Goal: Task Accomplishment & Management: Use online tool/utility

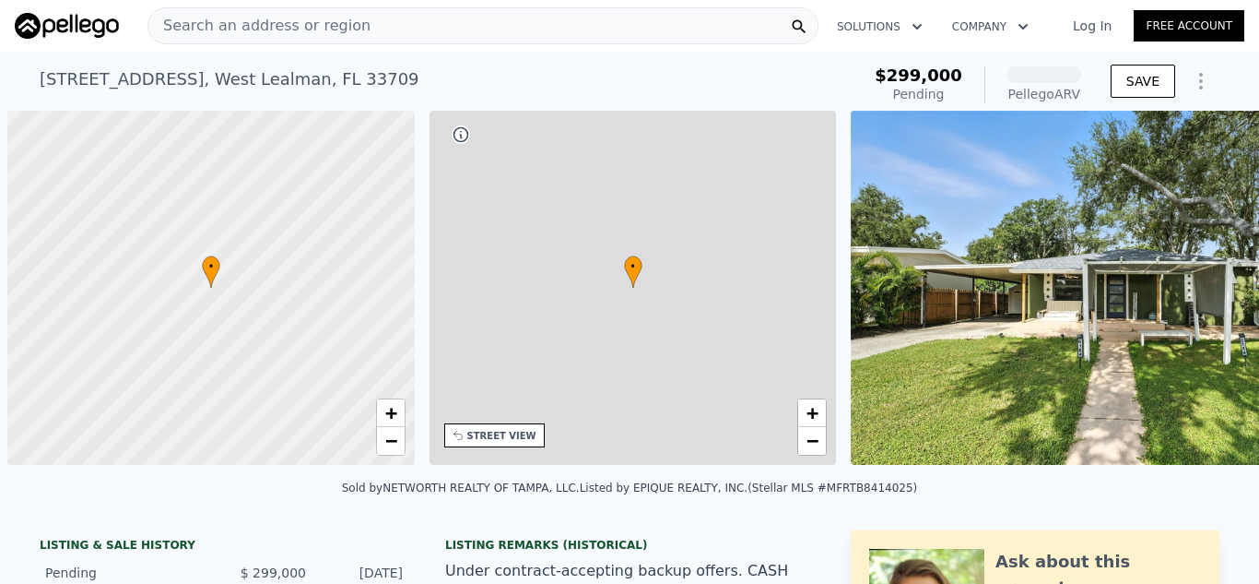
scroll to position [0, 7]
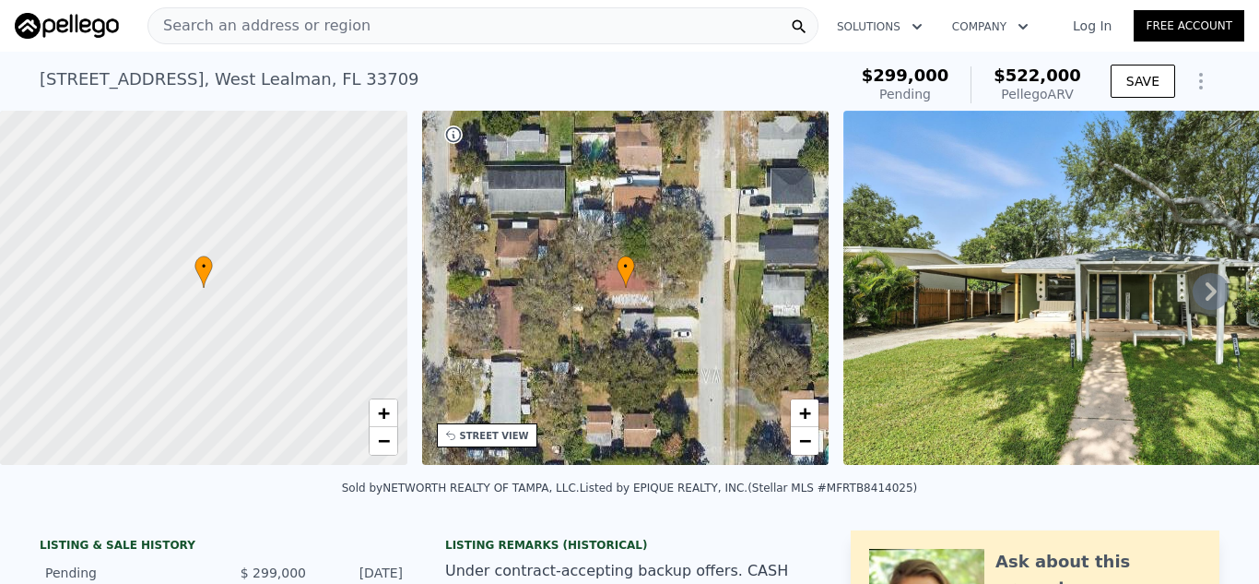
click at [1206, 295] on icon at bounding box center [1211, 291] width 11 height 18
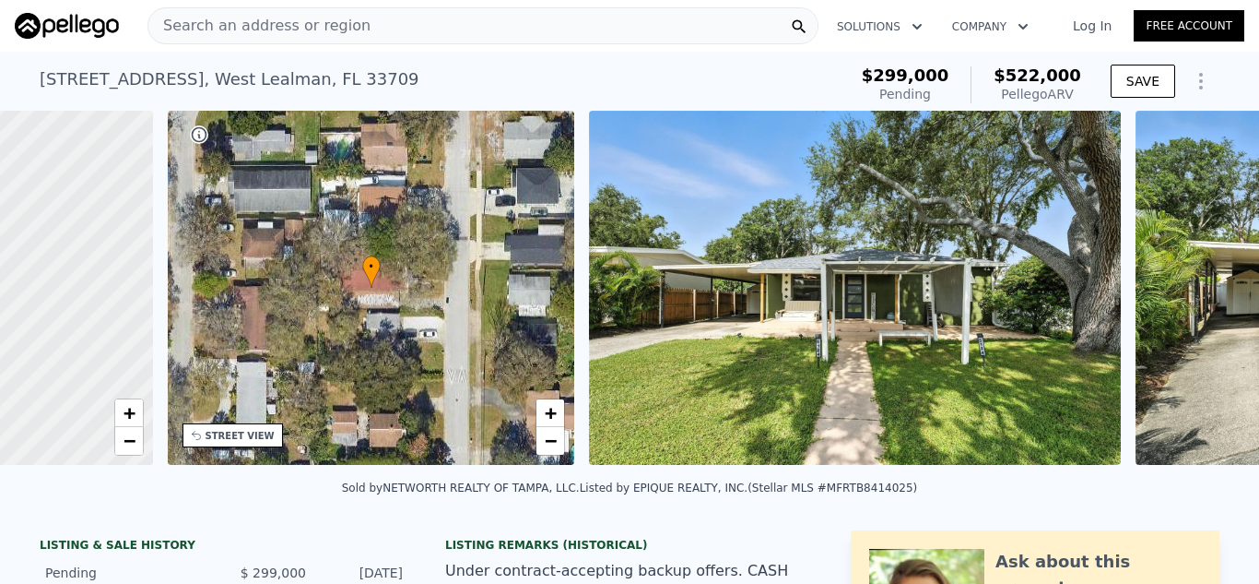
scroll to position [0, 430]
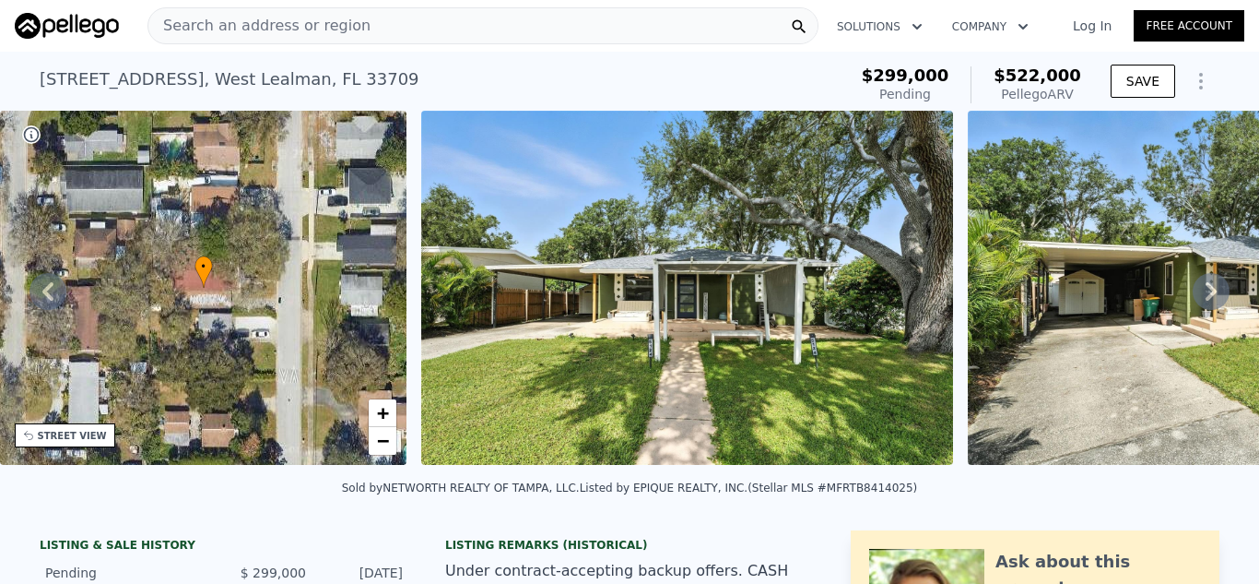
click at [1206, 299] on icon at bounding box center [1211, 291] width 11 height 18
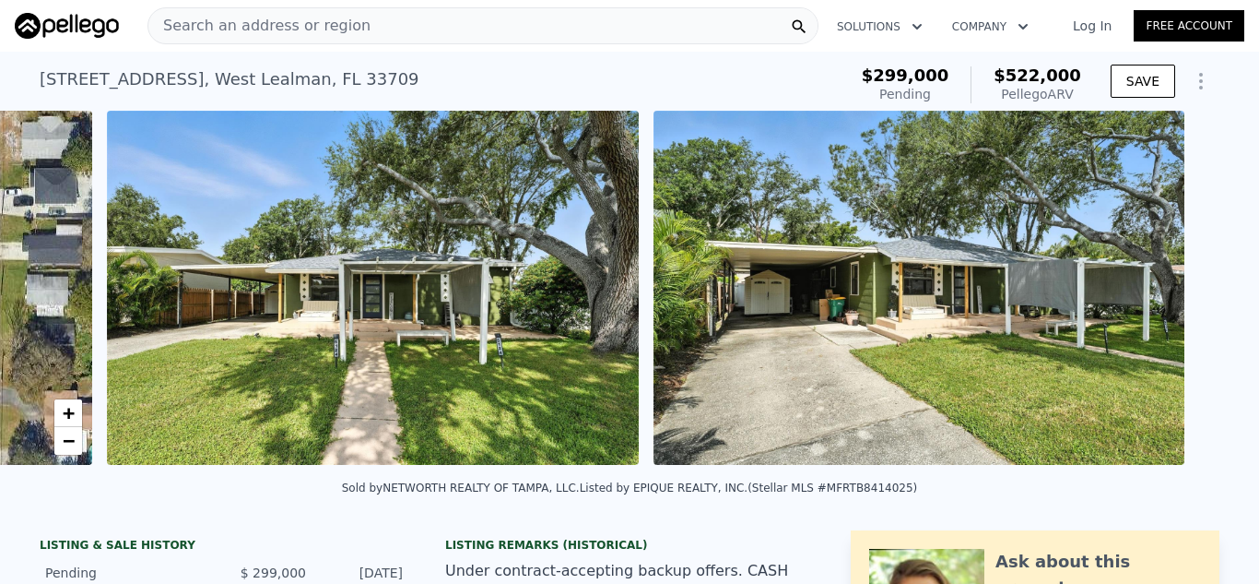
scroll to position [0, 843]
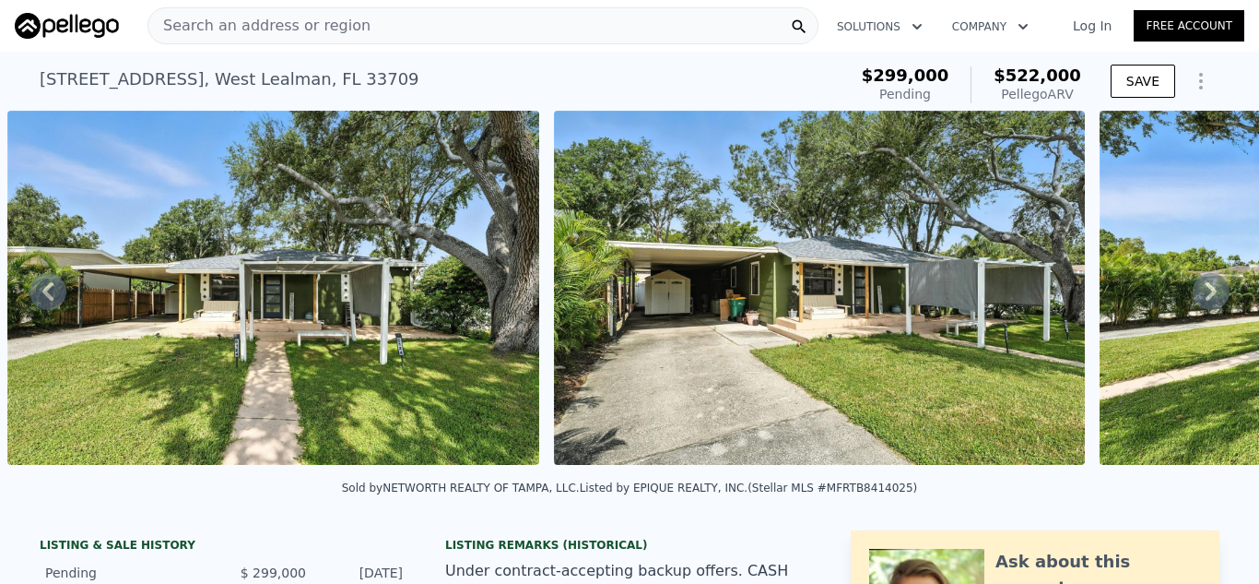
click at [1206, 299] on icon at bounding box center [1211, 291] width 11 height 18
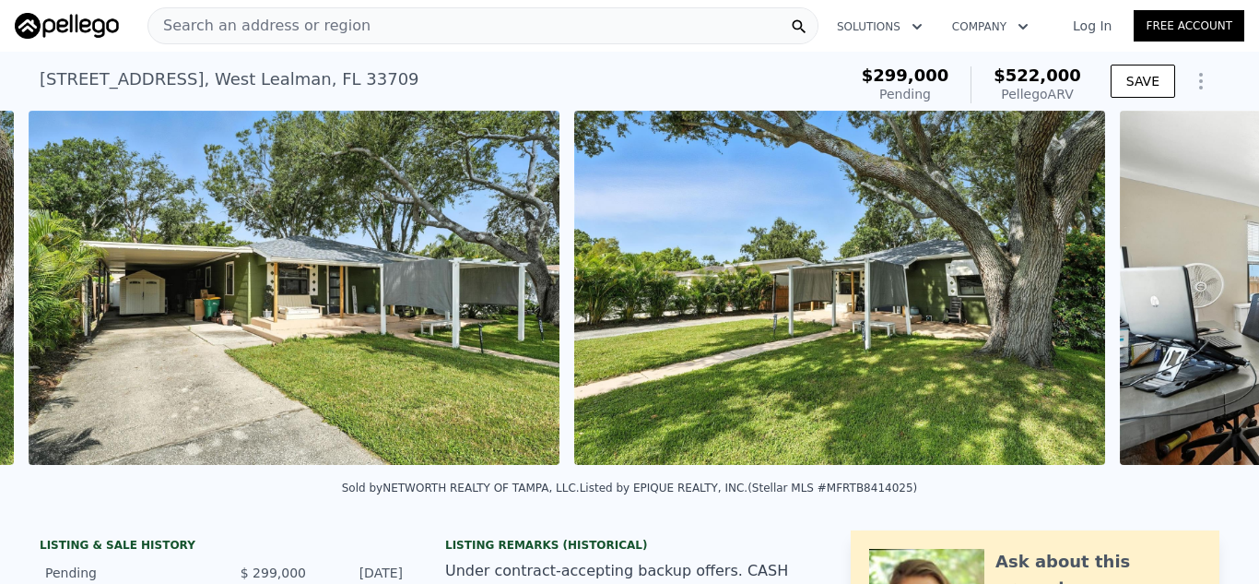
scroll to position [0, 1390]
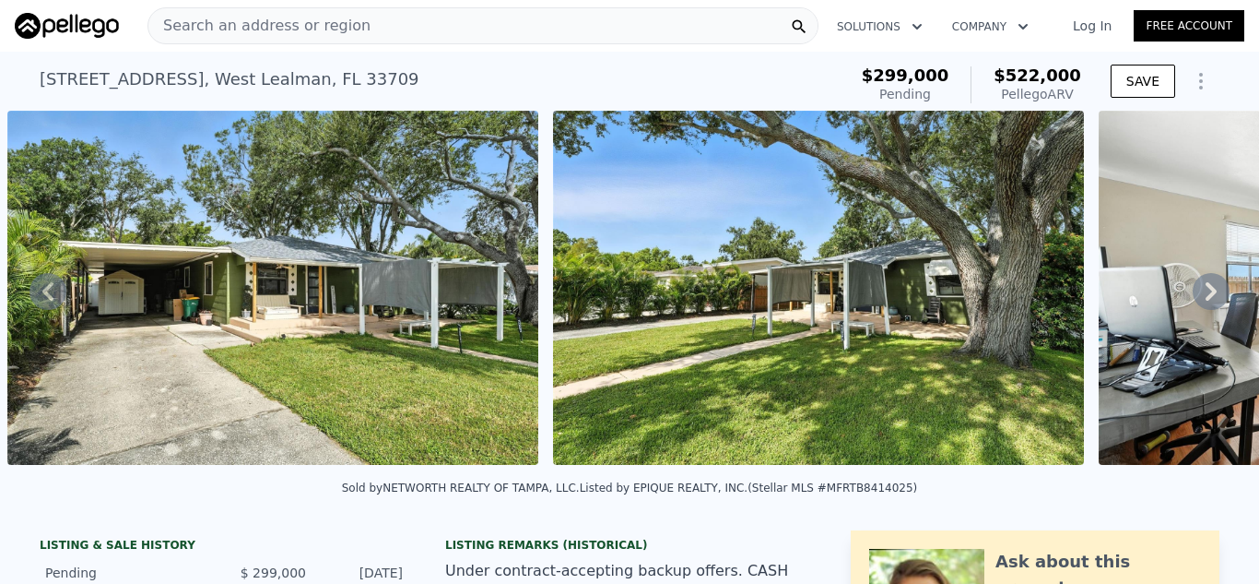
click at [1193, 290] on icon at bounding box center [1211, 291] width 37 height 37
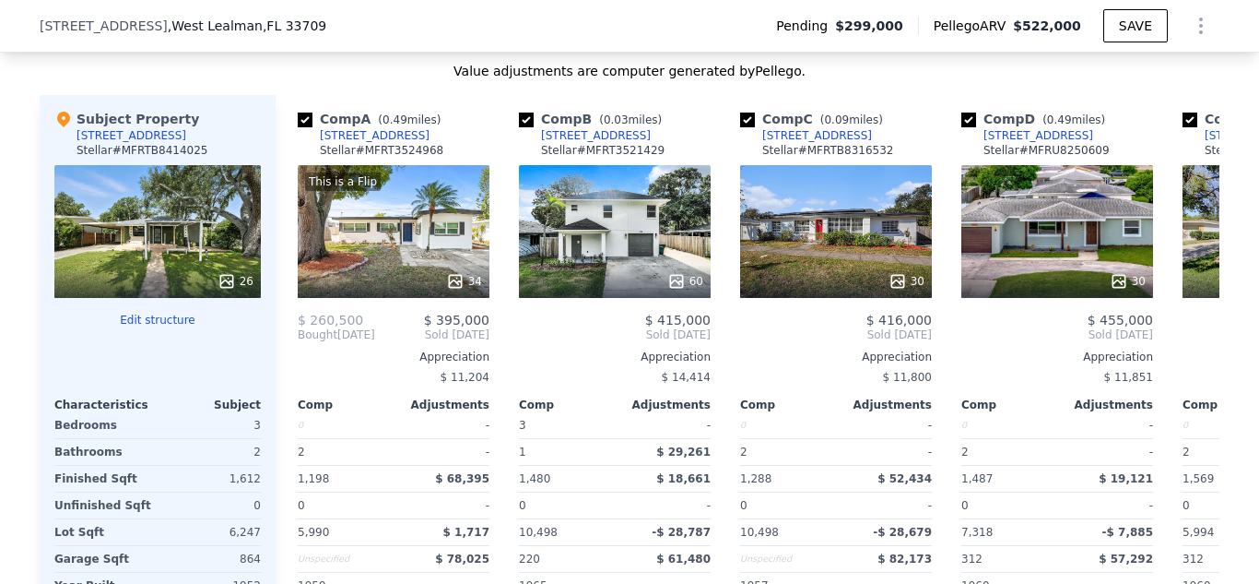
scroll to position [1936, 0]
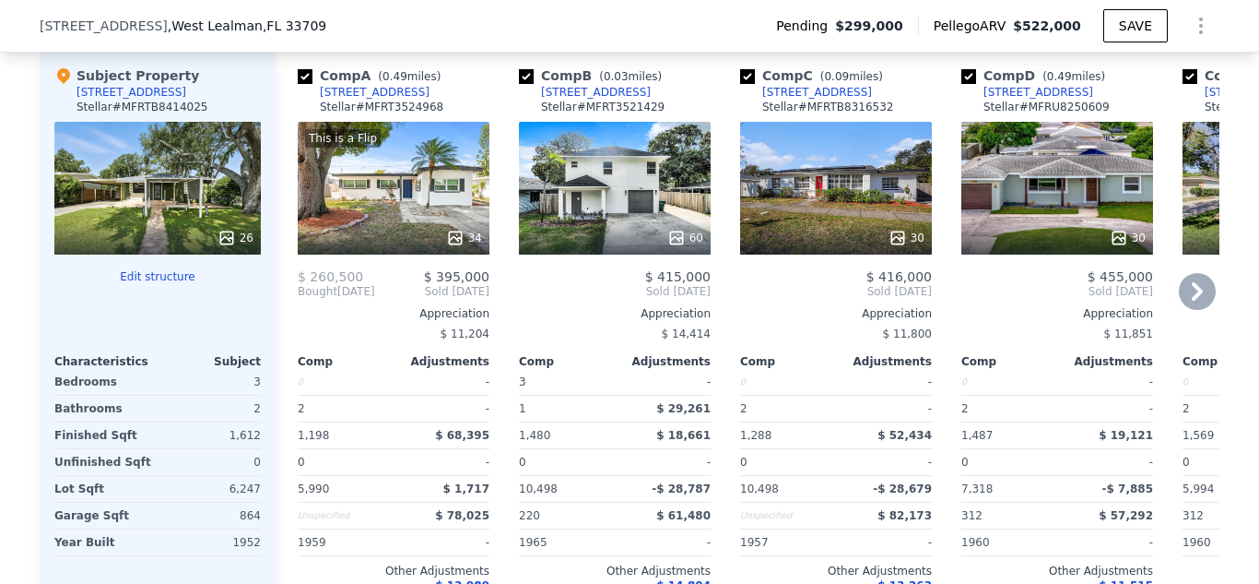
click at [298, 84] on input "checkbox" at bounding box center [305, 76] width 15 height 15
checkbox input "false"
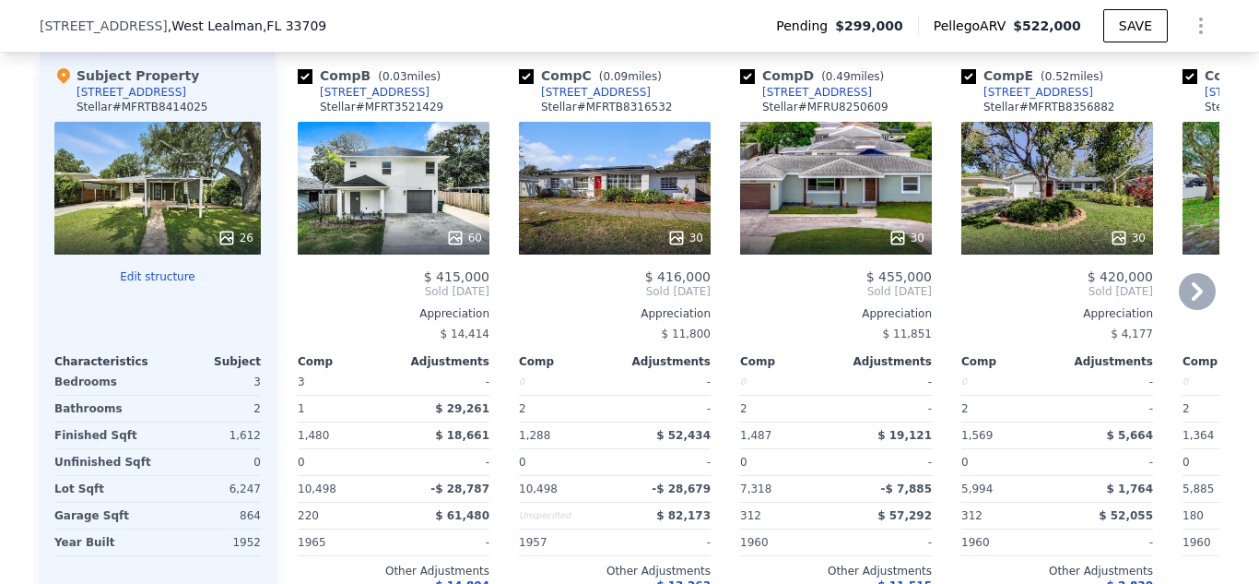
click at [301, 84] on input "checkbox" at bounding box center [305, 76] width 15 height 15
checkbox input "false"
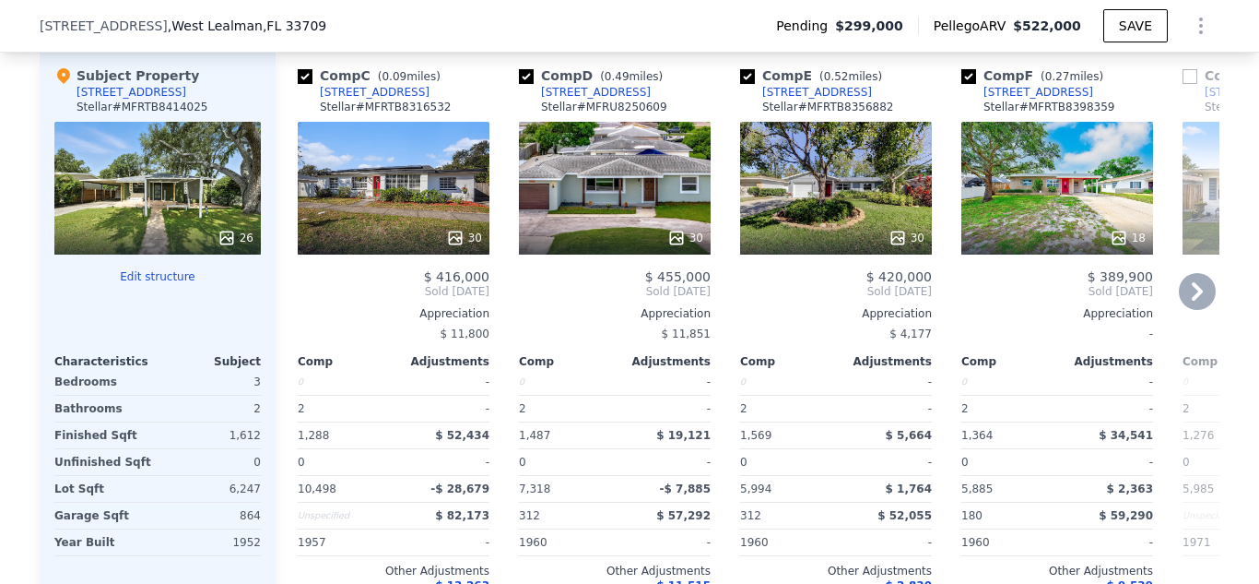
click at [298, 84] on input "checkbox" at bounding box center [305, 76] width 15 height 15
checkbox input "false"
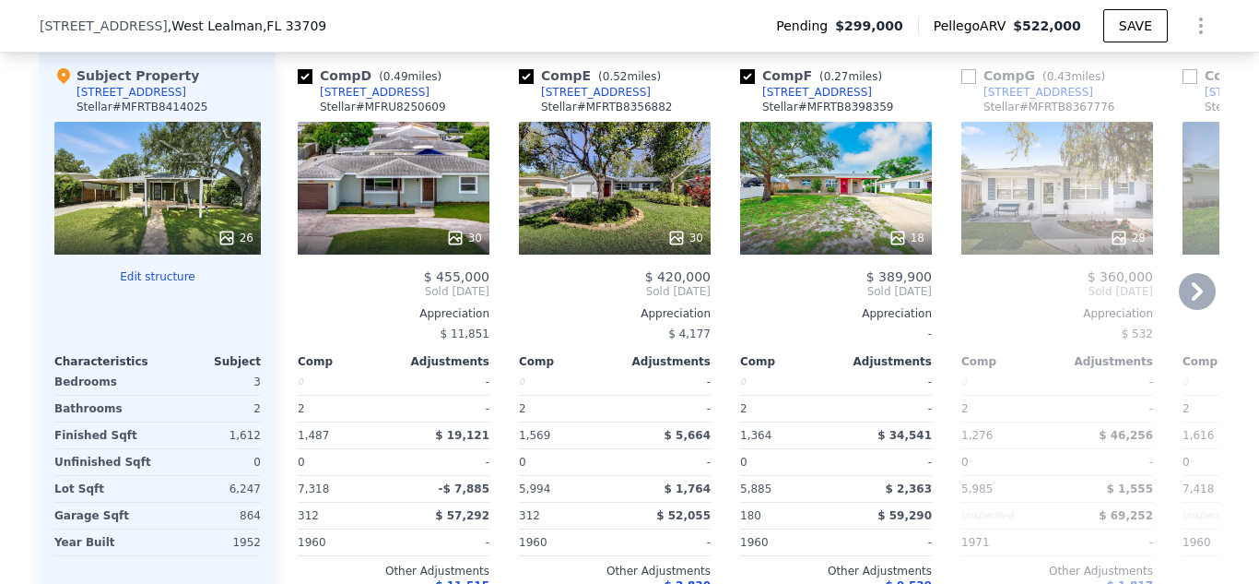
click at [303, 84] on input "checkbox" at bounding box center [305, 76] width 15 height 15
checkbox input "false"
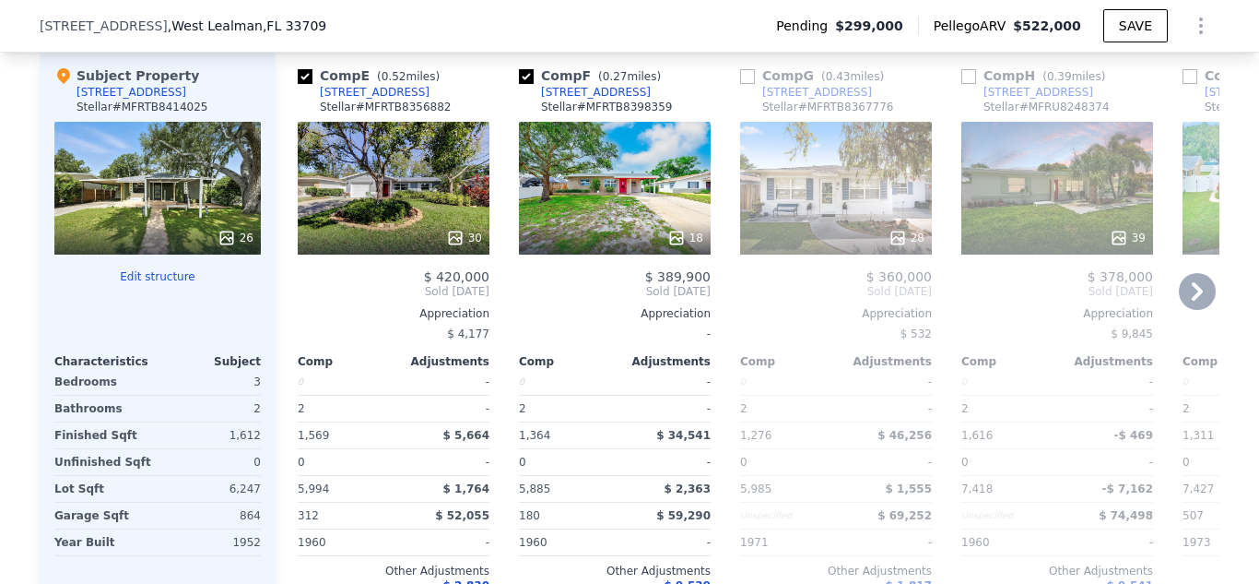
click at [455, 247] on icon at bounding box center [455, 238] width 18 height 18
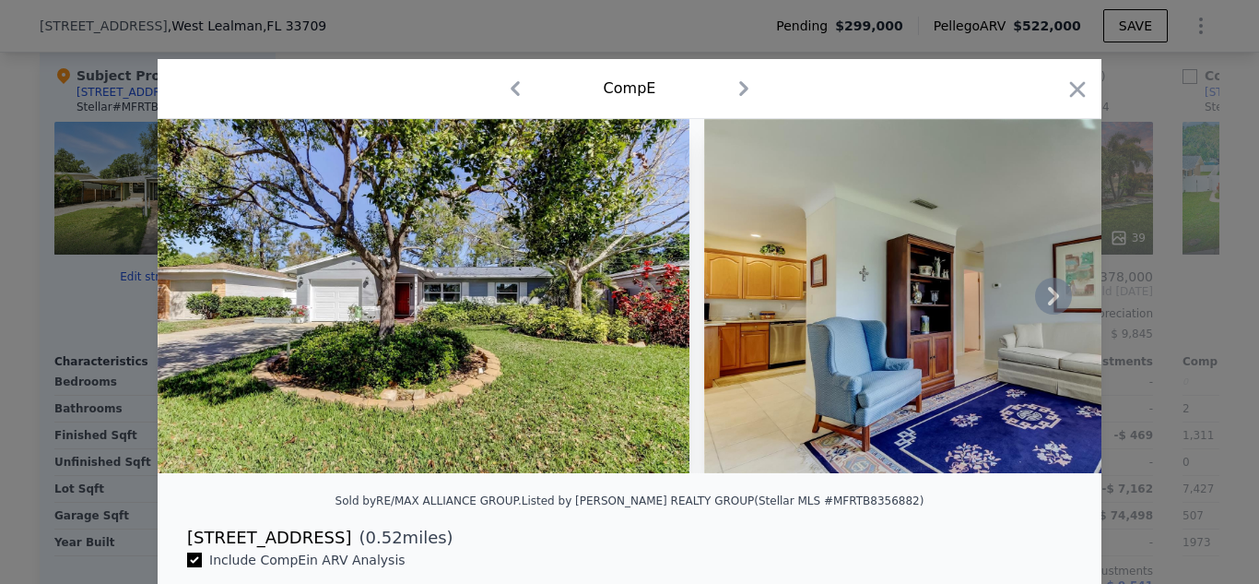
click at [1055, 300] on icon at bounding box center [1053, 295] width 37 height 37
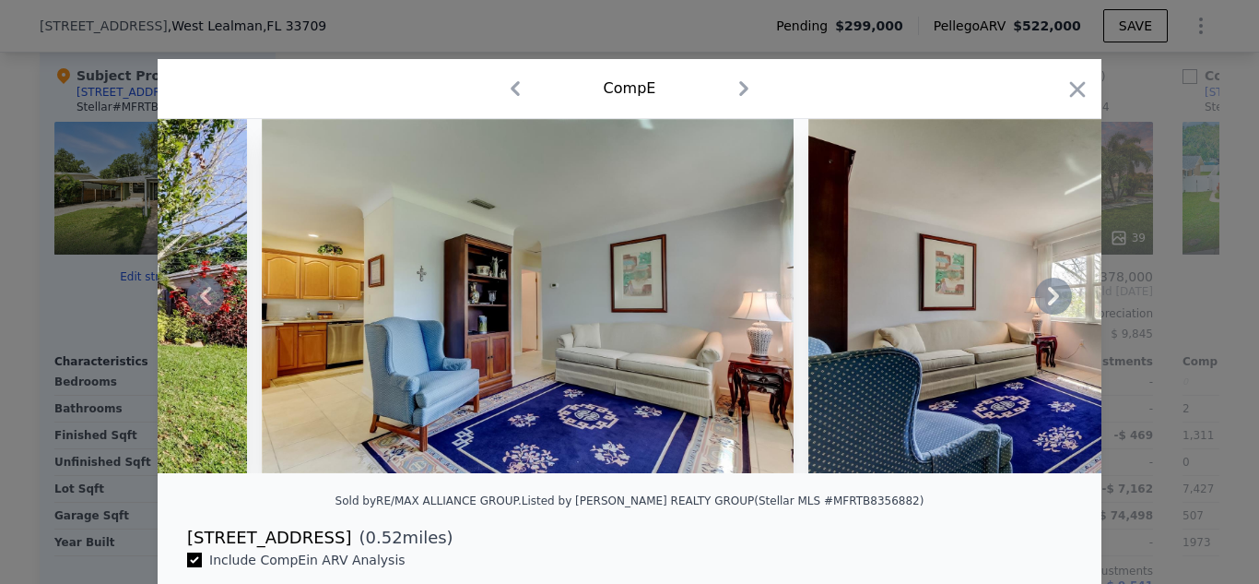
click at [1055, 300] on icon at bounding box center [1053, 295] width 37 height 37
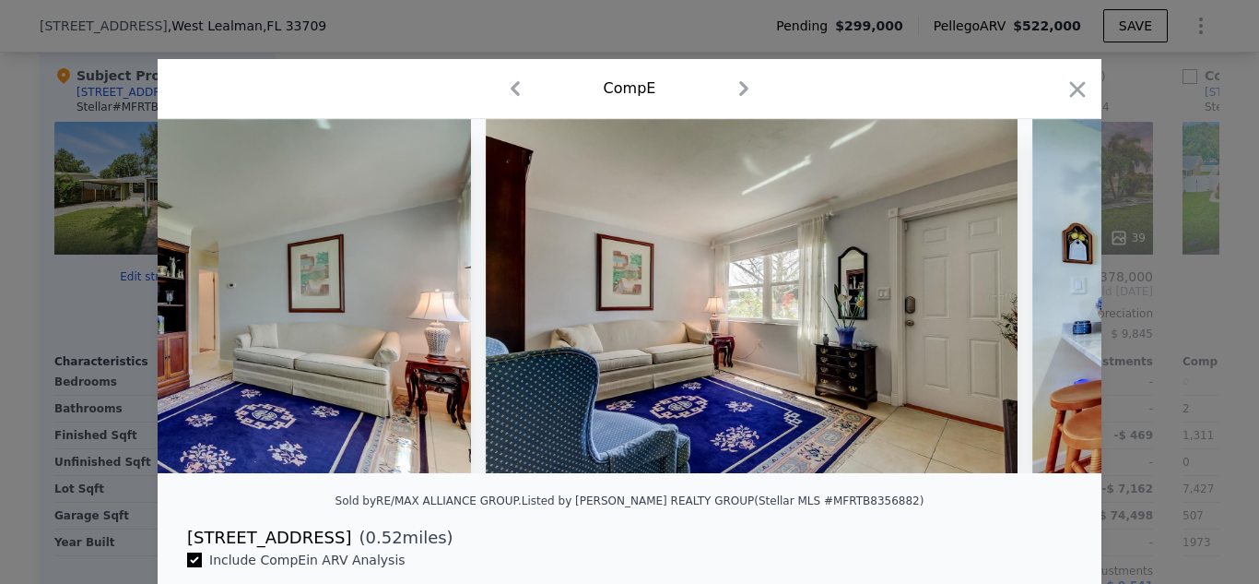
scroll to position [0, 885]
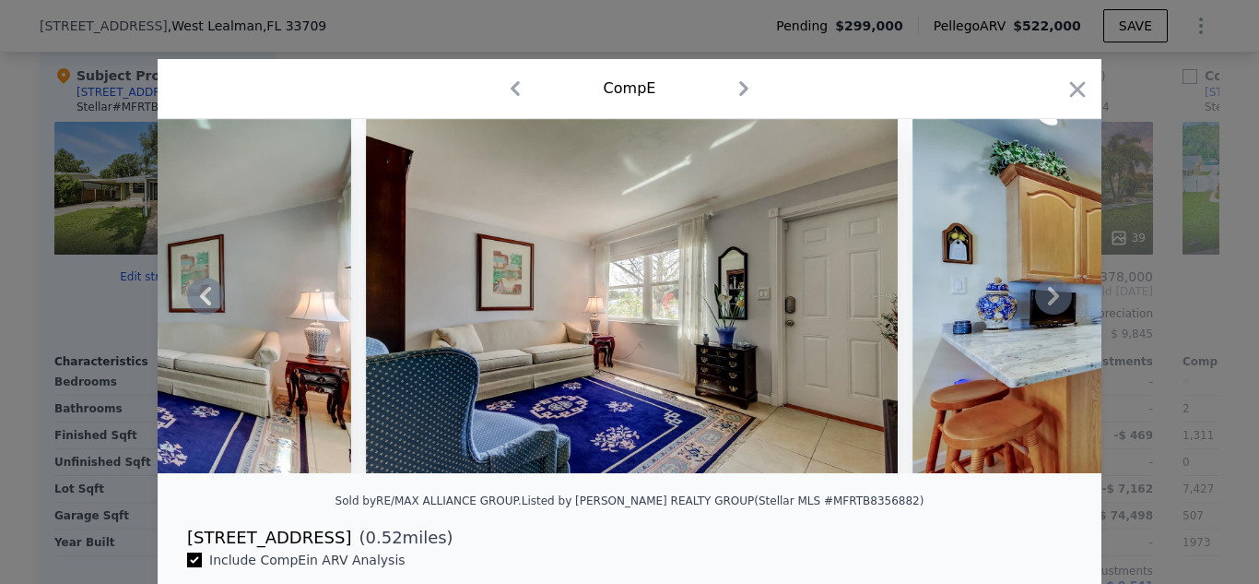
click at [1055, 300] on icon at bounding box center [1053, 295] width 37 height 37
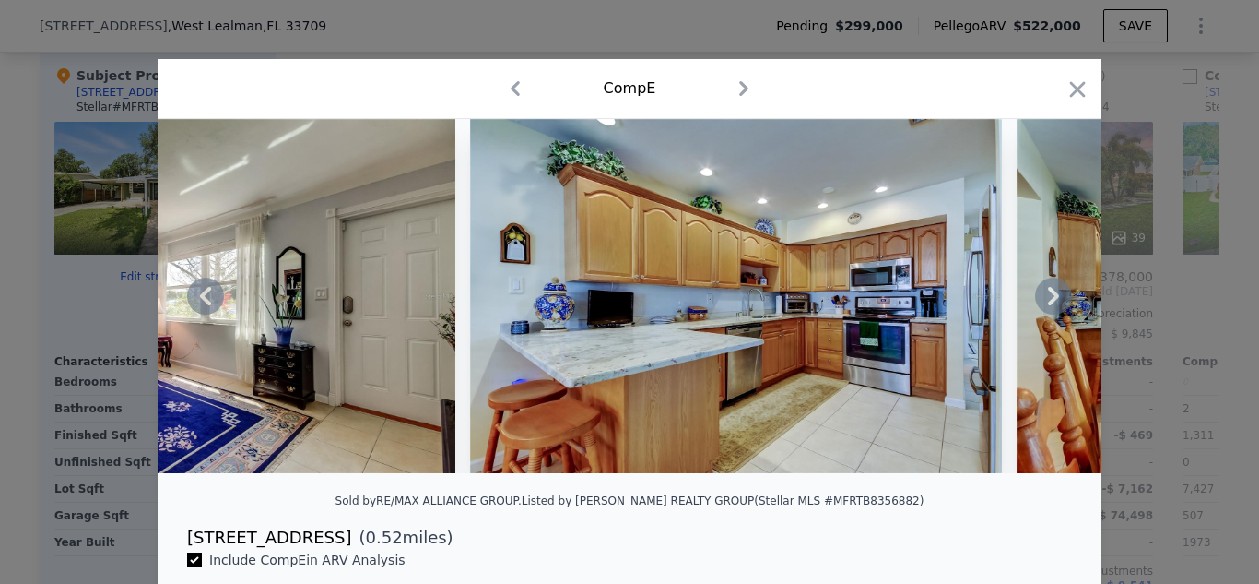
click at [1055, 300] on icon at bounding box center [1053, 295] width 37 height 37
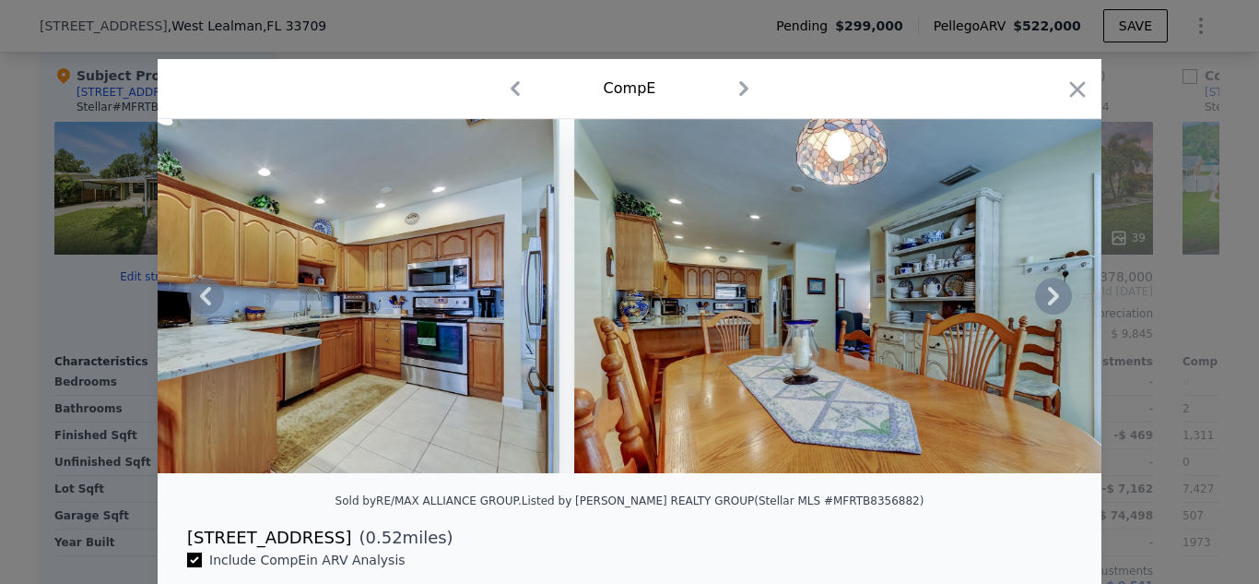
click at [1055, 300] on icon at bounding box center [1053, 295] width 37 height 37
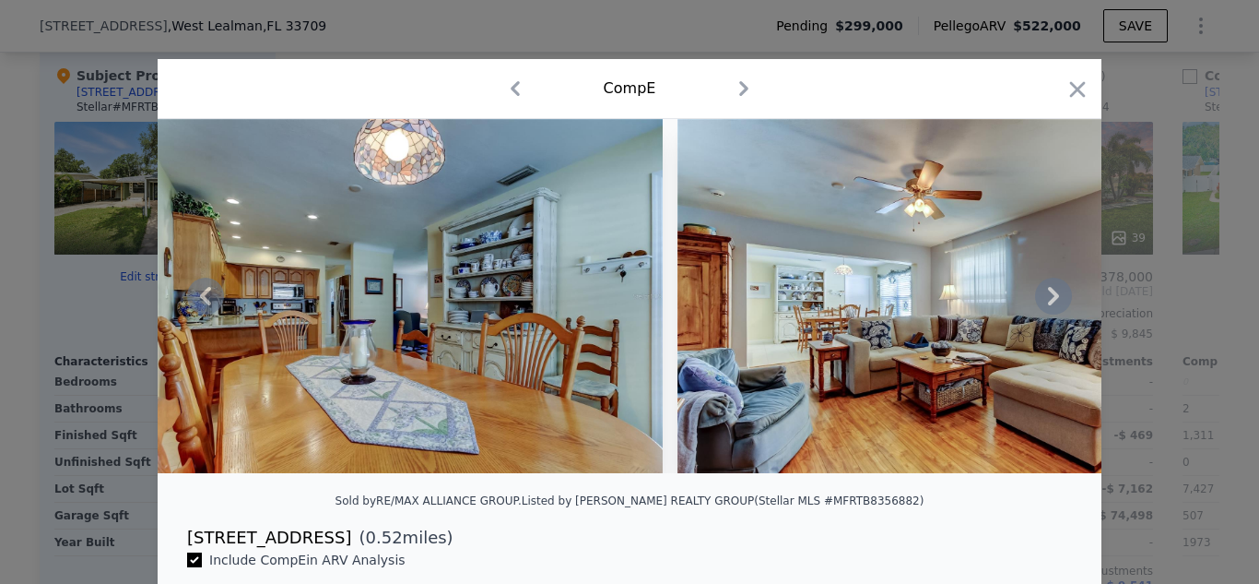
click at [1055, 300] on icon at bounding box center [1053, 295] width 37 height 37
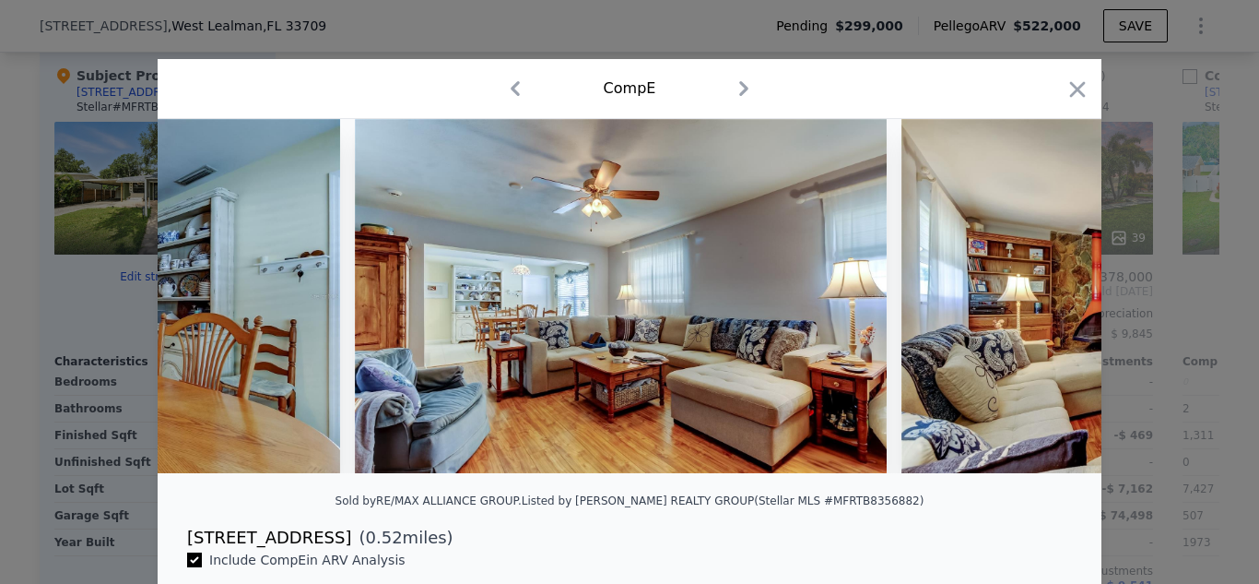
scroll to position [0, 2655]
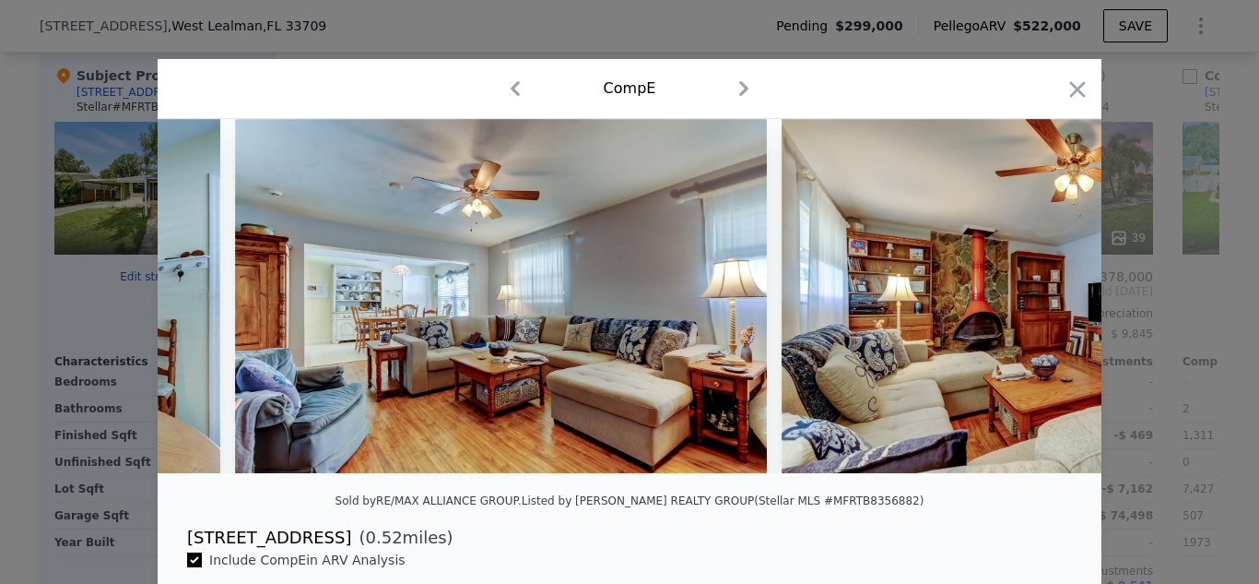
click at [1055, 300] on div at bounding box center [630, 296] width 944 height 354
click at [1065, 85] on icon "button" at bounding box center [1078, 90] width 26 height 26
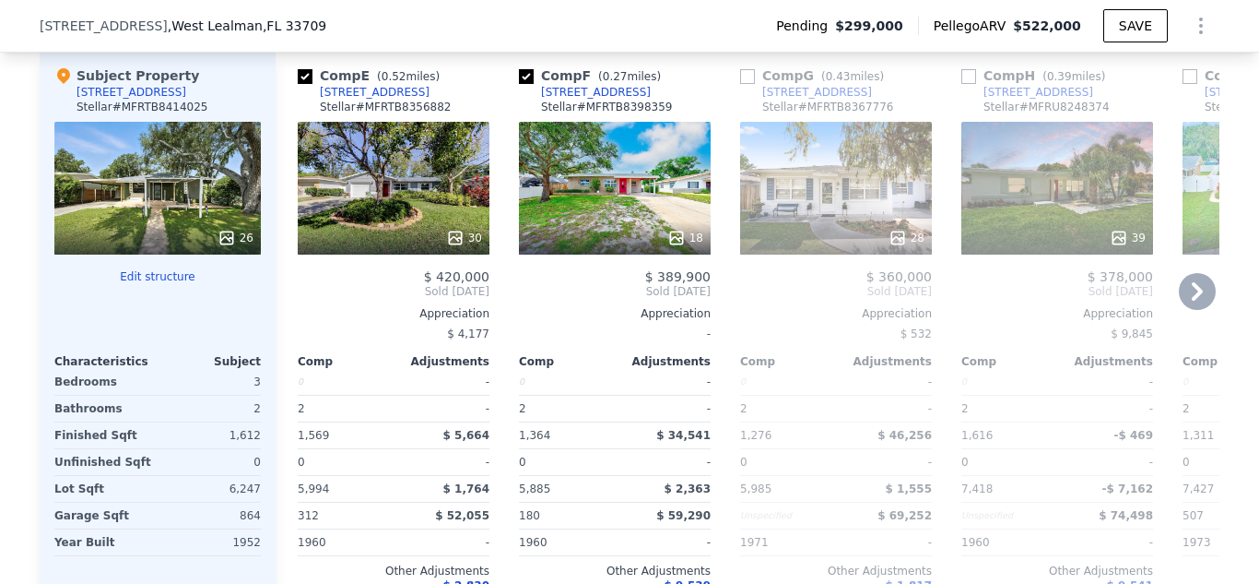
click at [680, 245] on icon at bounding box center [676, 238] width 18 height 18
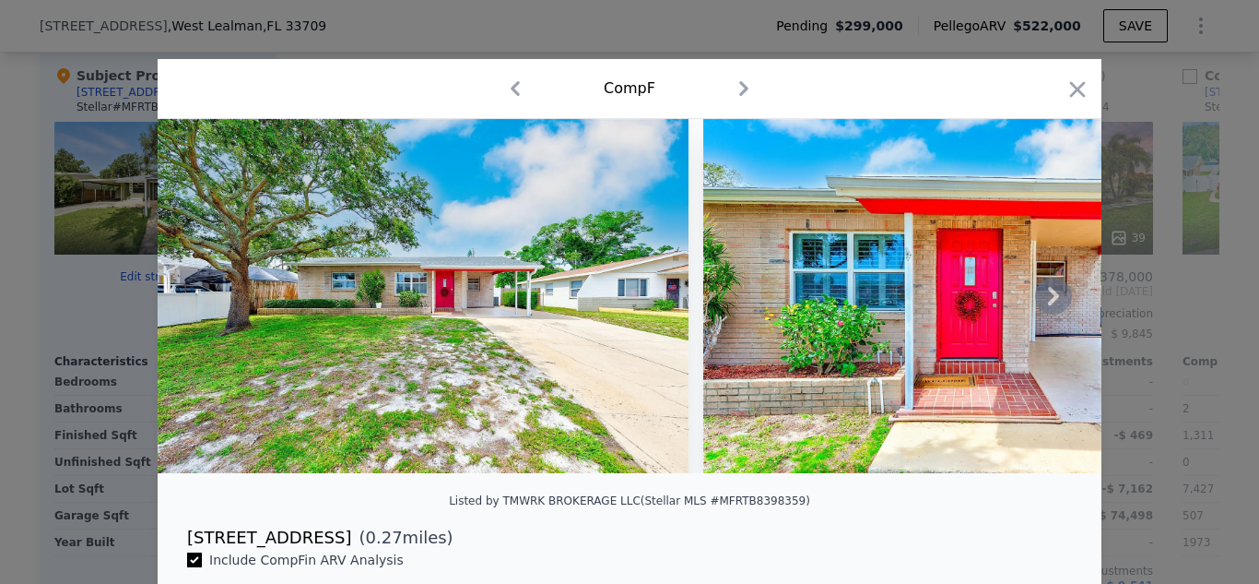
click at [1038, 301] on icon at bounding box center [1053, 295] width 37 height 37
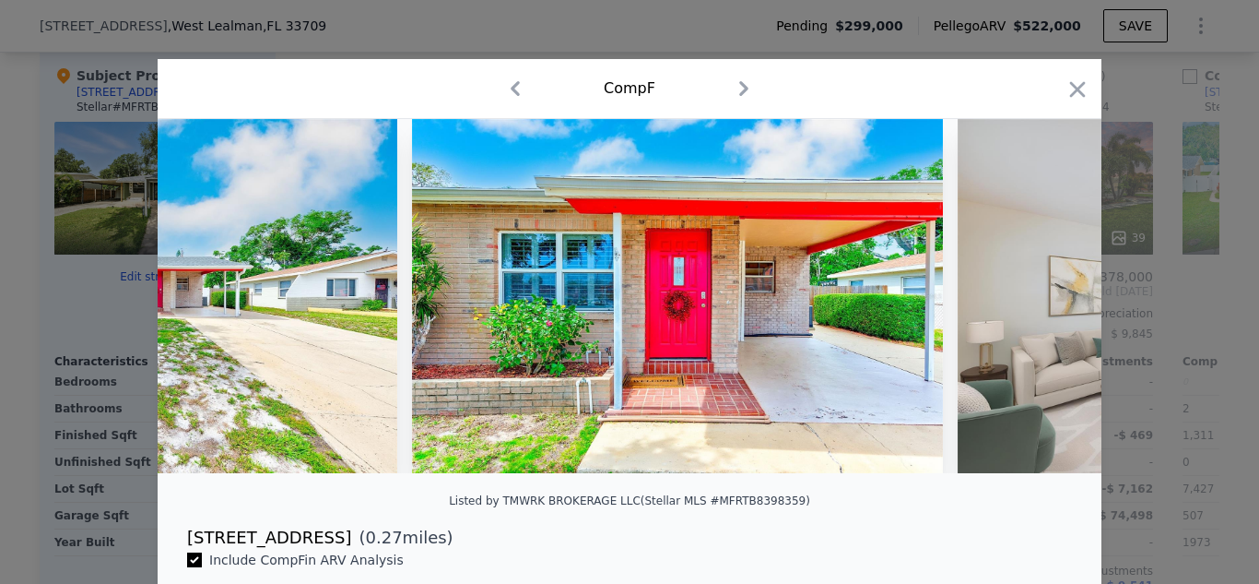
scroll to position [0, 442]
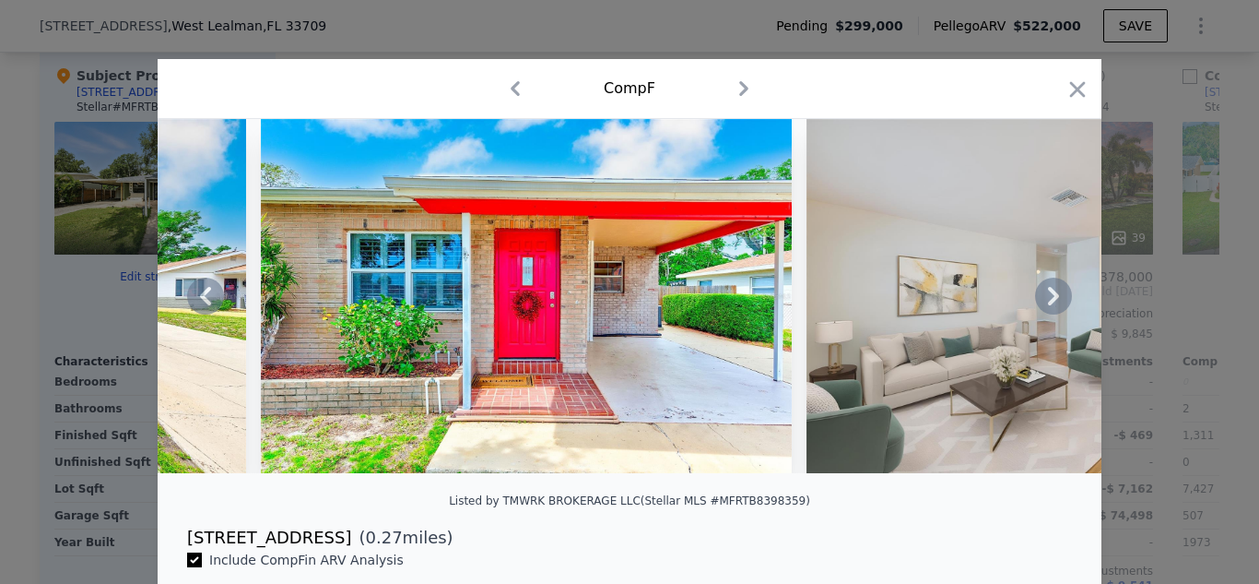
click at [1038, 301] on icon at bounding box center [1053, 295] width 37 height 37
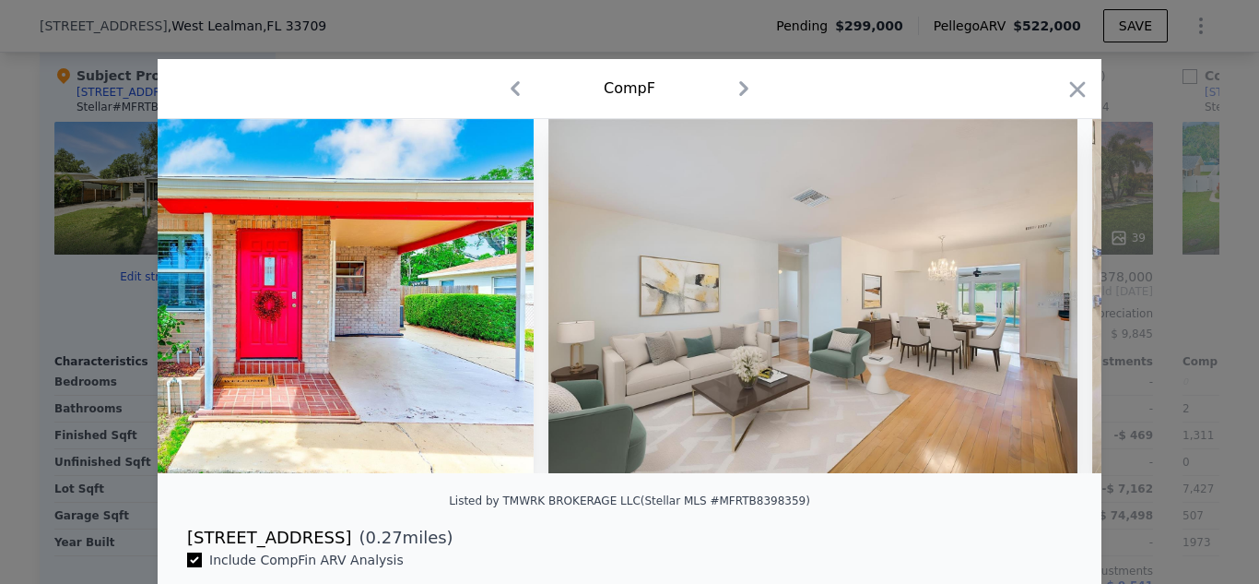
scroll to position [0, 885]
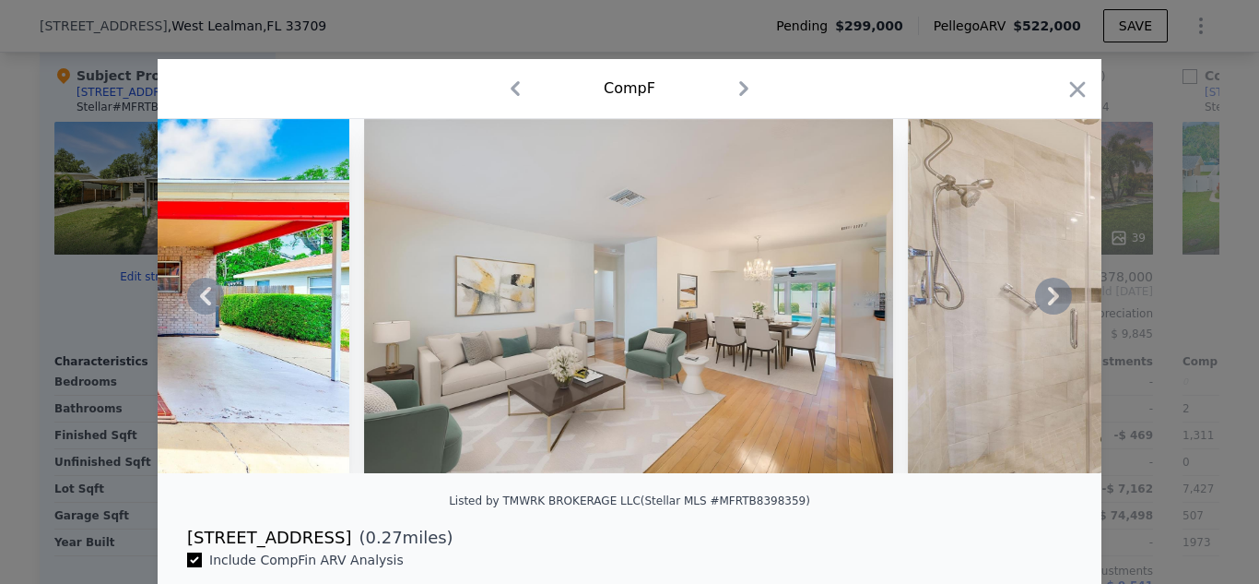
click at [1038, 301] on icon at bounding box center [1053, 295] width 37 height 37
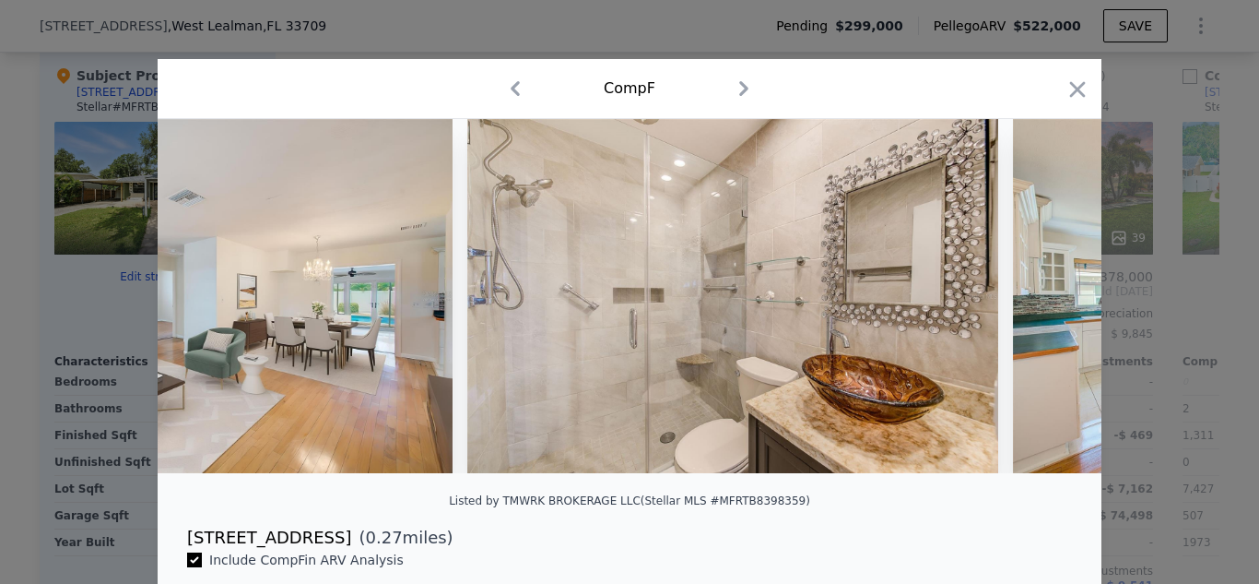
scroll to position [0, 1327]
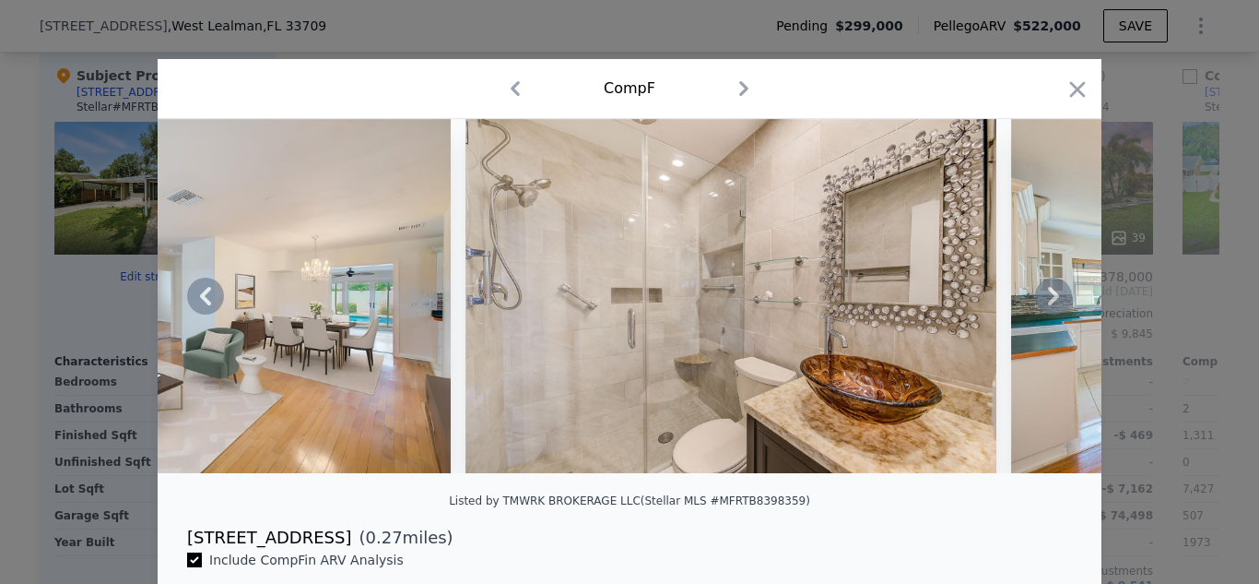
click at [1038, 301] on icon at bounding box center [1053, 295] width 37 height 37
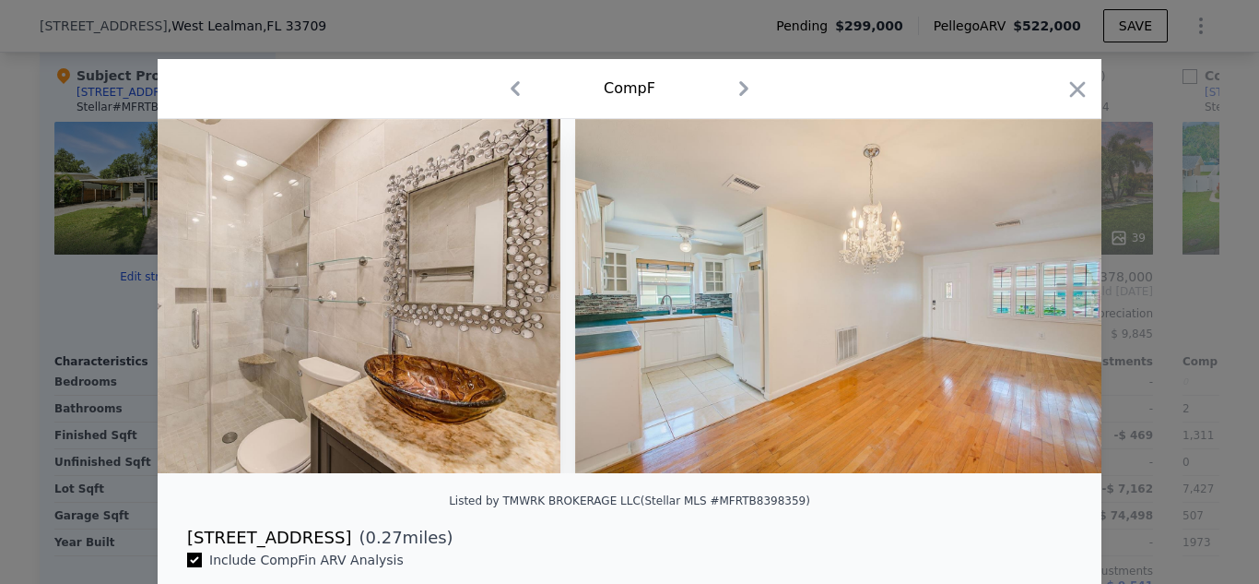
scroll to position [0, 1770]
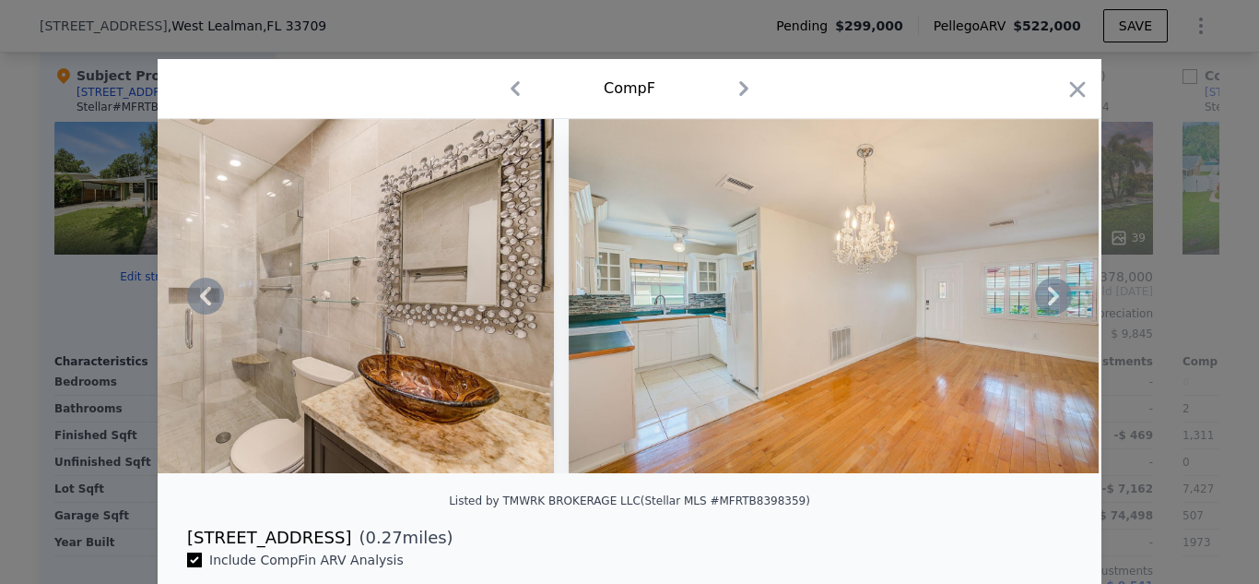
click at [1039, 301] on icon at bounding box center [1053, 295] width 37 height 37
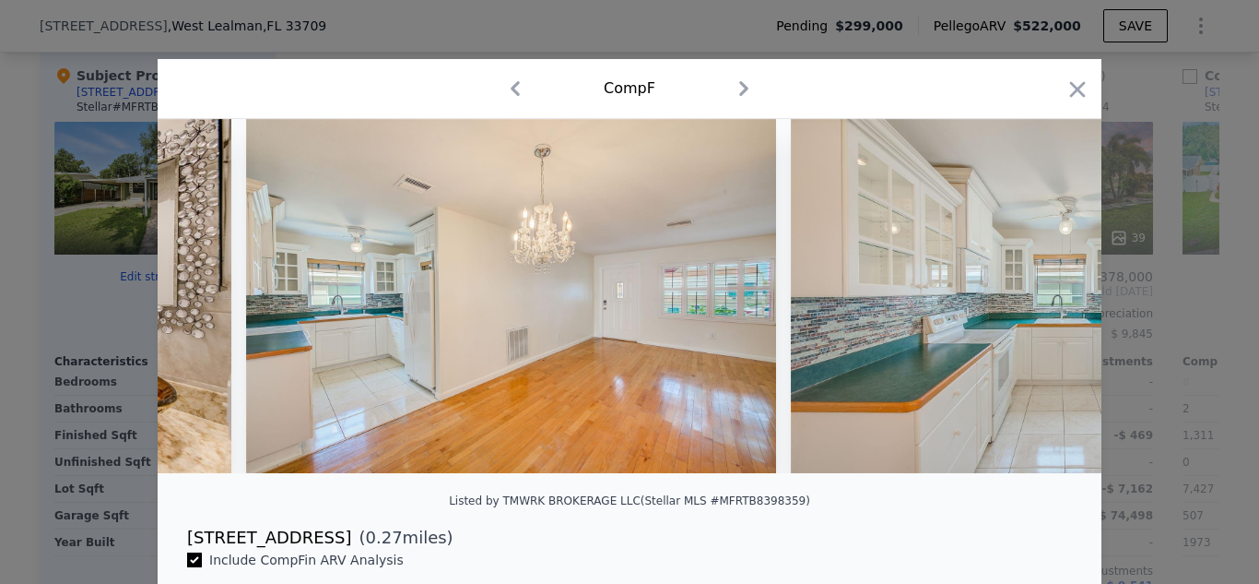
scroll to position [0, 2212]
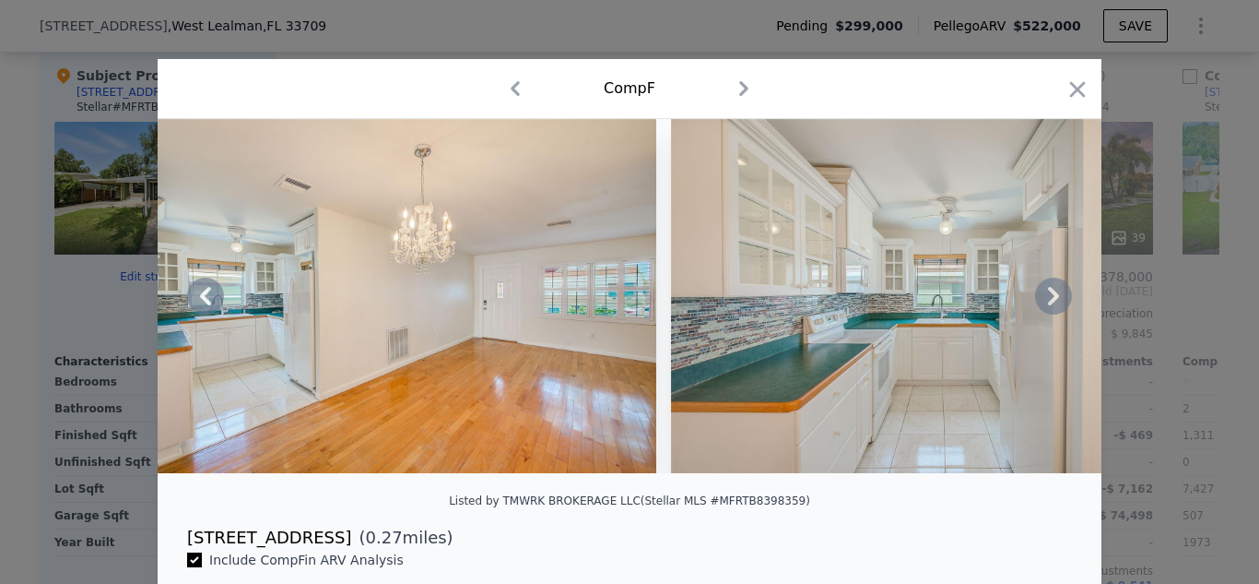
click at [1039, 301] on icon at bounding box center [1053, 295] width 37 height 37
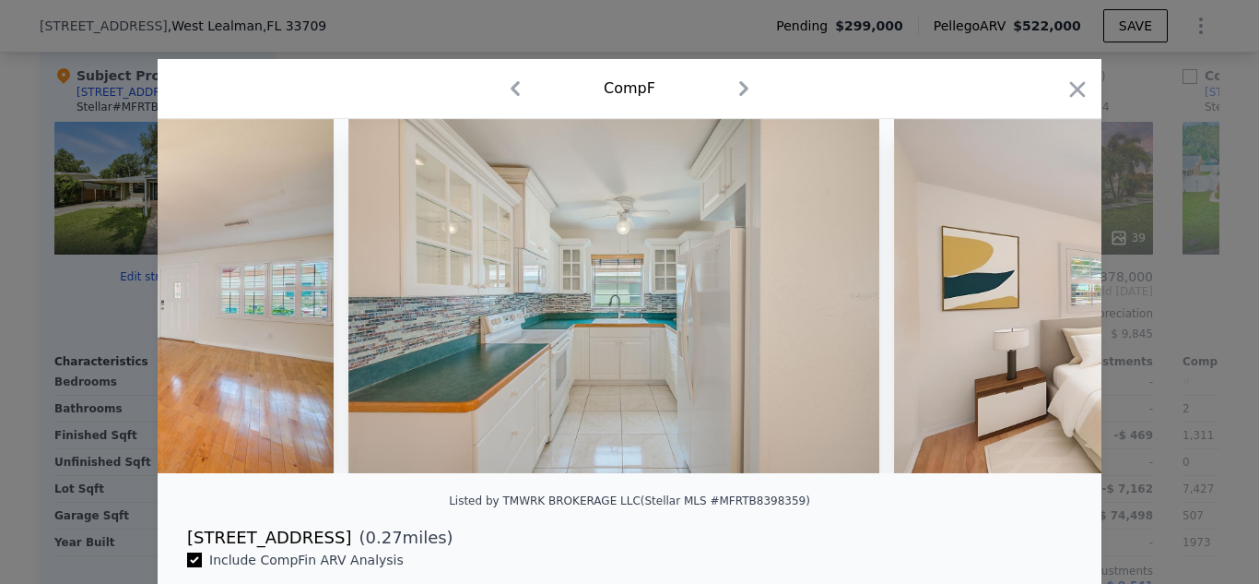
scroll to position [0, 2655]
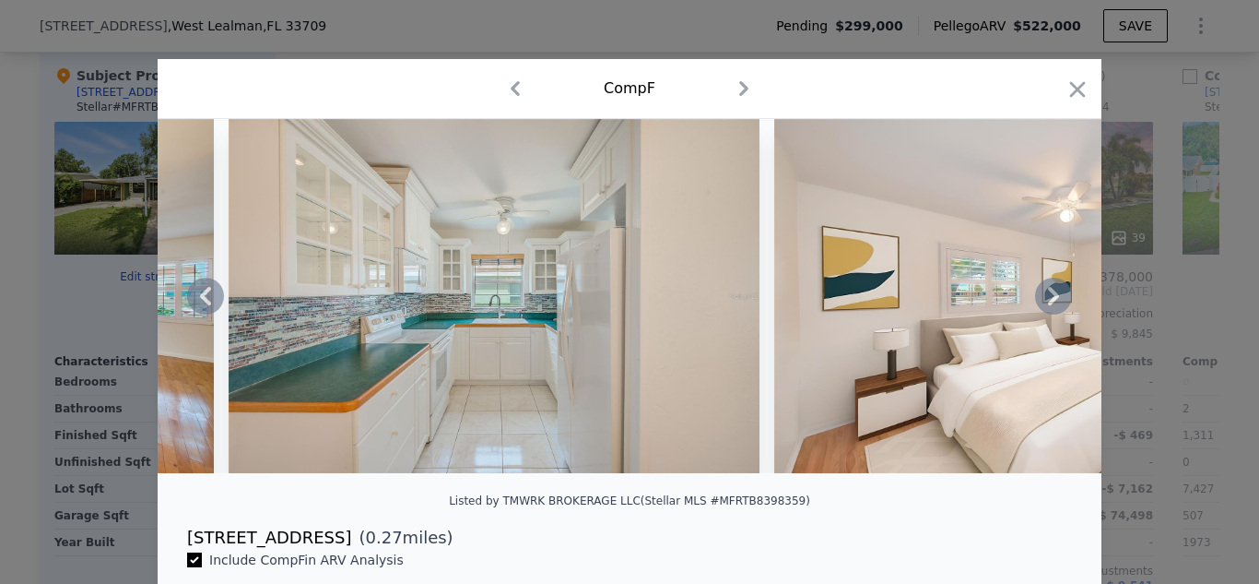
click at [1041, 299] on icon at bounding box center [1053, 295] width 37 height 37
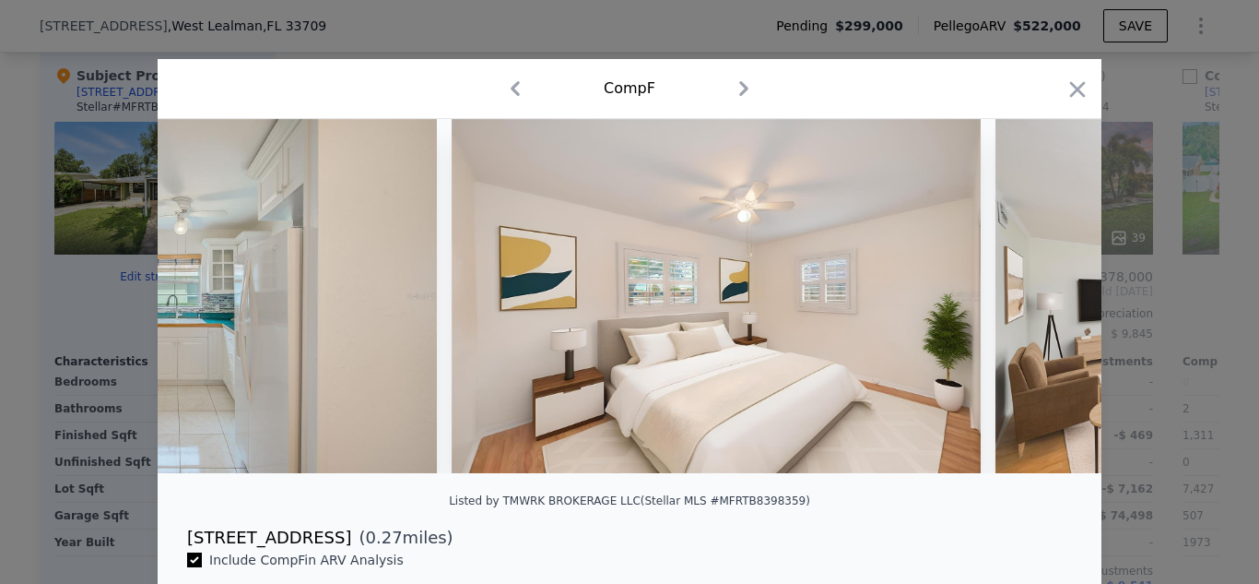
scroll to position [0, 3097]
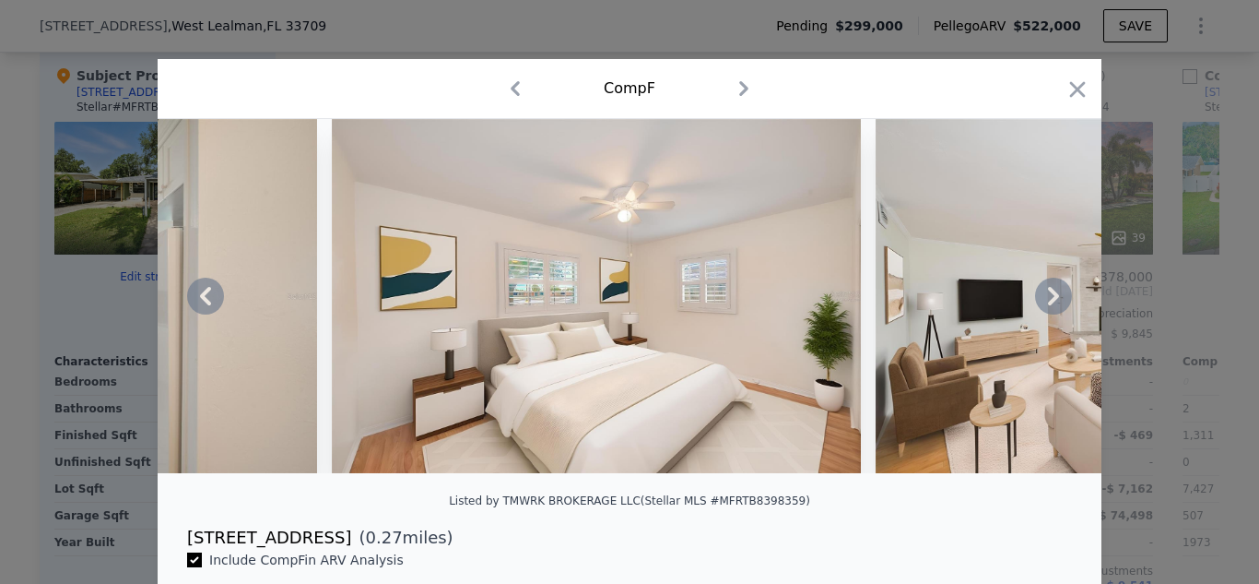
click at [1041, 299] on div at bounding box center [630, 296] width 944 height 354
click at [1041, 299] on icon at bounding box center [1053, 295] width 37 height 37
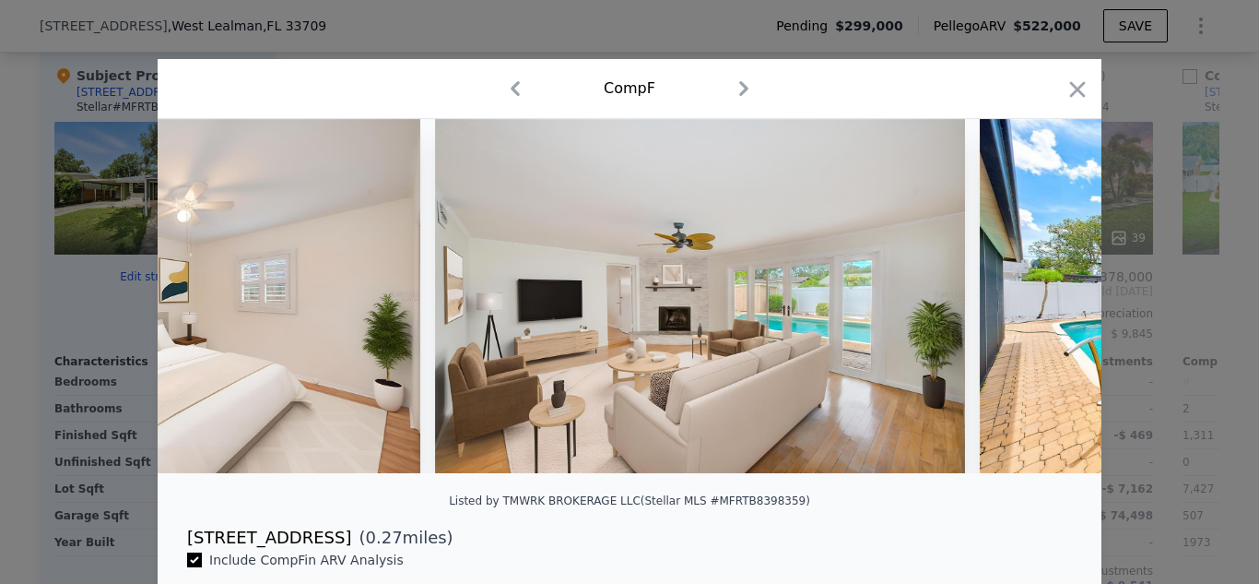
scroll to position [0, 3540]
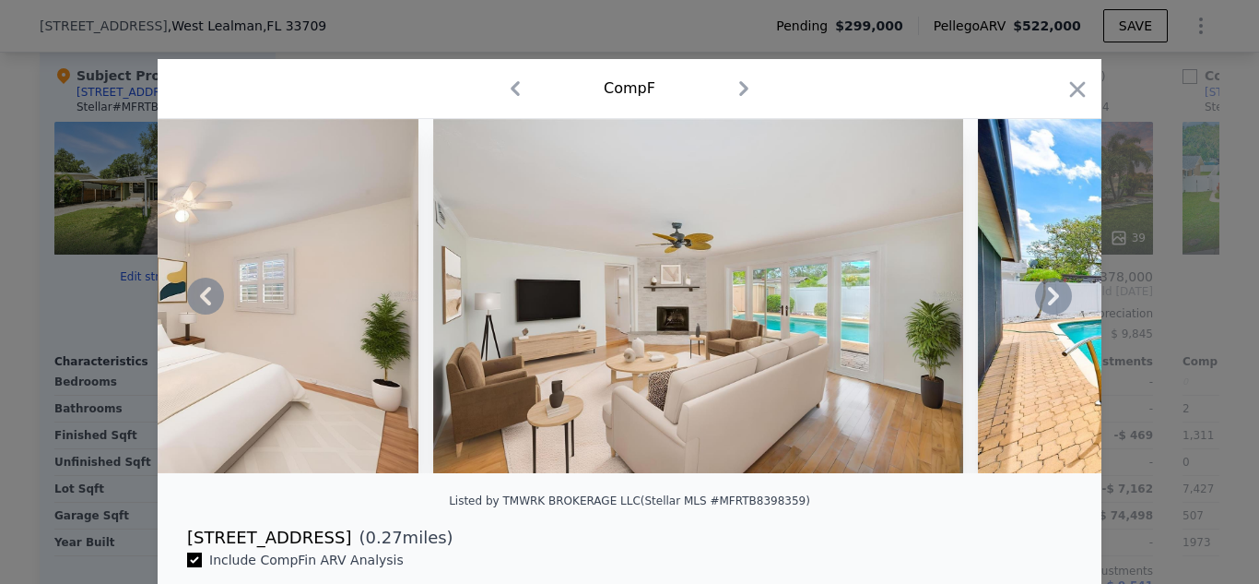
click at [1041, 299] on icon at bounding box center [1053, 295] width 37 height 37
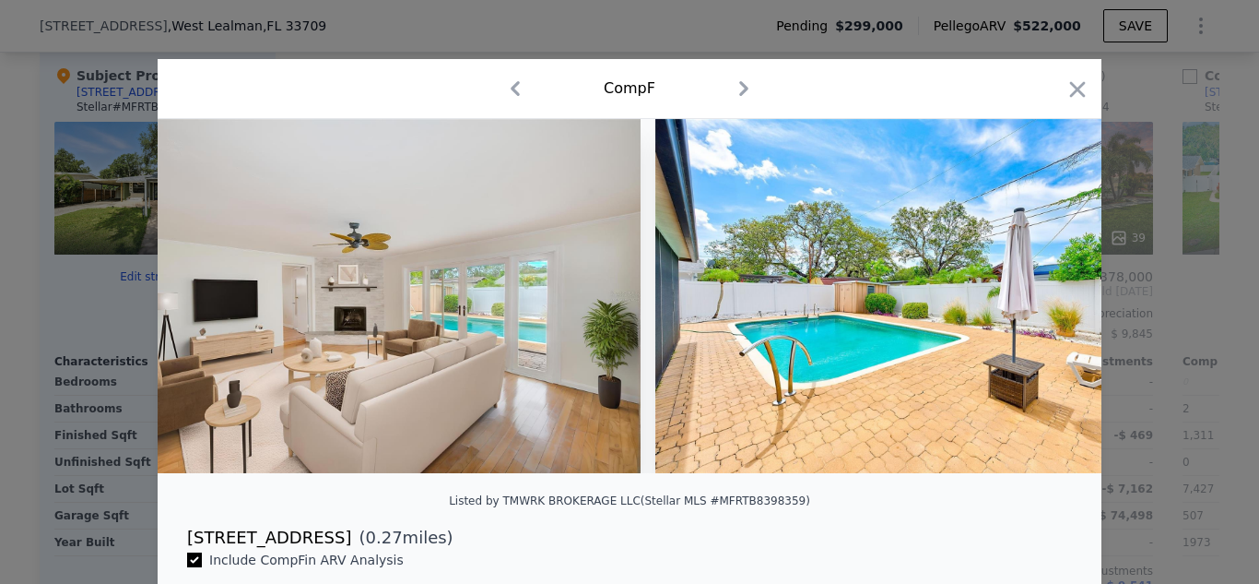
scroll to position [0, 3982]
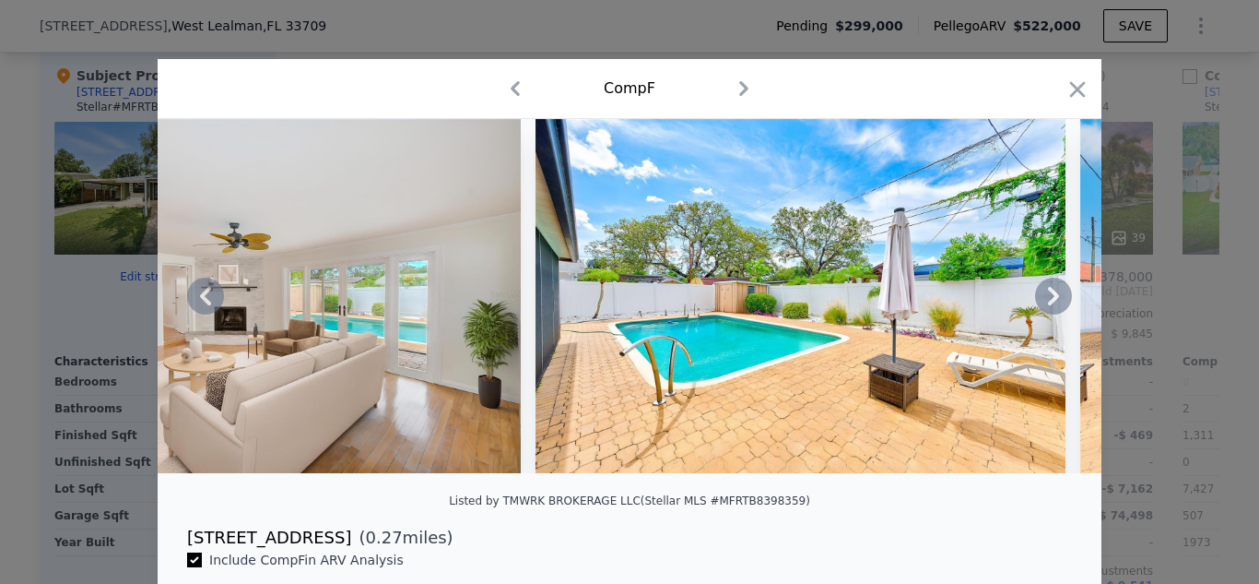
click at [1041, 299] on icon at bounding box center [1053, 295] width 37 height 37
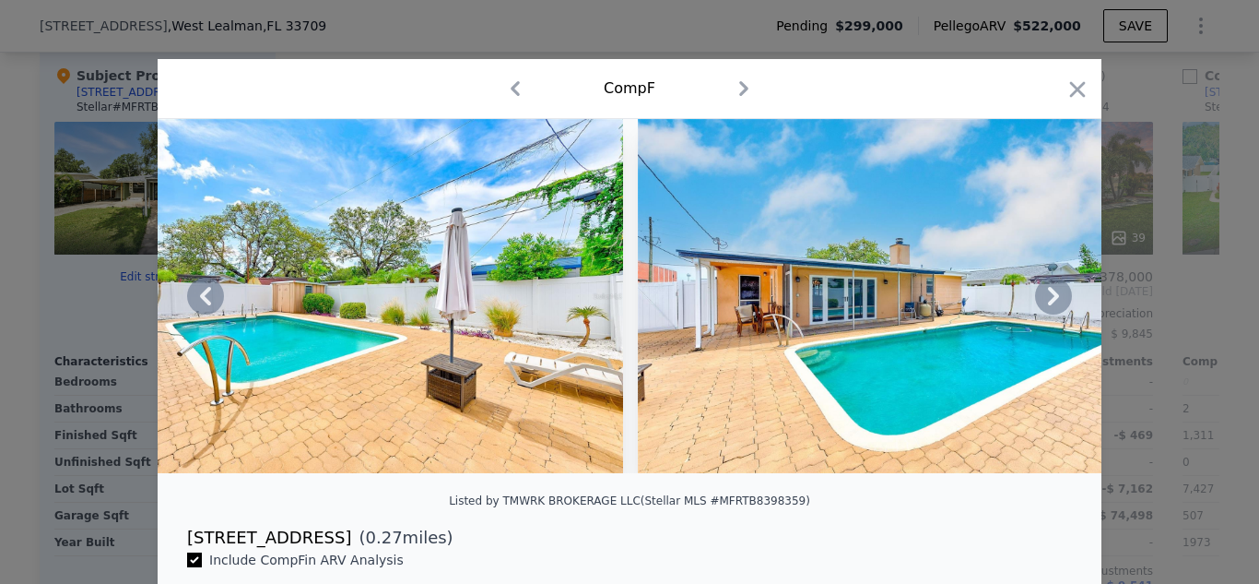
click at [1041, 299] on icon at bounding box center [1053, 295] width 37 height 37
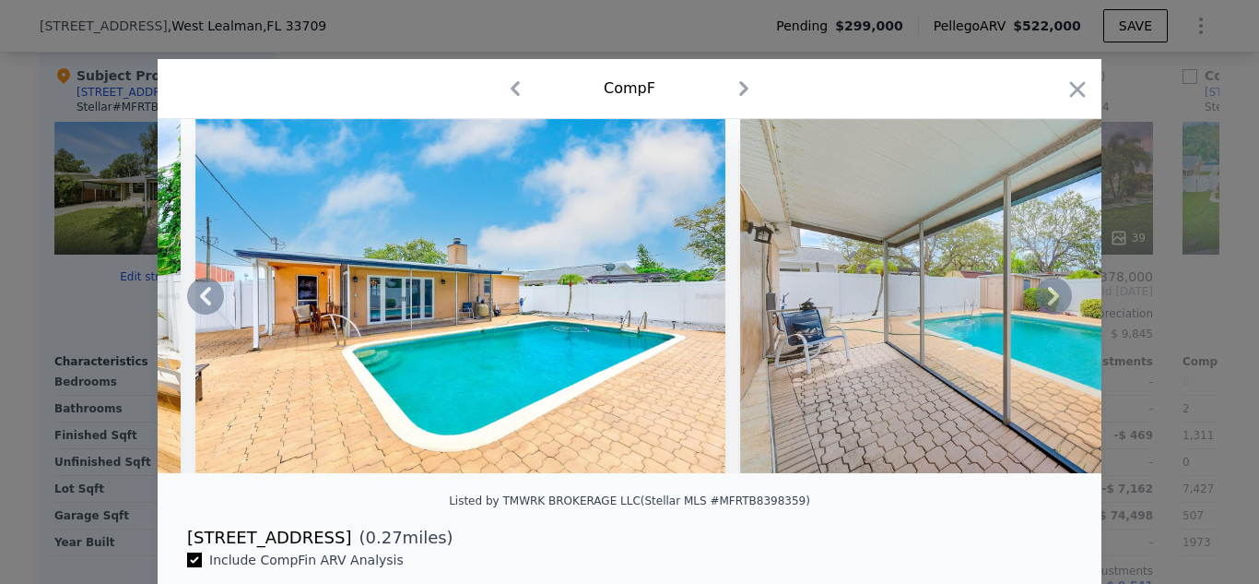
click at [1041, 299] on icon at bounding box center [1053, 295] width 37 height 37
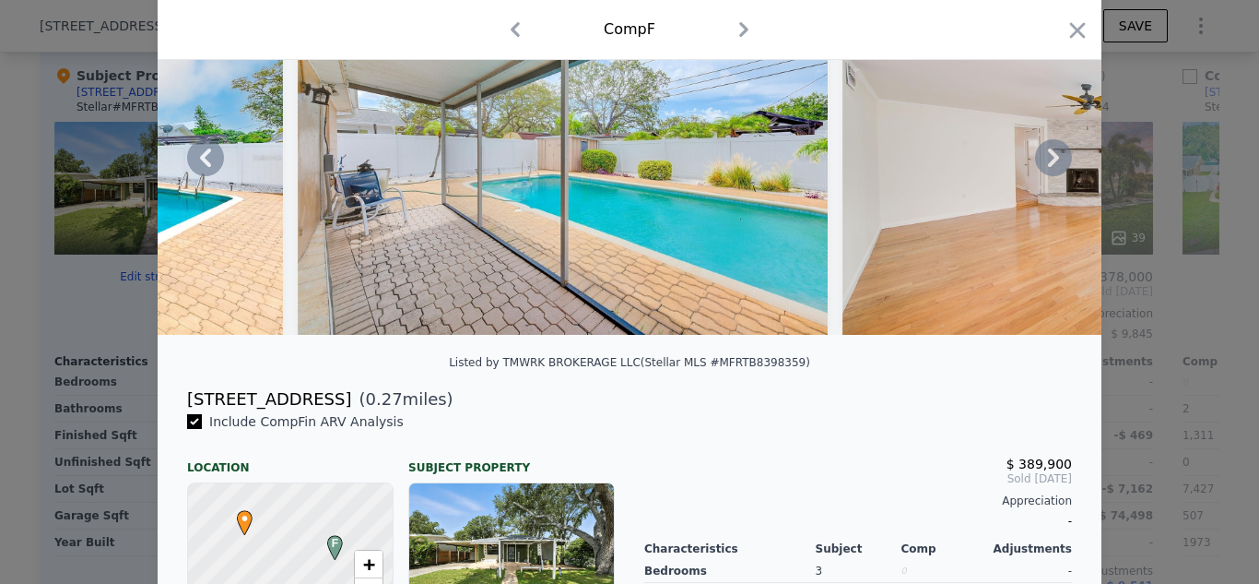
scroll to position [0, 0]
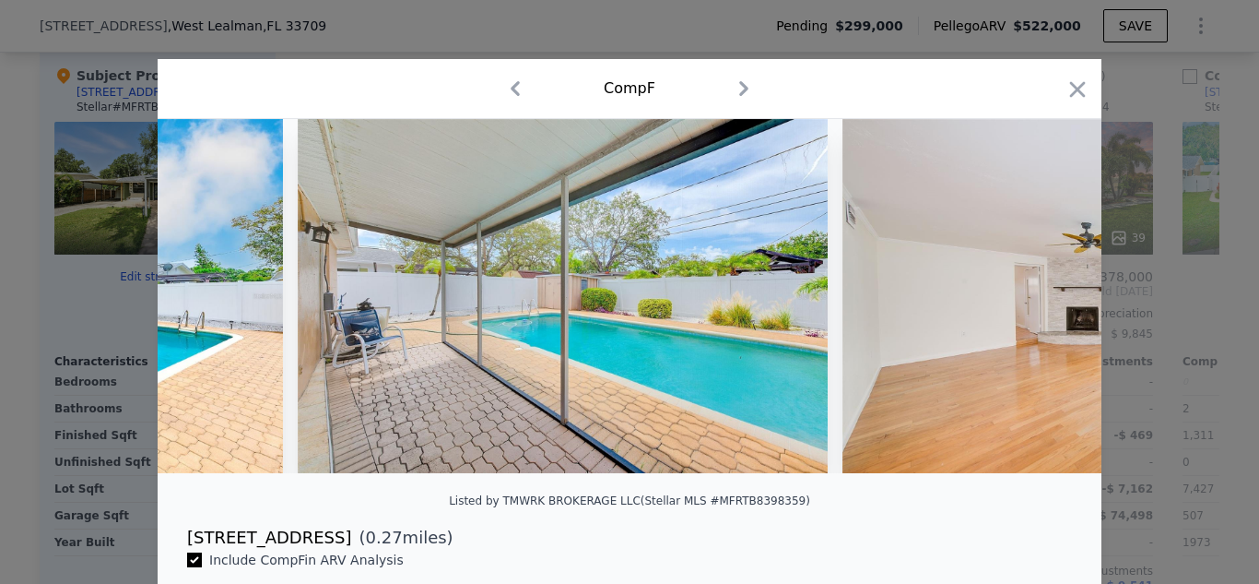
click at [1055, 91] on div "Comp F" at bounding box center [629, 88] width 914 height 29
click at [1070, 92] on icon "button" at bounding box center [1078, 89] width 16 height 16
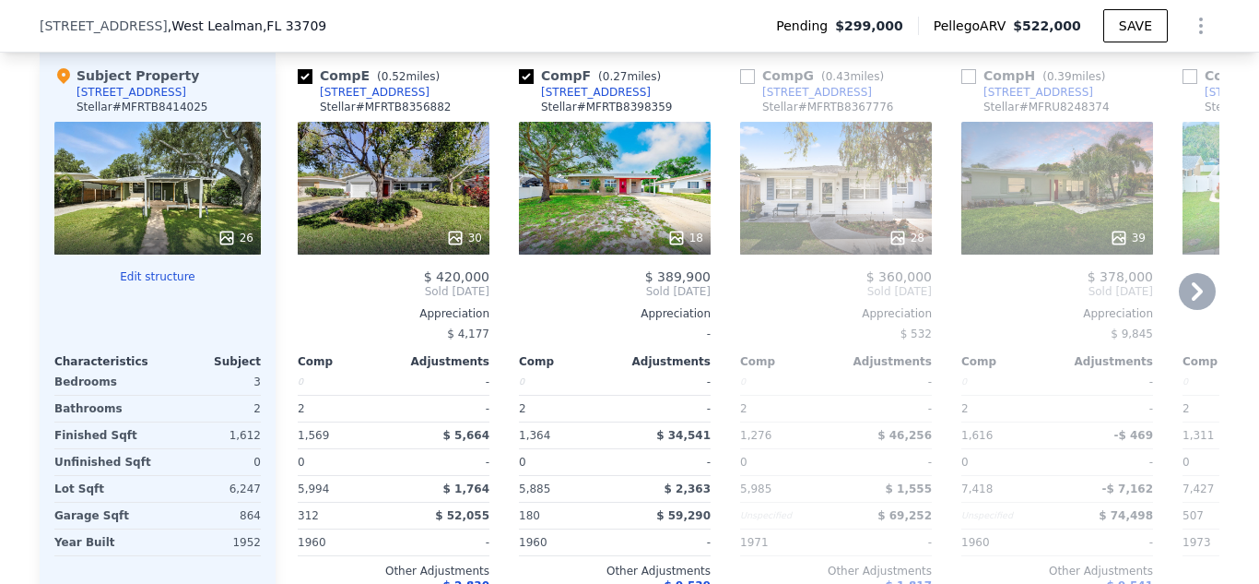
click at [740, 84] on input "checkbox" at bounding box center [747, 76] width 15 height 15
checkbox input "true"
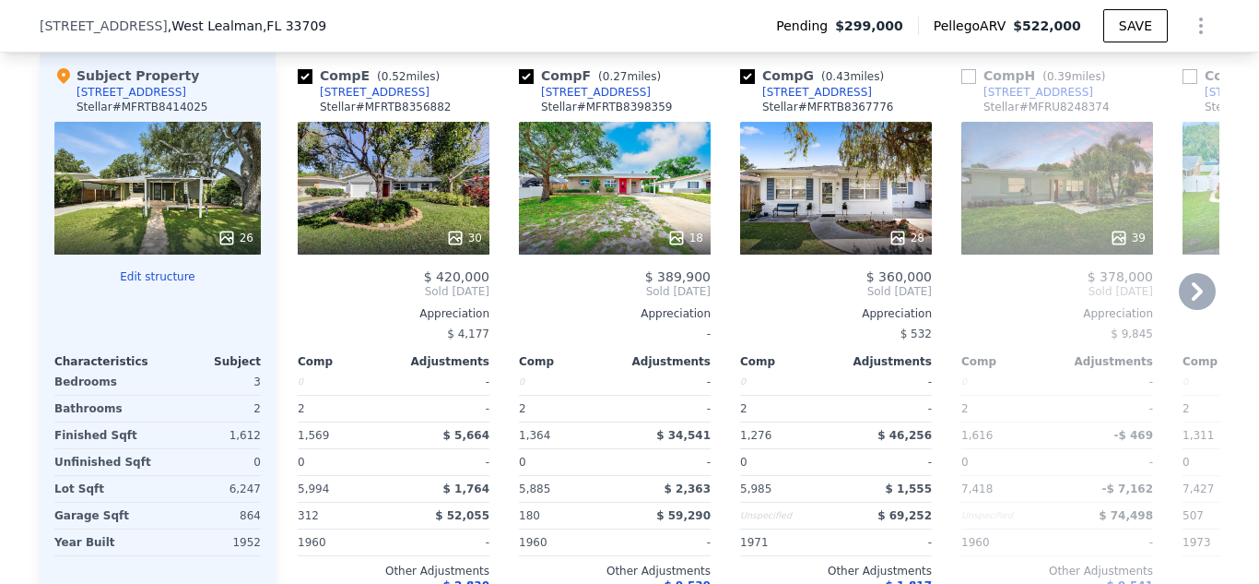
click at [1192, 301] on icon at bounding box center [1197, 291] width 11 height 18
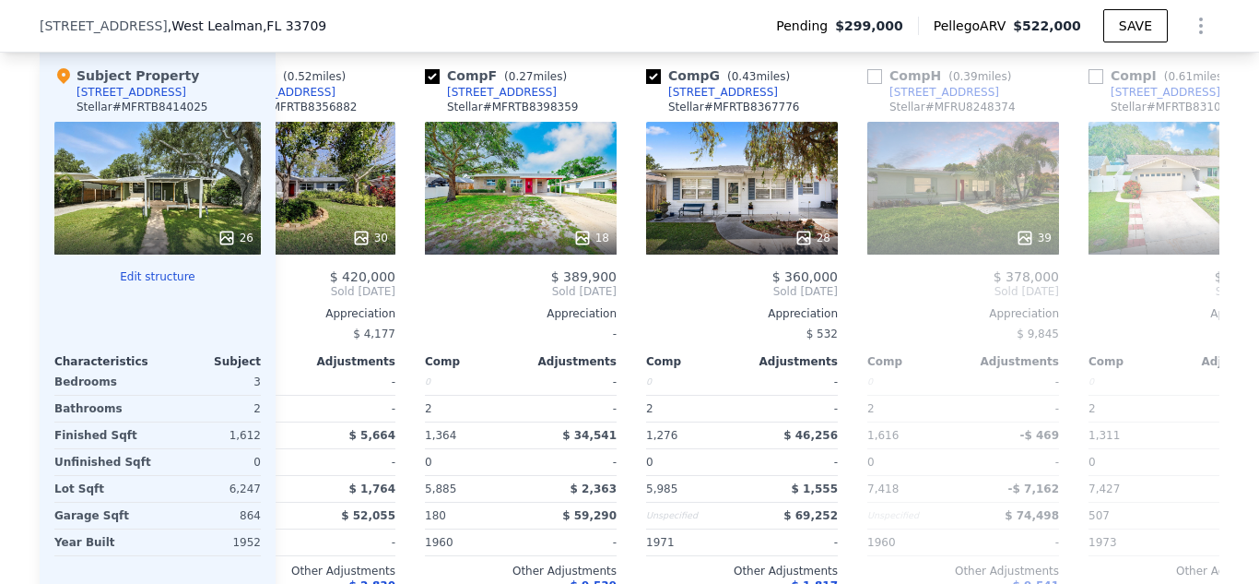
scroll to position [0, 442]
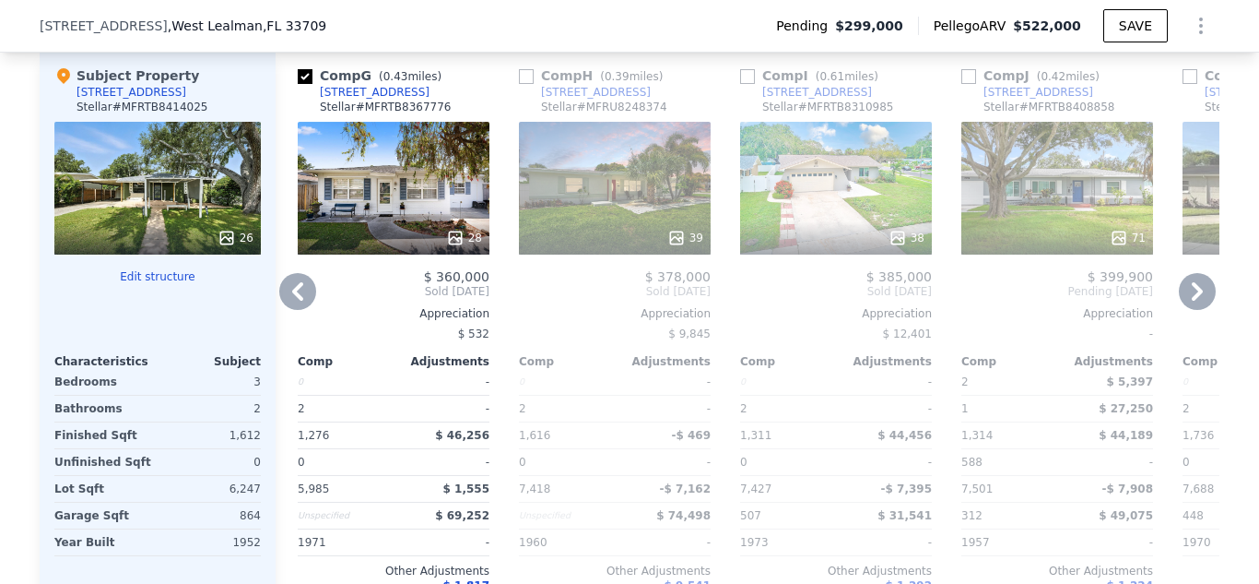
click at [462, 246] on div "28" at bounding box center [464, 238] width 36 height 18
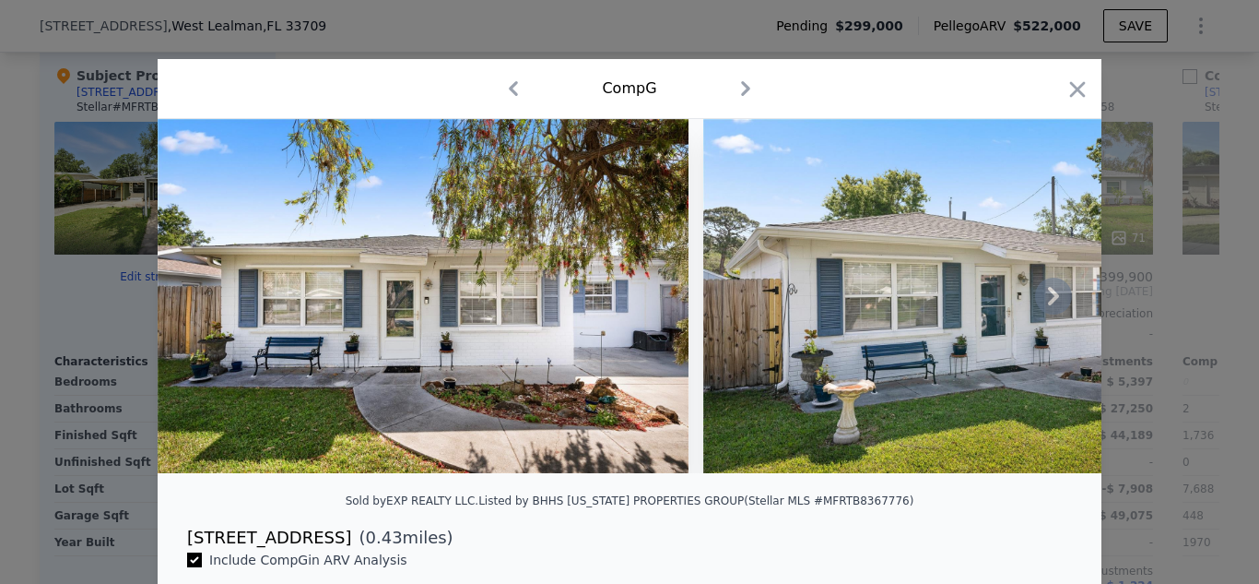
click at [1040, 303] on icon at bounding box center [1053, 295] width 37 height 37
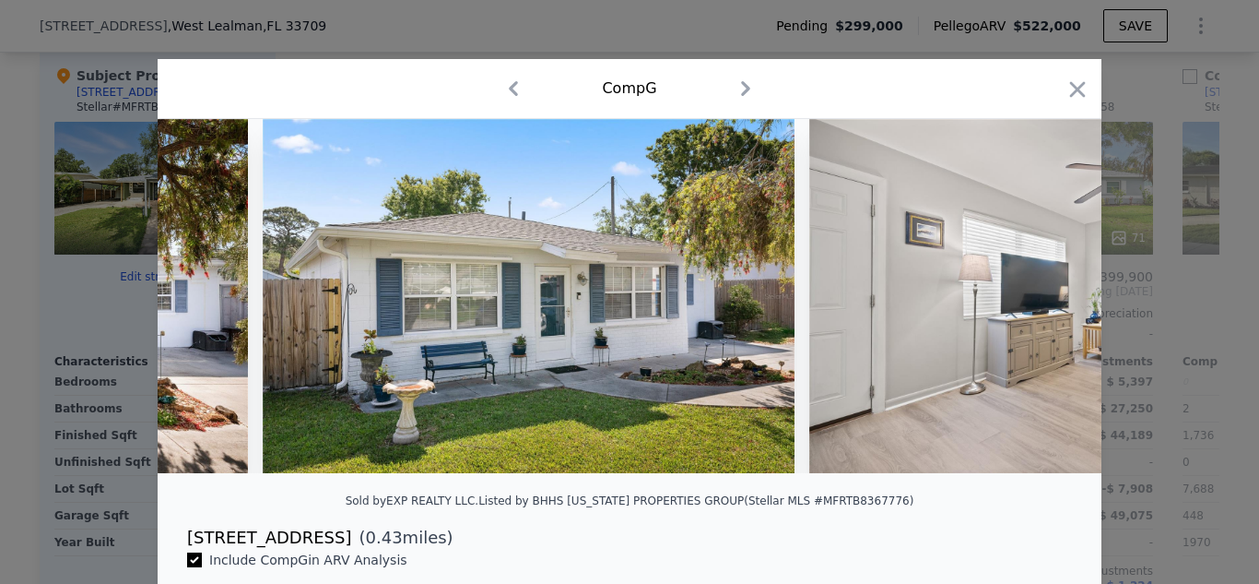
scroll to position [0, 442]
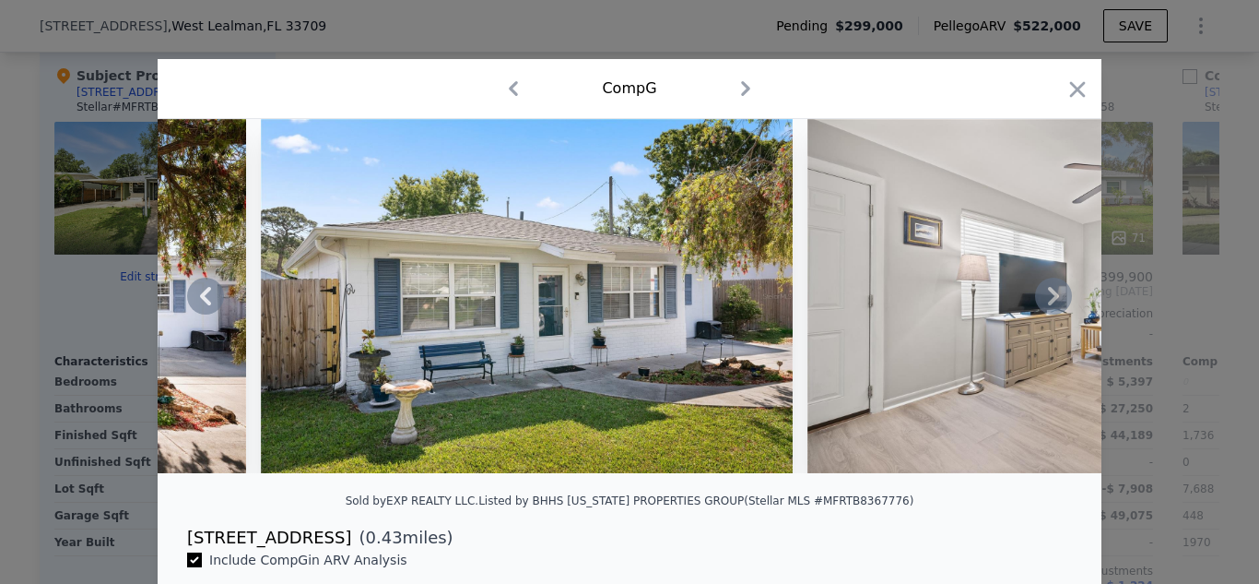
click at [1040, 303] on icon at bounding box center [1053, 295] width 37 height 37
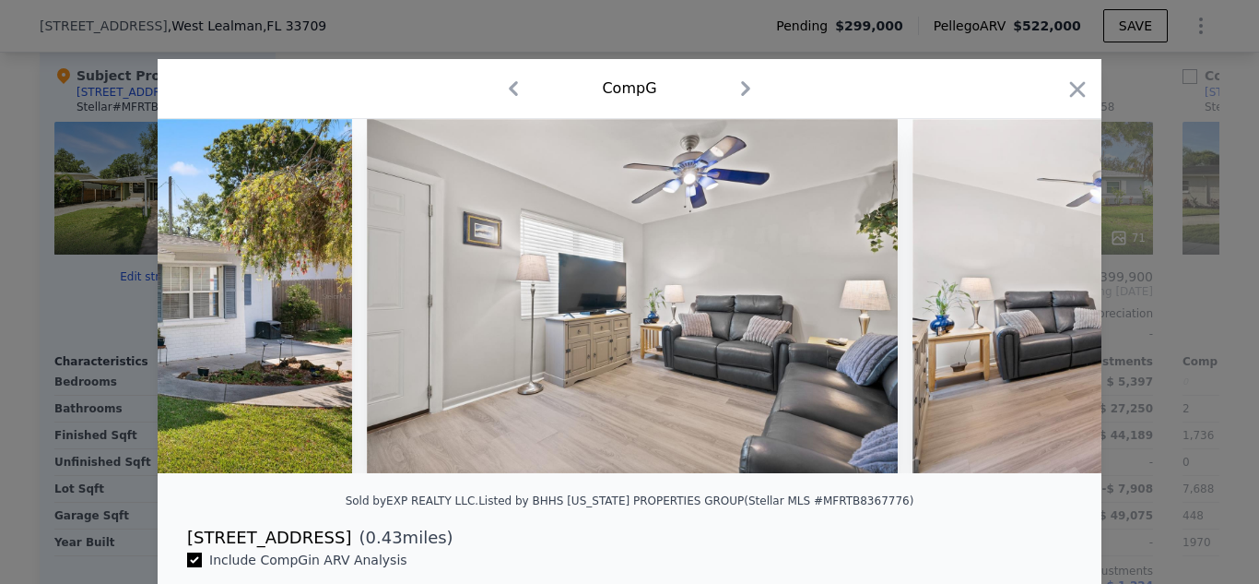
scroll to position [0, 885]
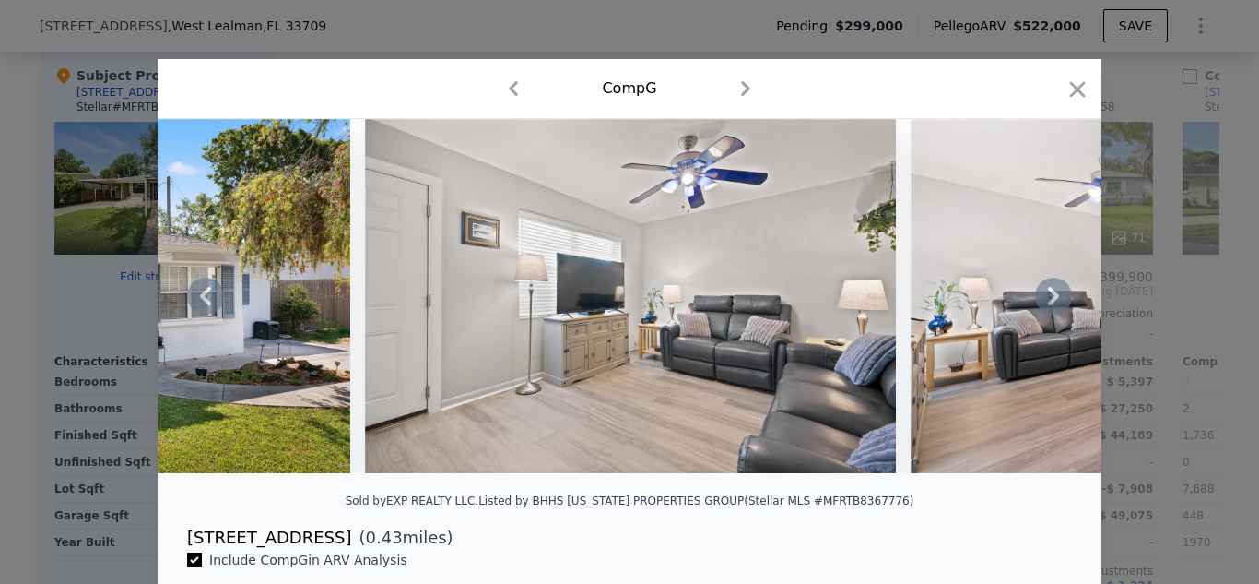
click at [1040, 303] on icon at bounding box center [1053, 295] width 37 height 37
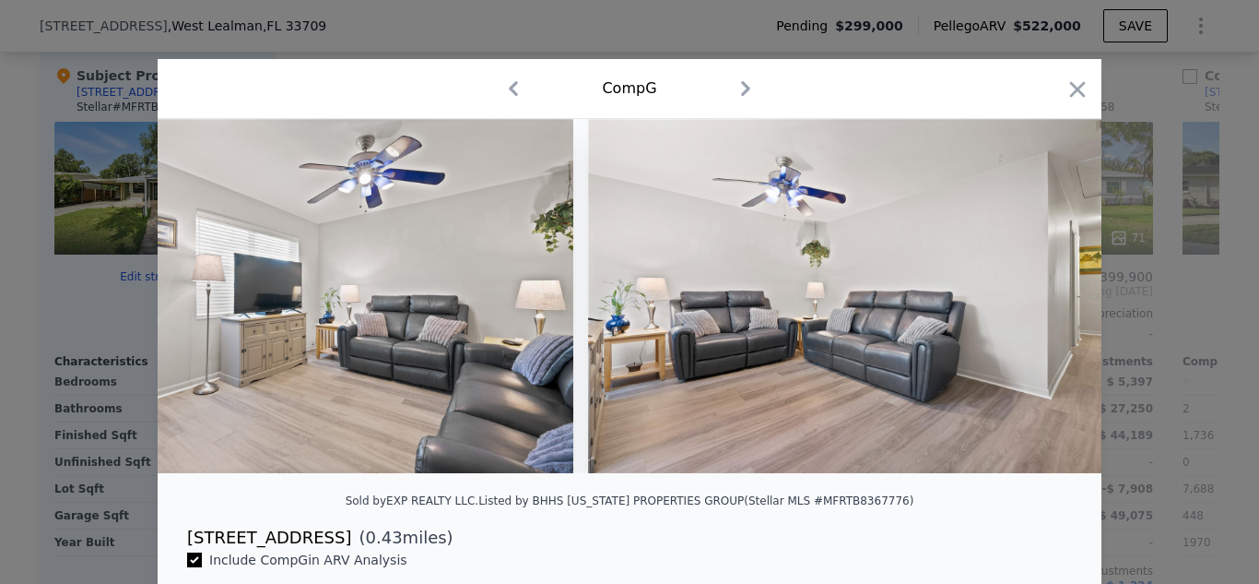
scroll to position [0, 1327]
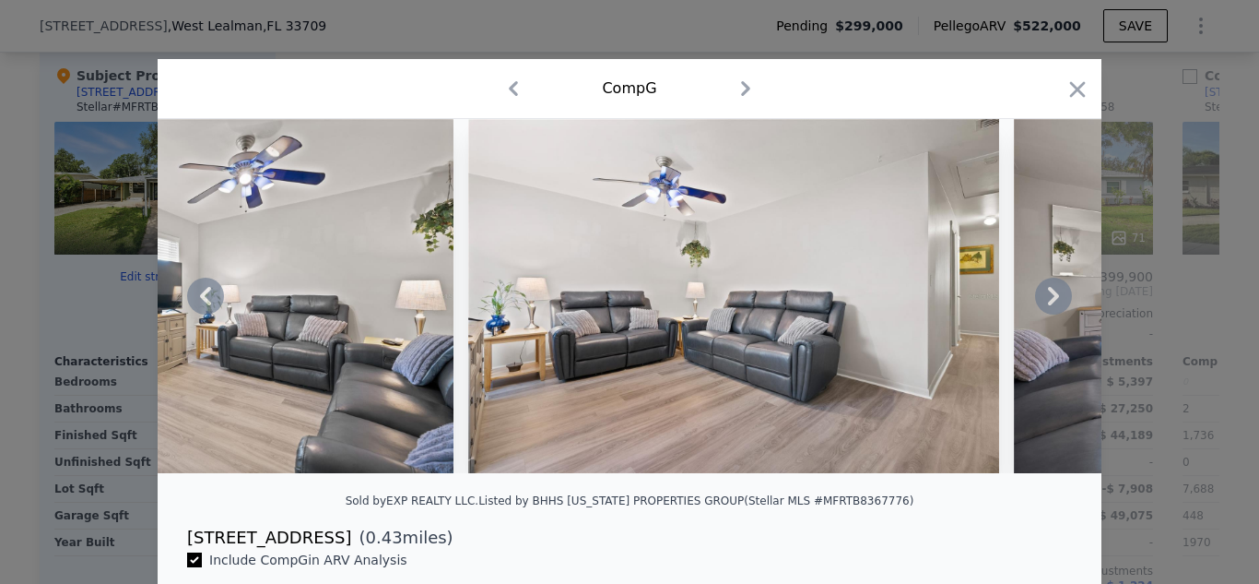
click at [1040, 303] on icon at bounding box center [1053, 295] width 37 height 37
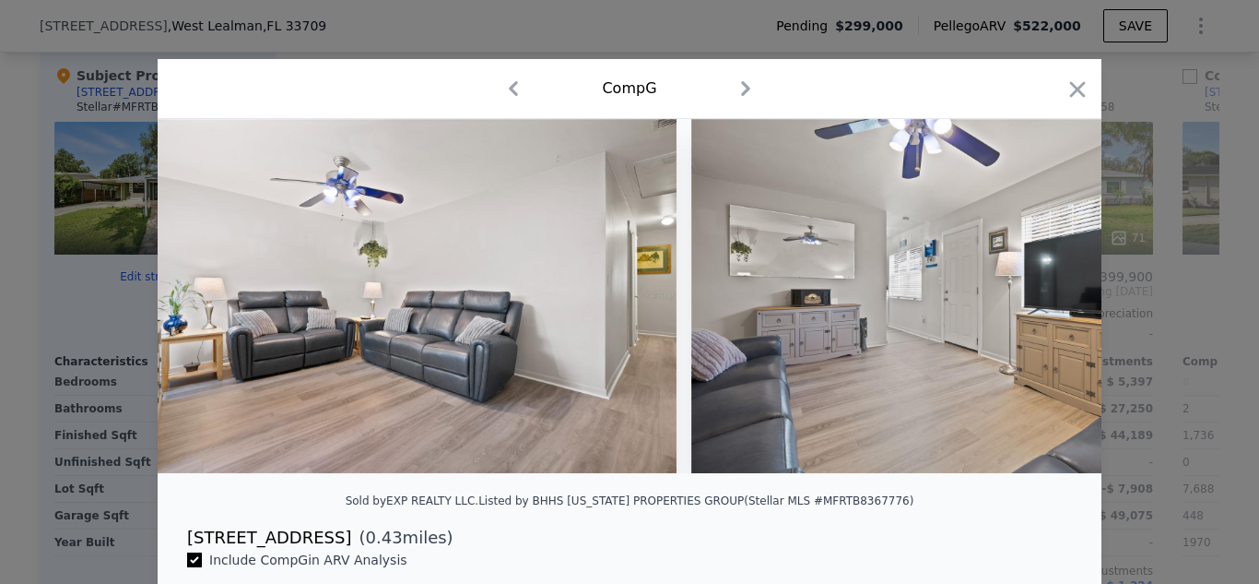
scroll to position [0, 1770]
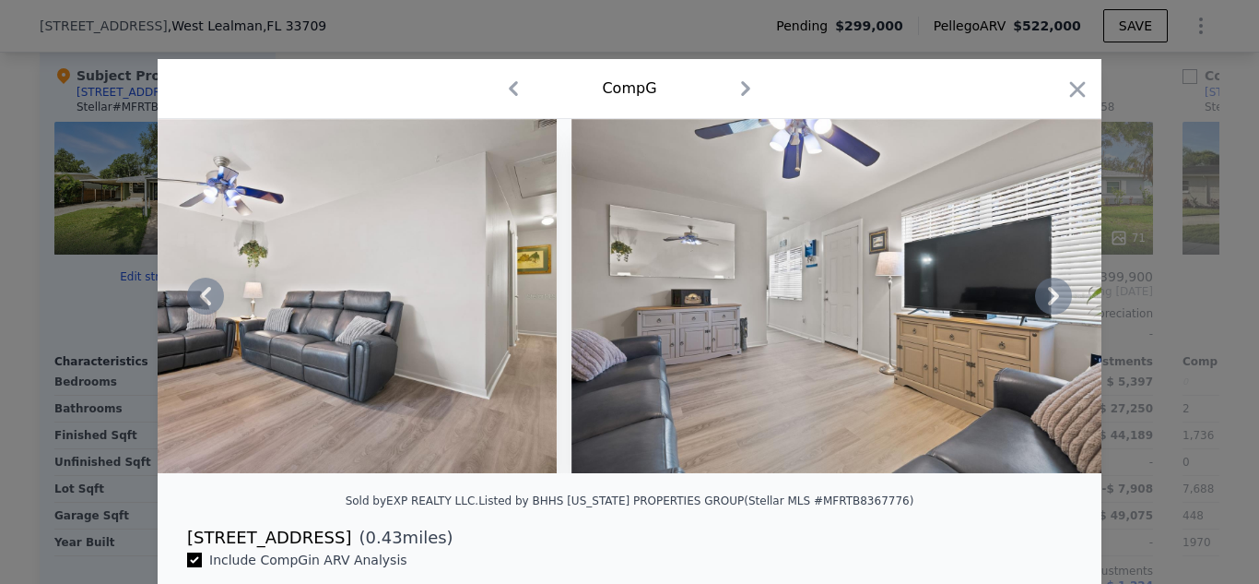
click at [1040, 303] on icon at bounding box center [1053, 295] width 37 height 37
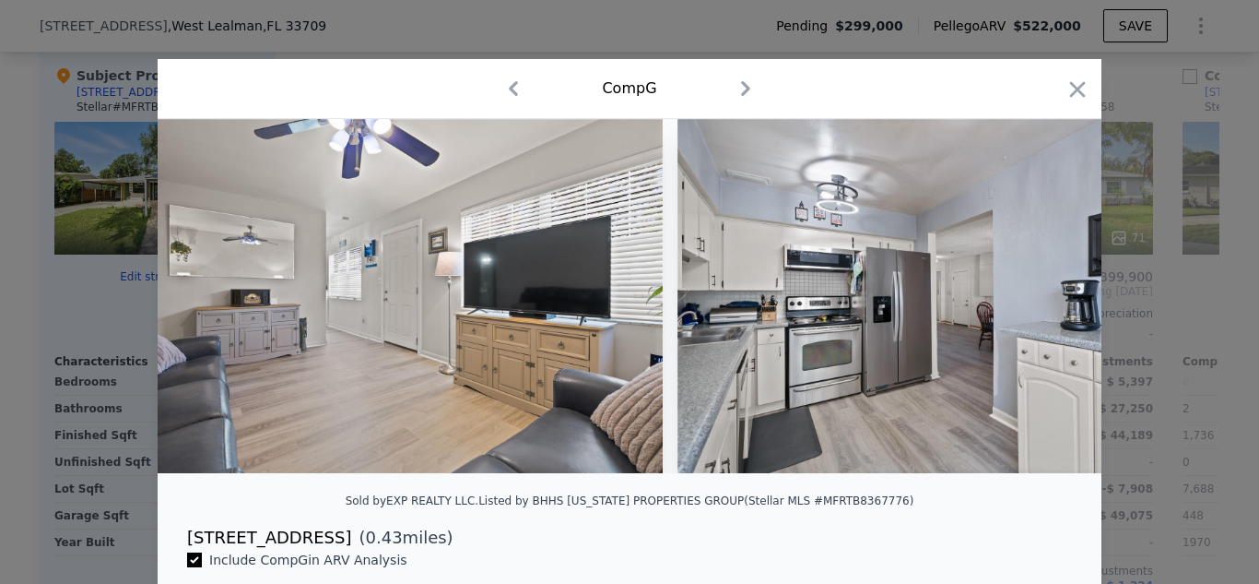
scroll to position [0, 2212]
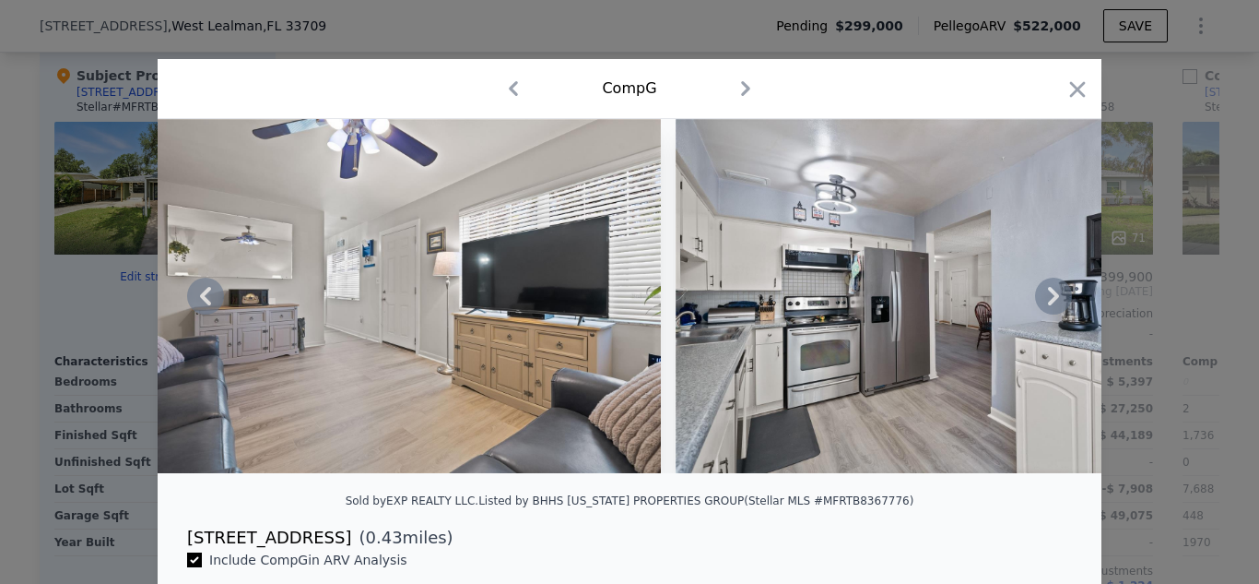
click at [1040, 303] on icon at bounding box center [1053, 295] width 37 height 37
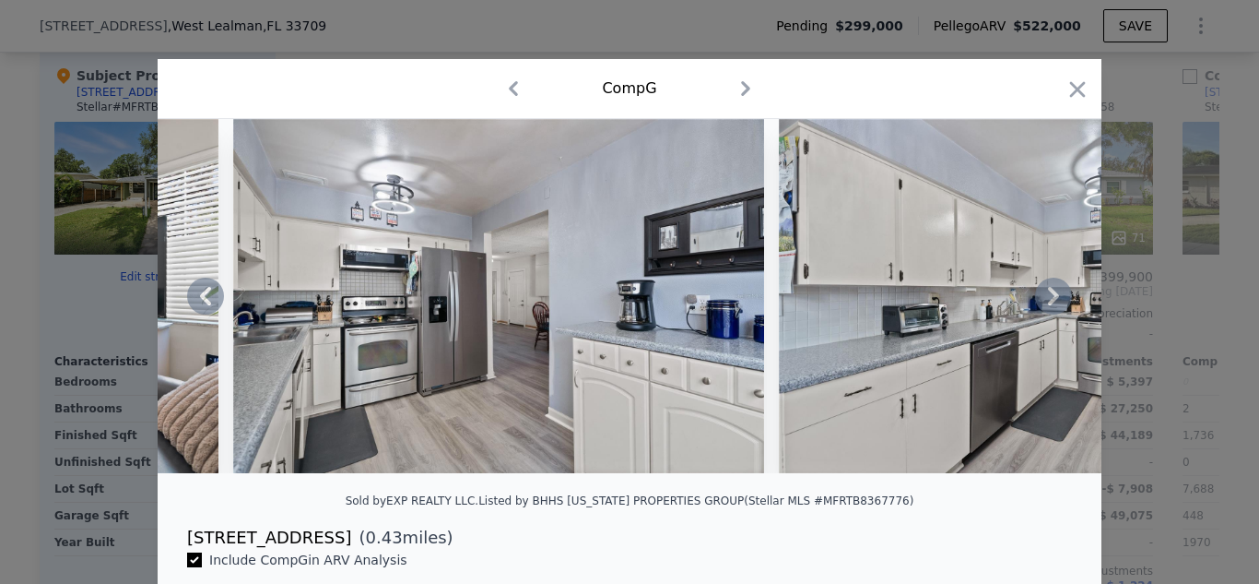
click at [1041, 302] on icon at bounding box center [1053, 295] width 37 height 37
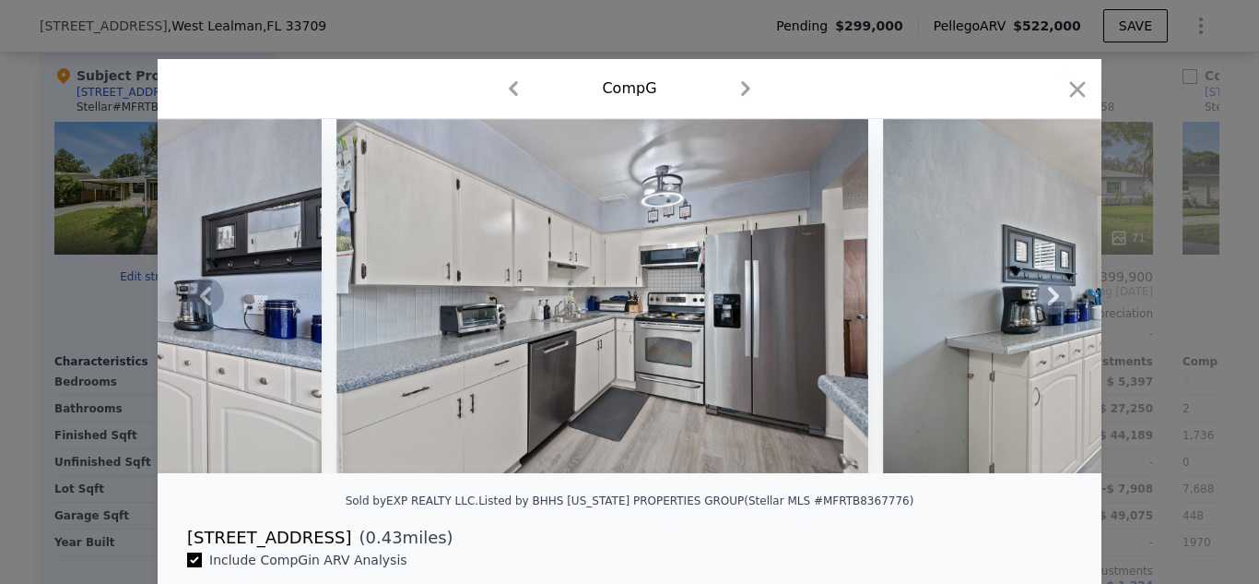
click at [1041, 302] on icon at bounding box center [1053, 295] width 37 height 37
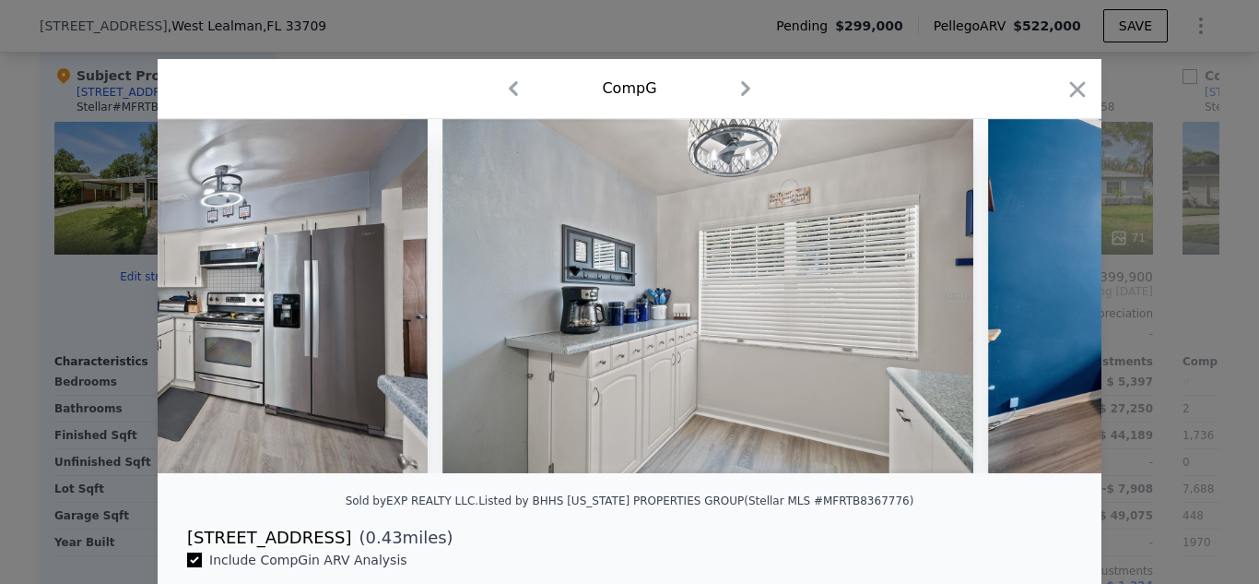
scroll to position [0, 3540]
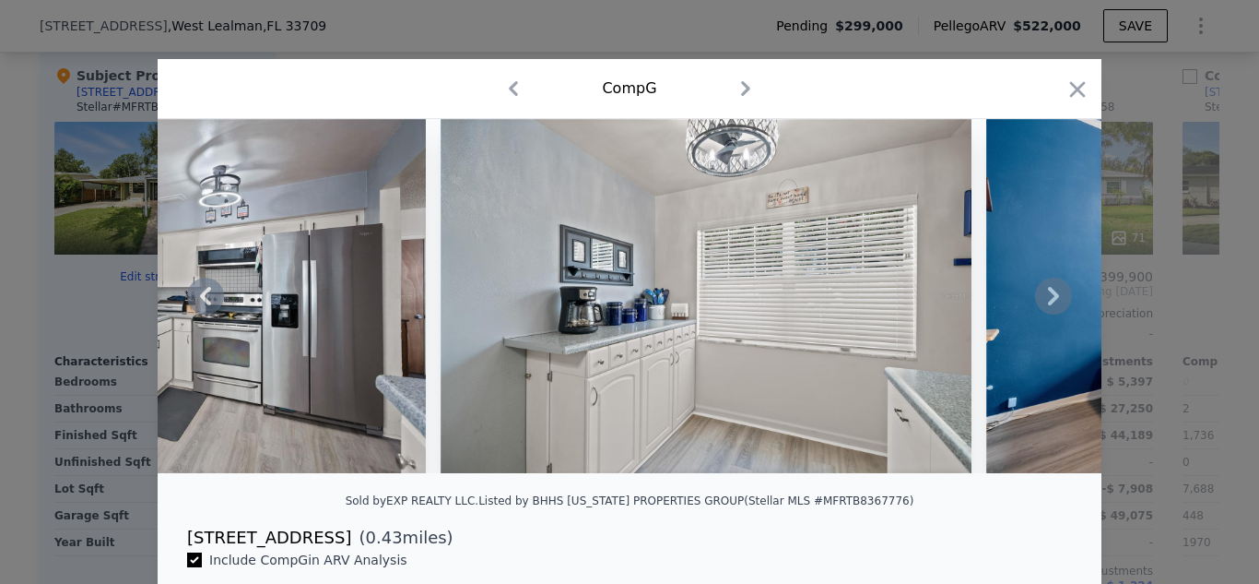
click at [1041, 302] on div at bounding box center [630, 296] width 944 height 354
click at [1041, 302] on icon at bounding box center [1053, 295] width 37 height 37
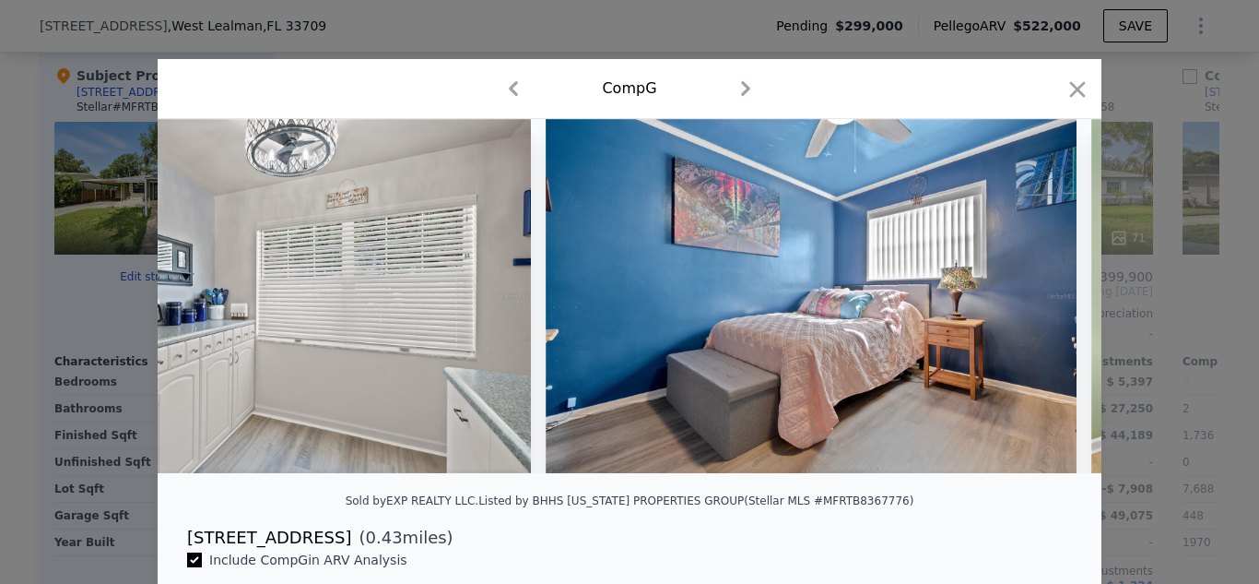
scroll to position [0, 3982]
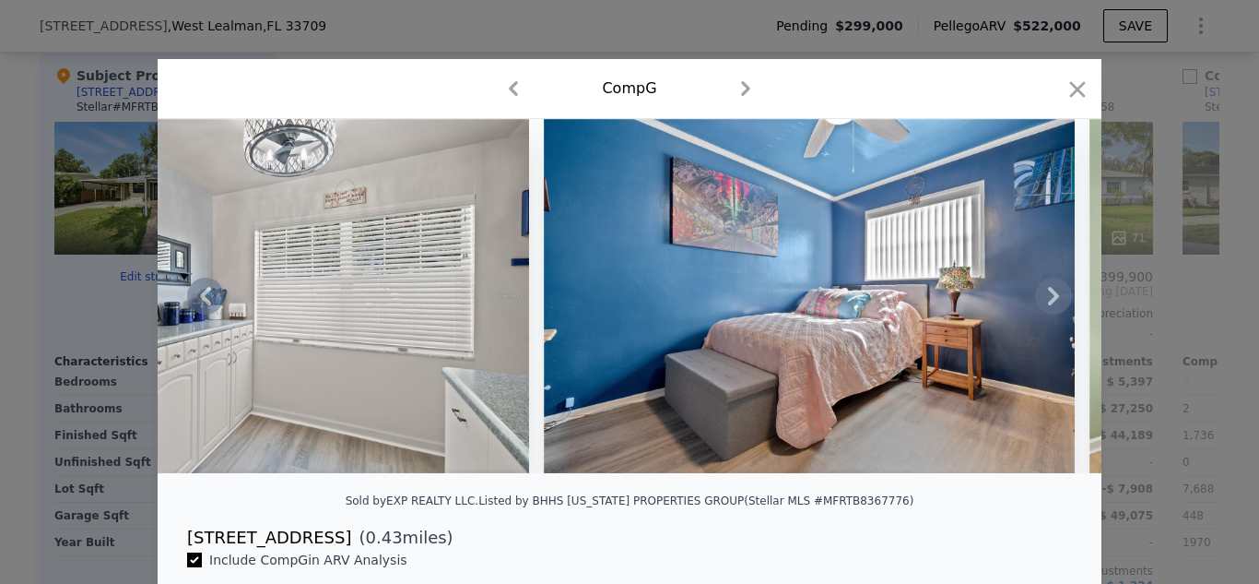
click at [1041, 302] on icon at bounding box center [1053, 295] width 37 height 37
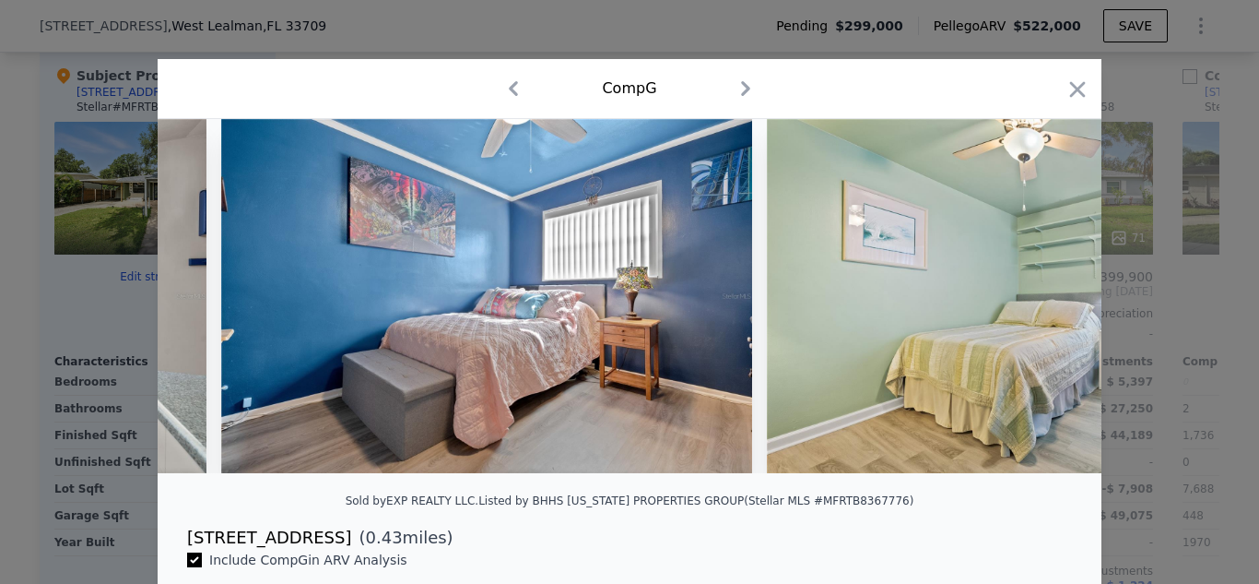
scroll to position [0, 4425]
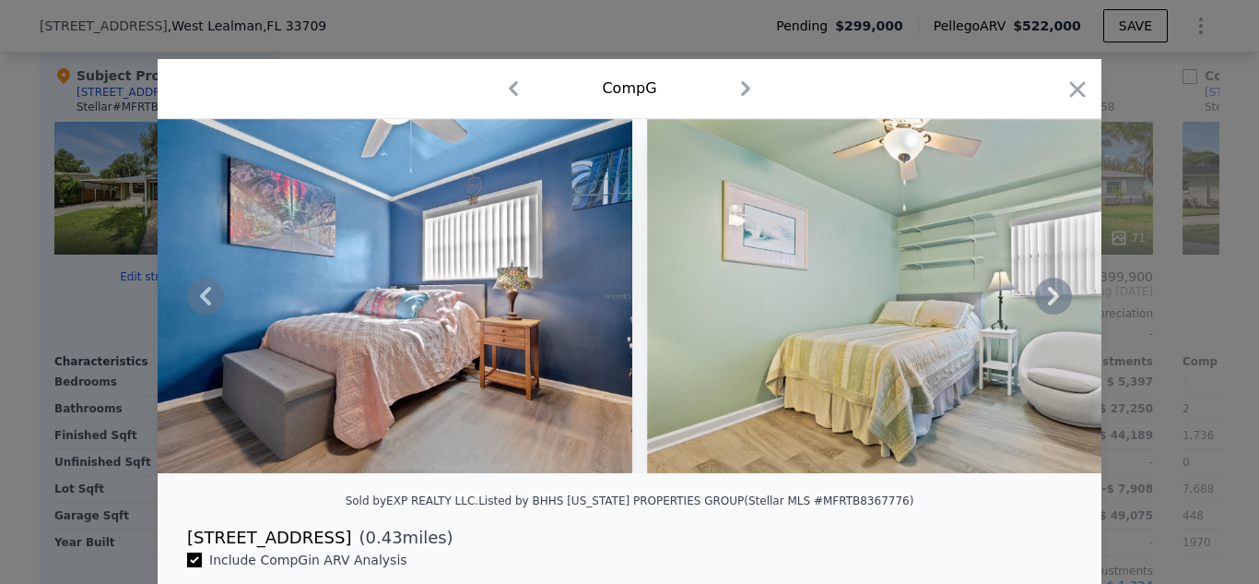
click at [1043, 299] on icon at bounding box center [1053, 295] width 37 height 37
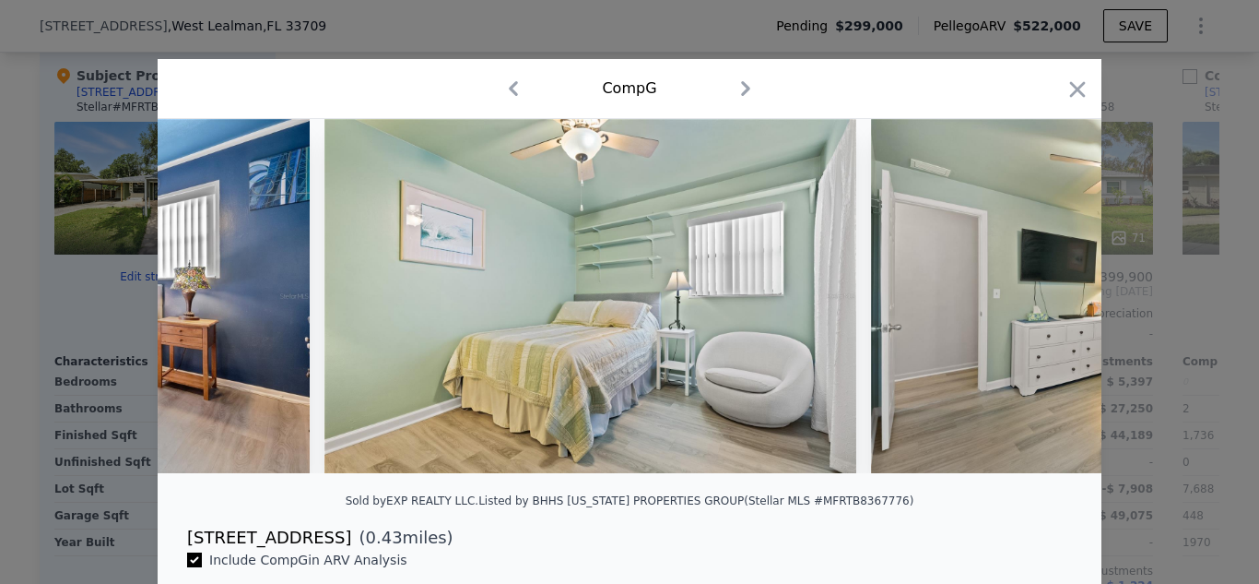
scroll to position [0, 4867]
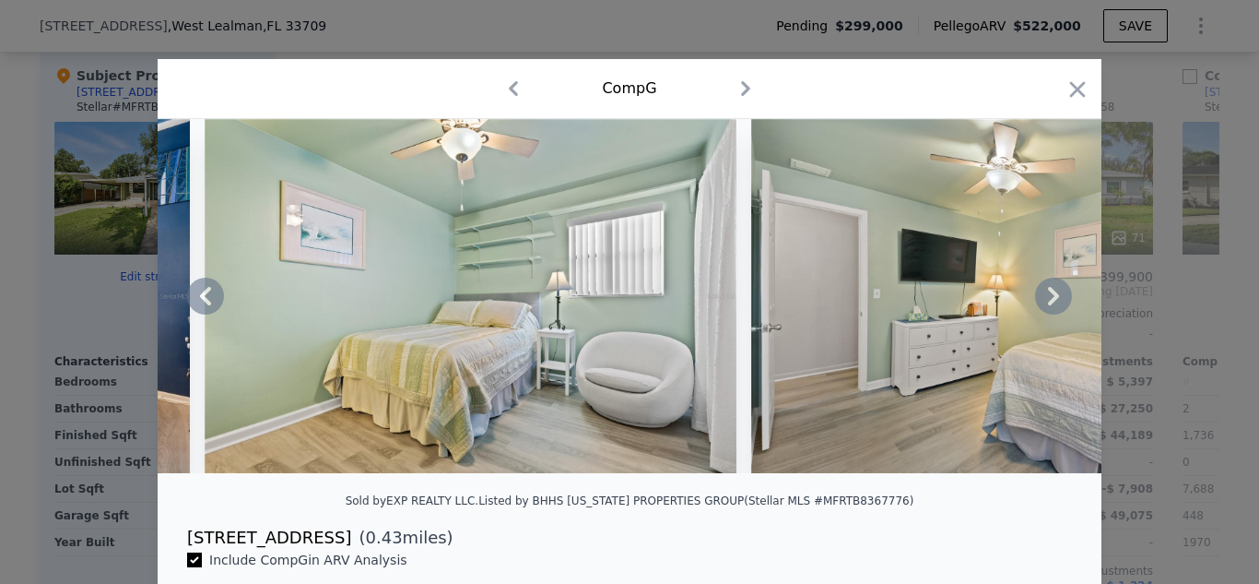
click at [1043, 299] on icon at bounding box center [1053, 295] width 37 height 37
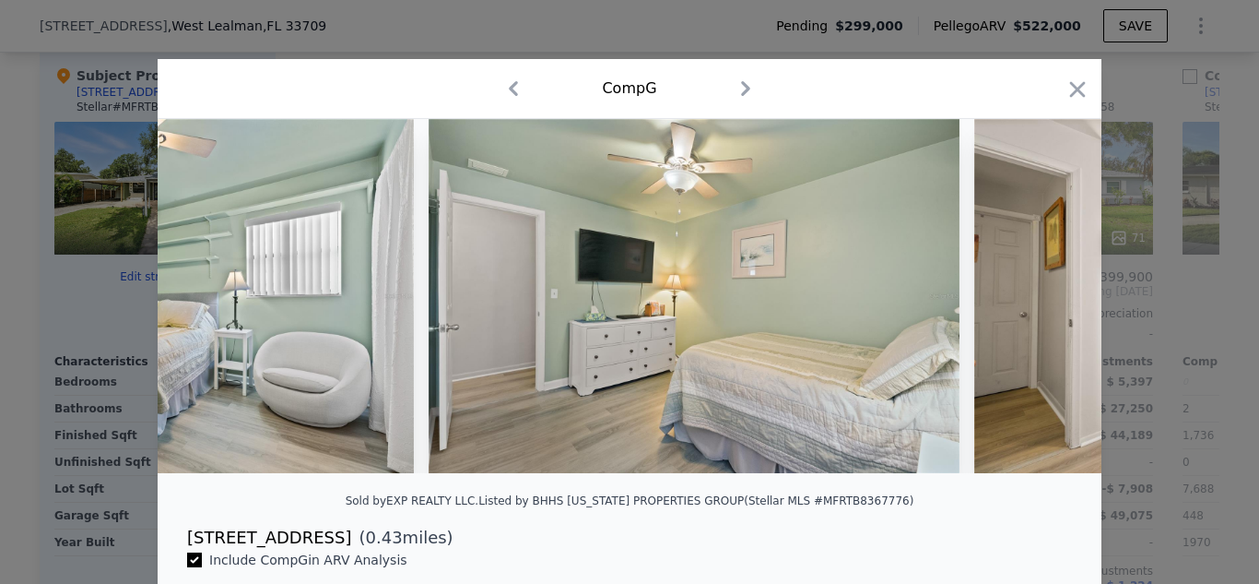
scroll to position [0, 5310]
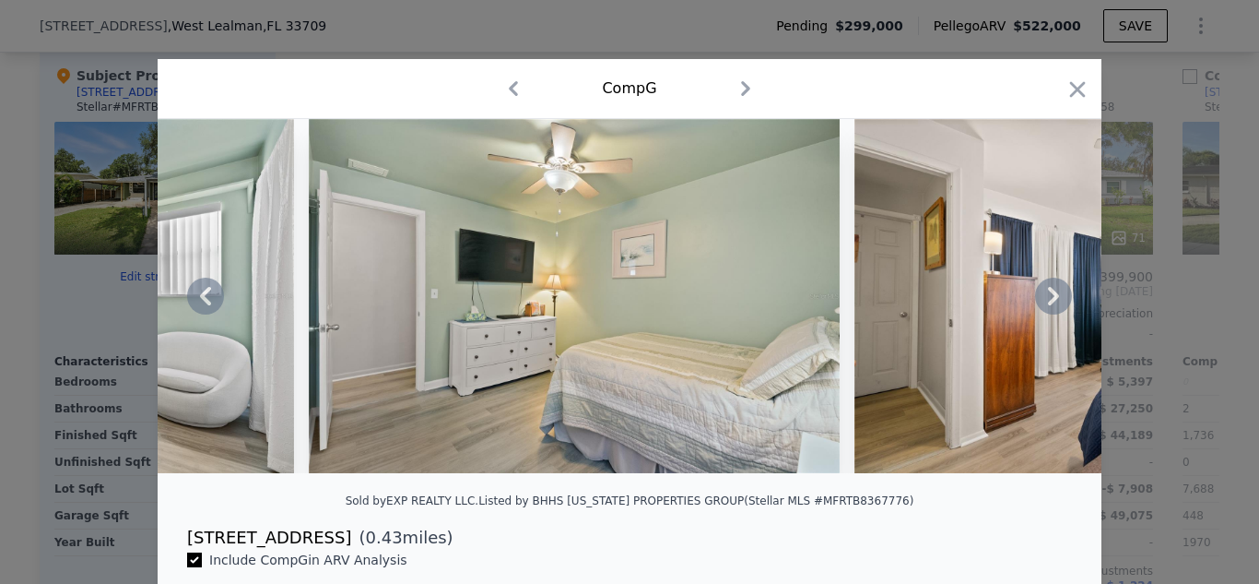
click at [1043, 299] on icon at bounding box center [1053, 295] width 37 height 37
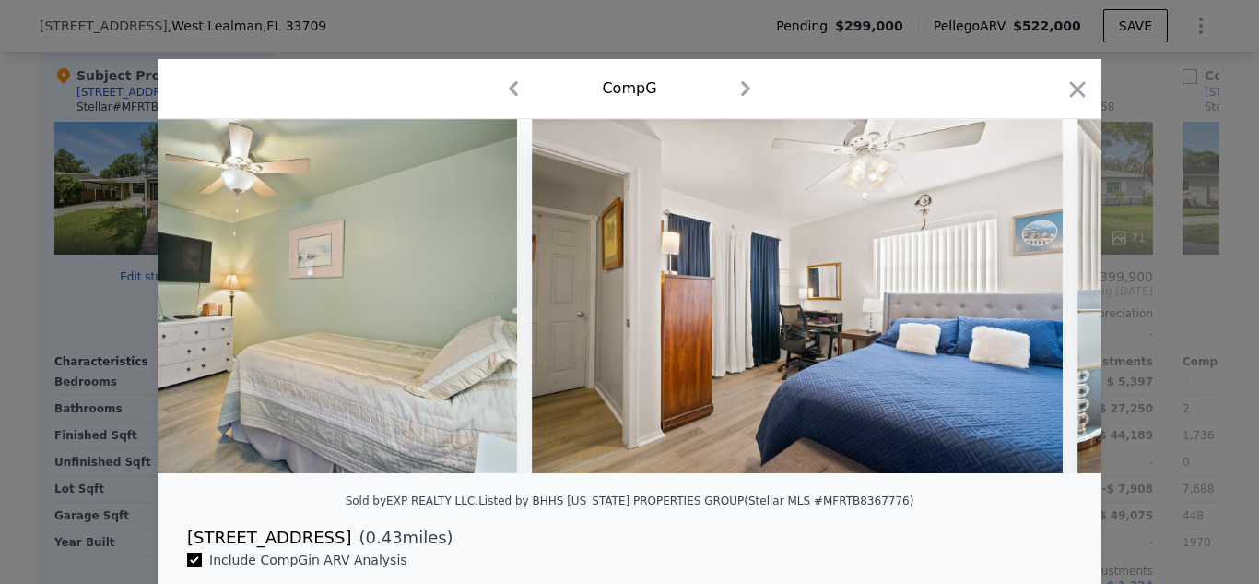
scroll to position [0, 5752]
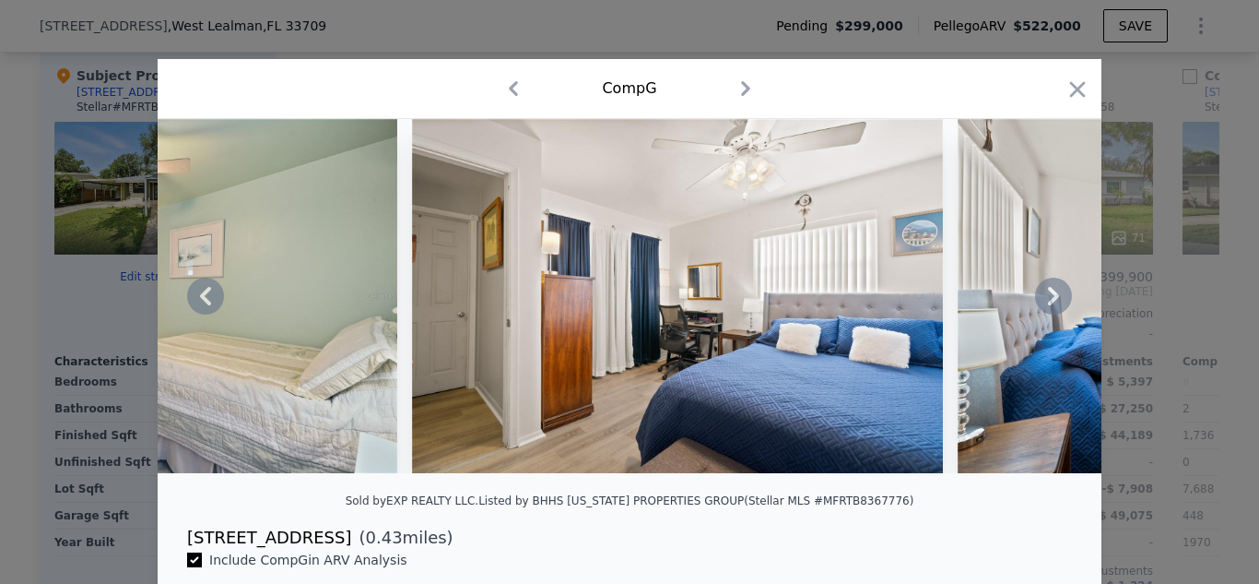
click at [1043, 299] on icon at bounding box center [1053, 295] width 37 height 37
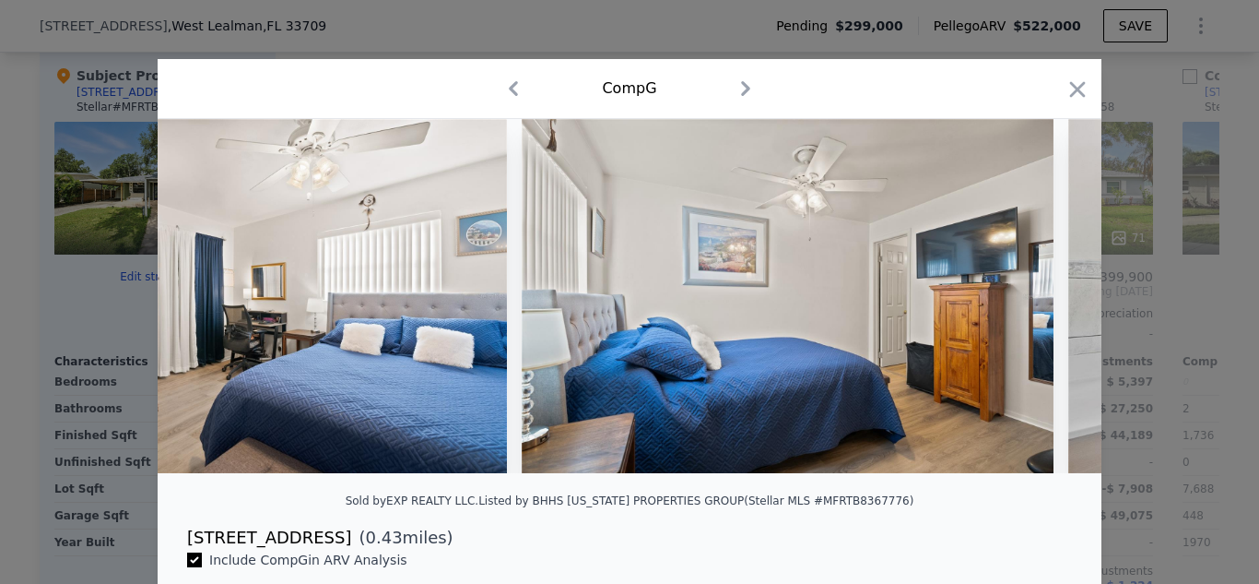
scroll to position [0, 6195]
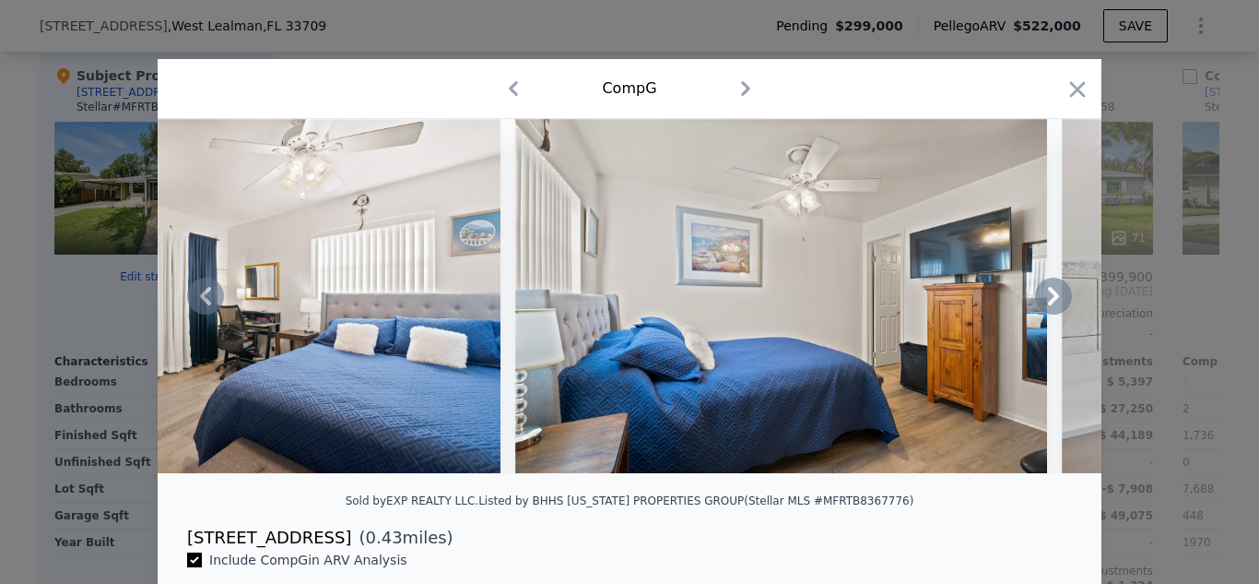
click at [1043, 299] on icon at bounding box center [1053, 295] width 37 height 37
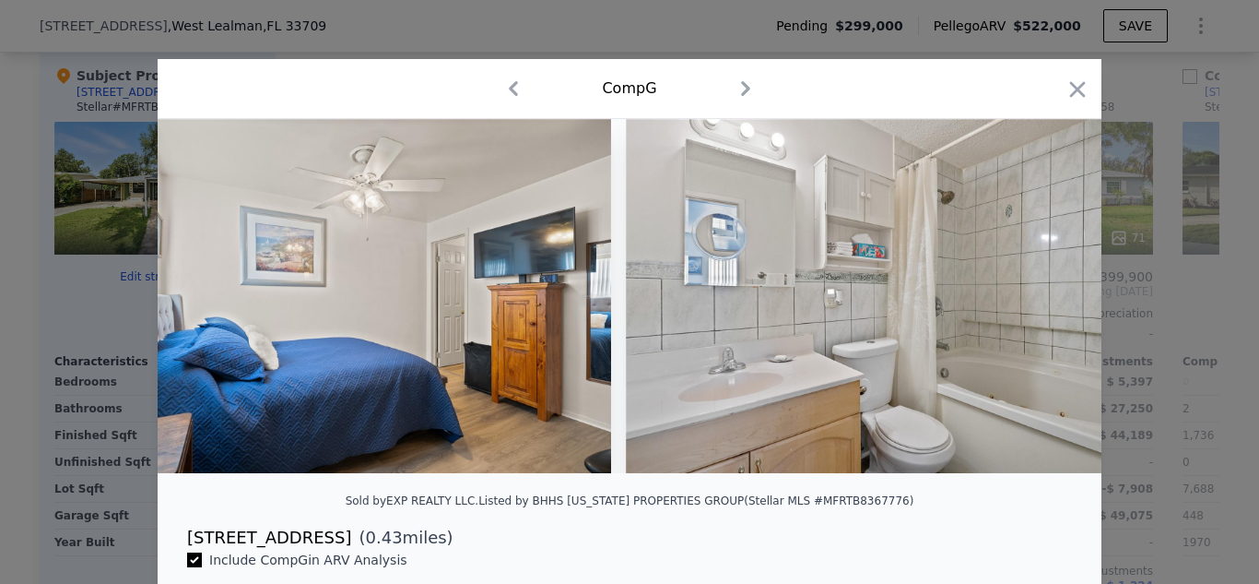
scroll to position [0, 6637]
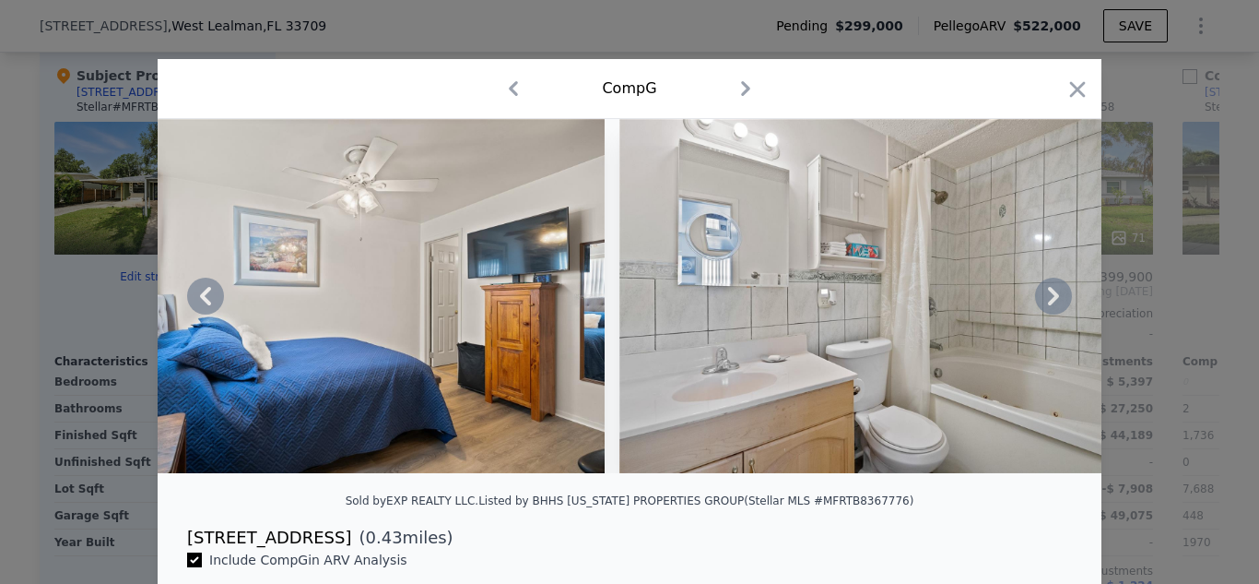
click at [1043, 299] on icon at bounding box center [1053, 295] width 37 height 37
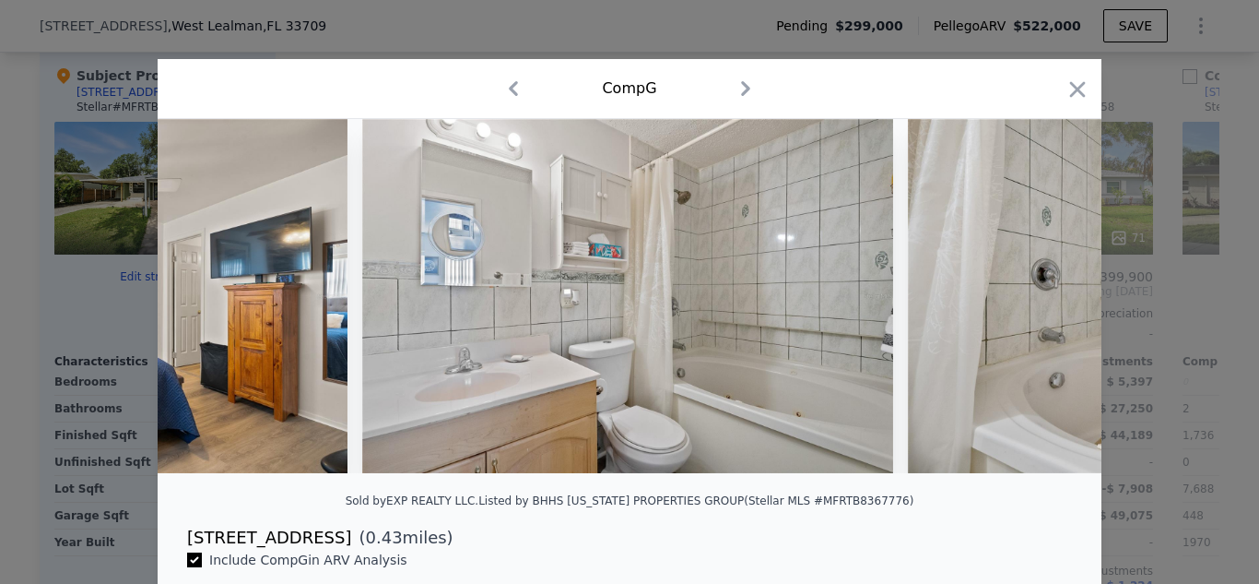
scroll to position [0, 7079]
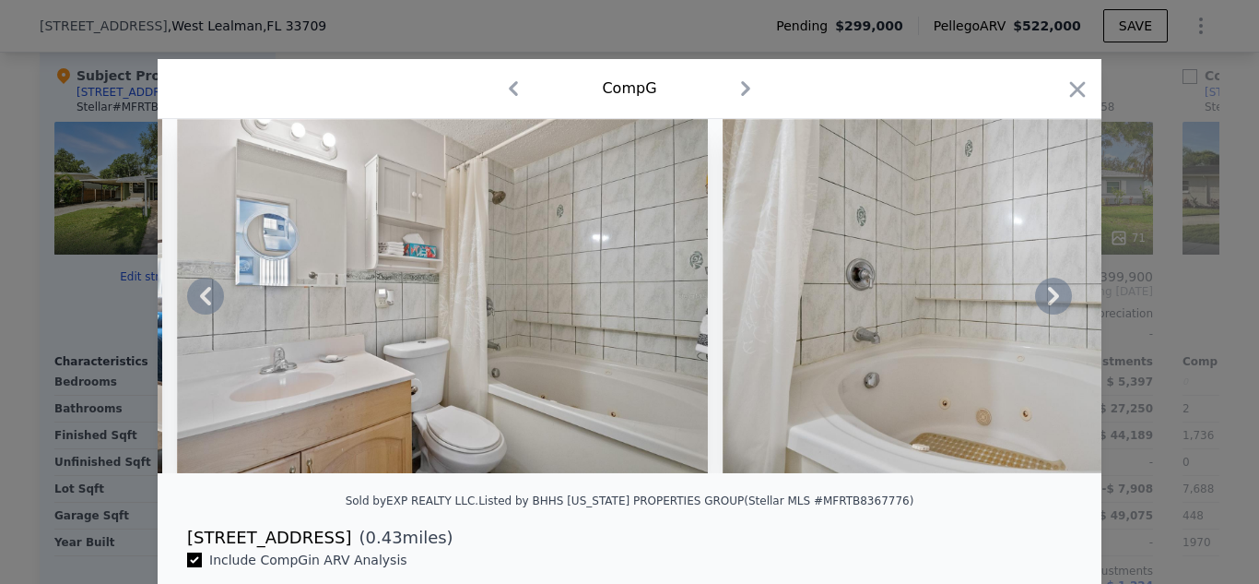
click at [1043, 299] on icon at bounding box center [1053, 295] width 37 height 37
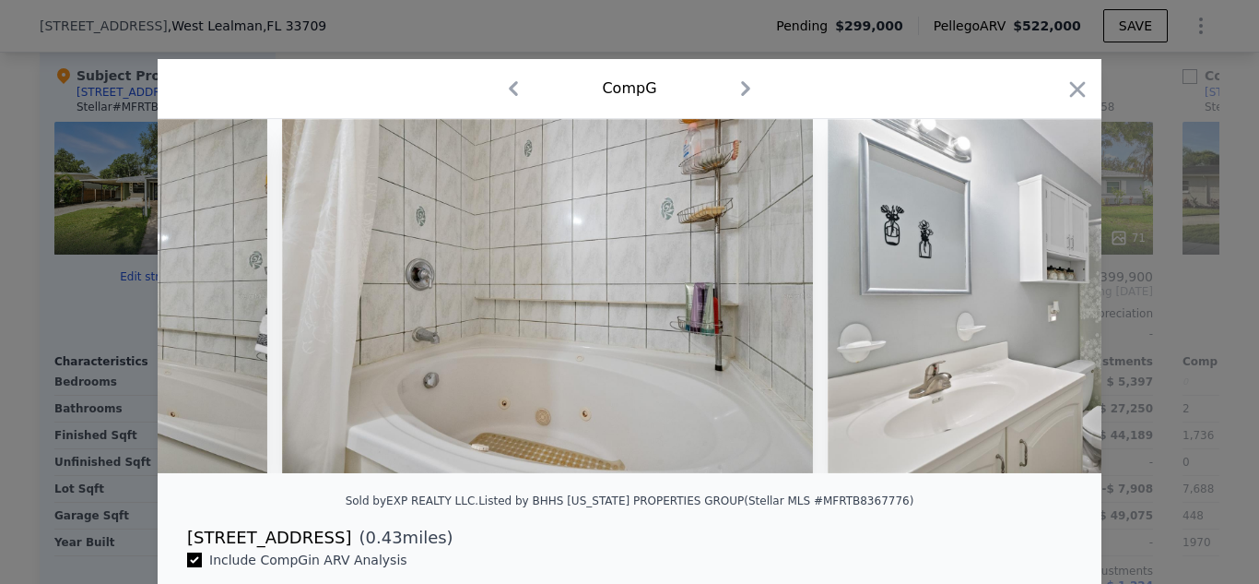
scroll to position [0, 7522]
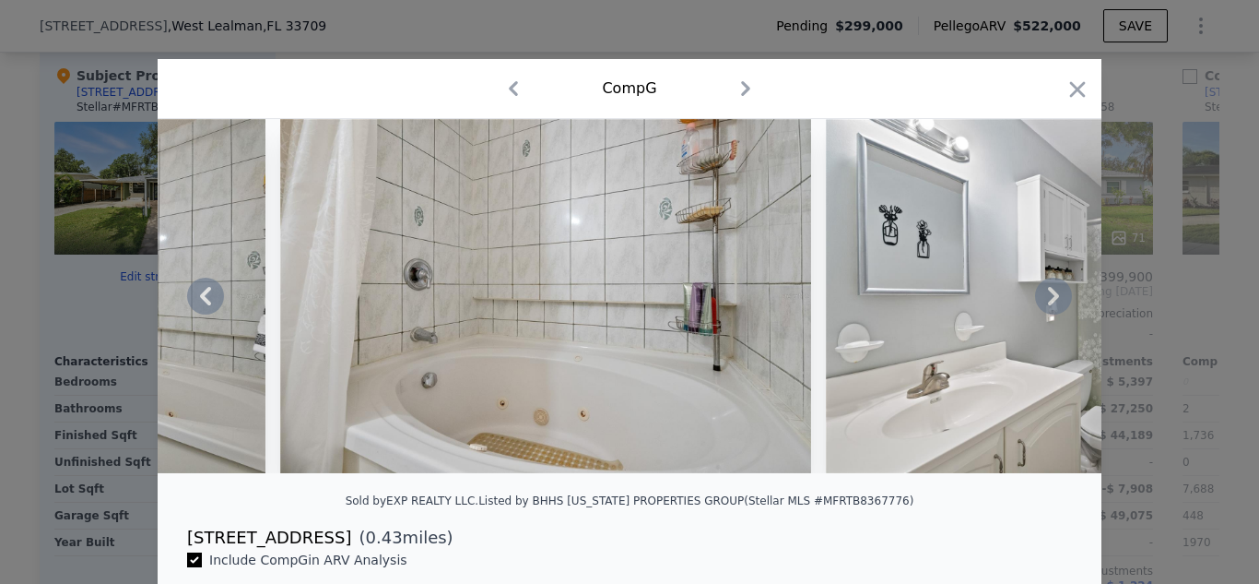
click at [1049, 312] on icon at bounding box center [1053, 295] width 37 height 37
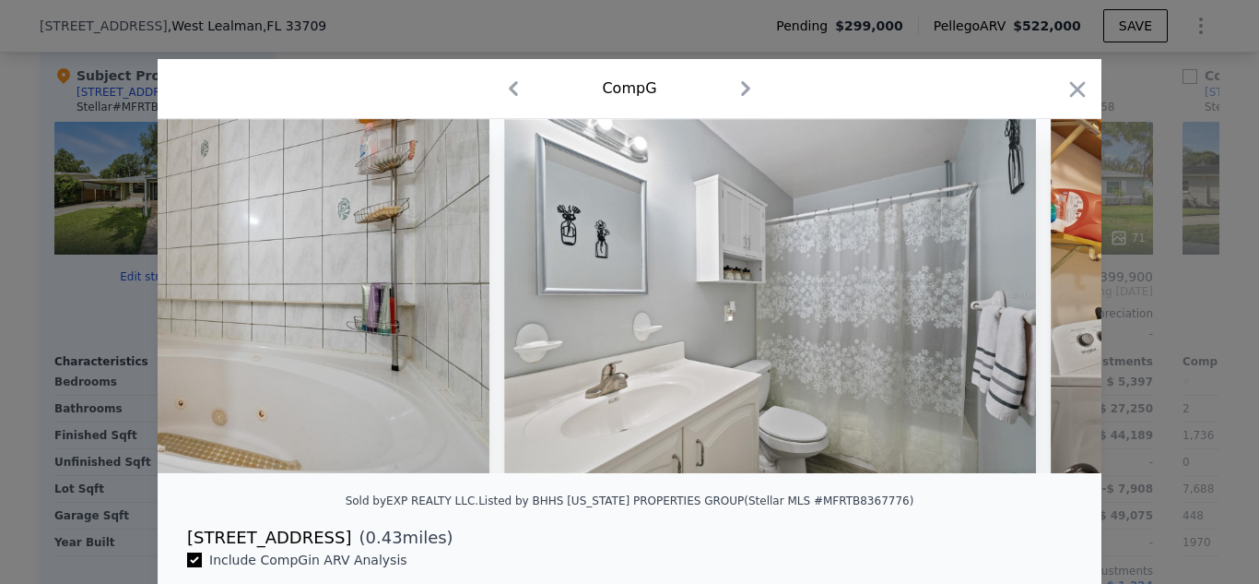
scroll to position [0, 7964]
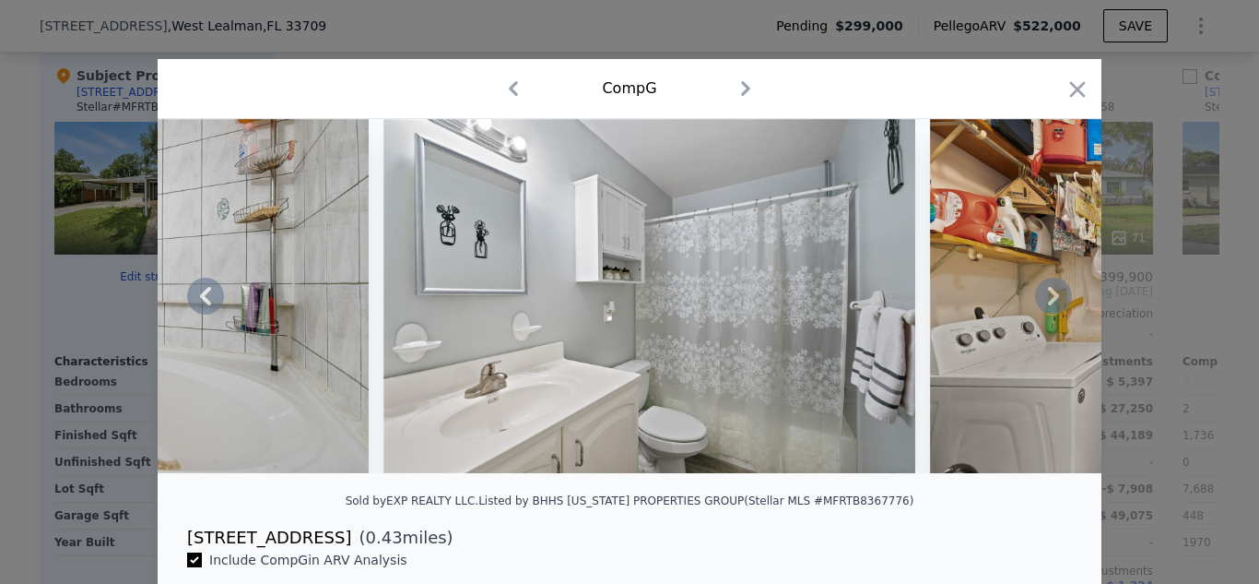
click at [1049, 301] on icon at bounding box center [1053, 296] width 11 height 18
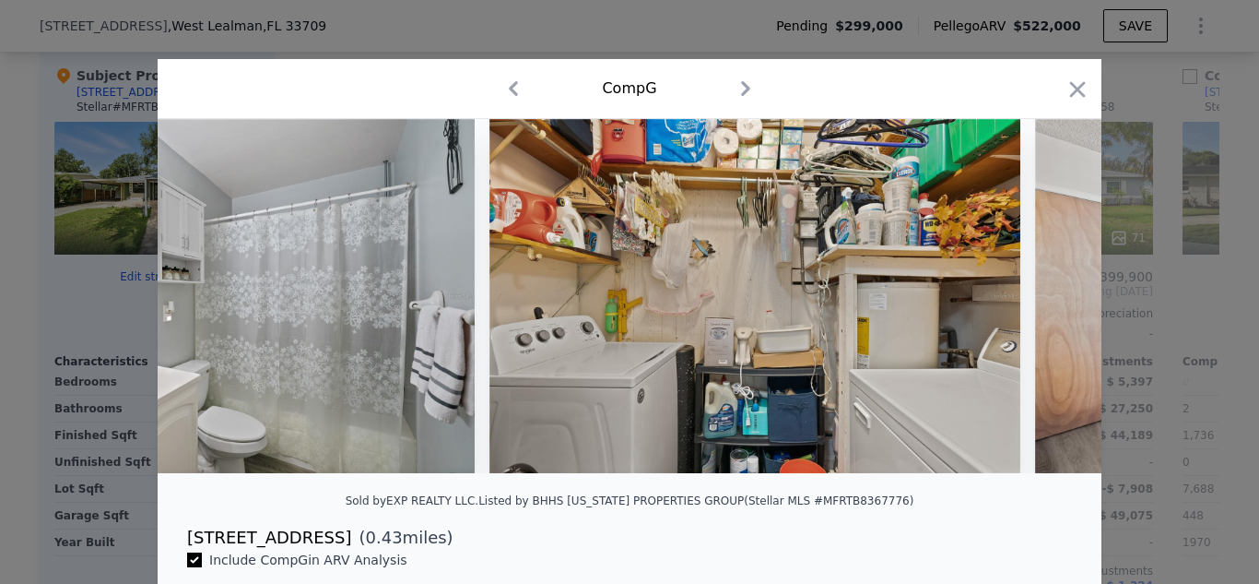
scroll to position [0, 8407]
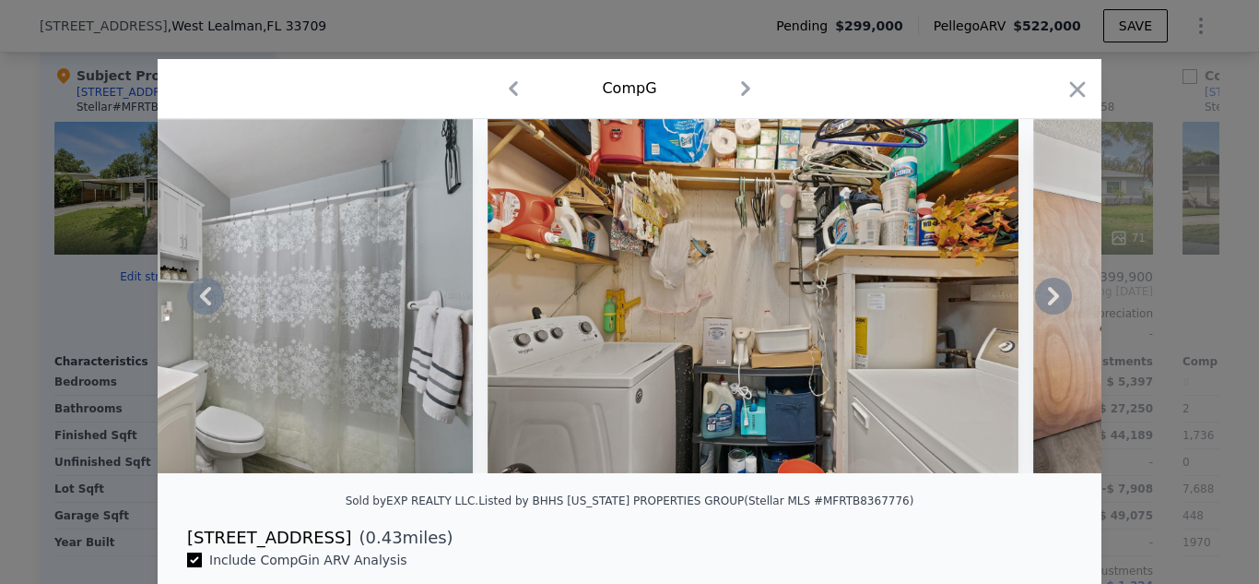
click at [1049, 301] on icon at bounding box center [1053, 296] width 11 height 18
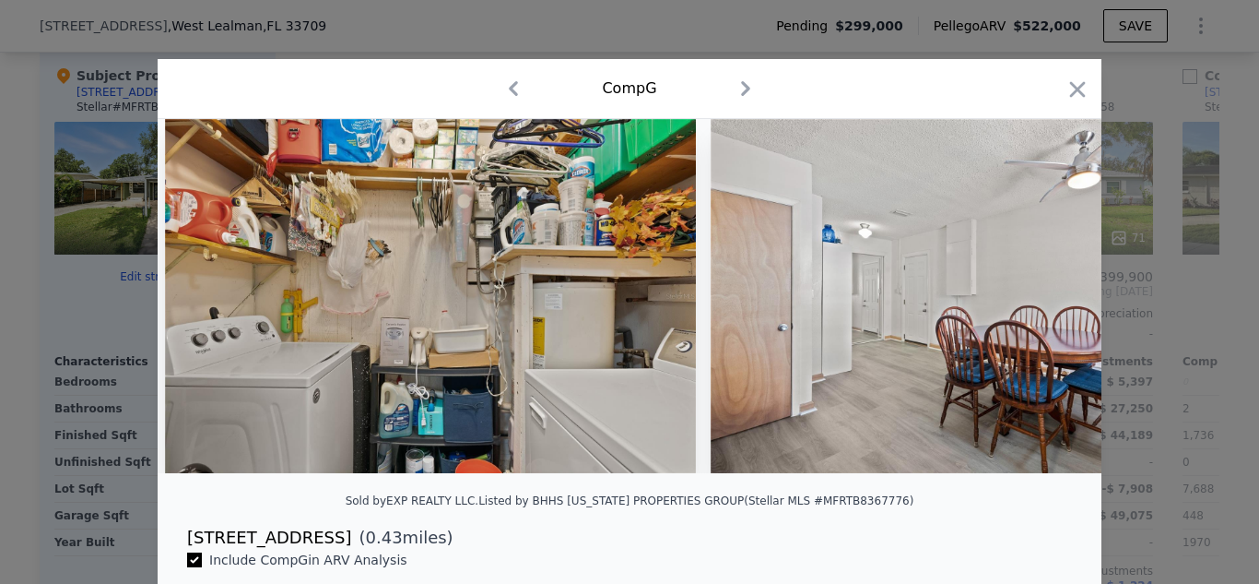
scroll to position [0, 8849]
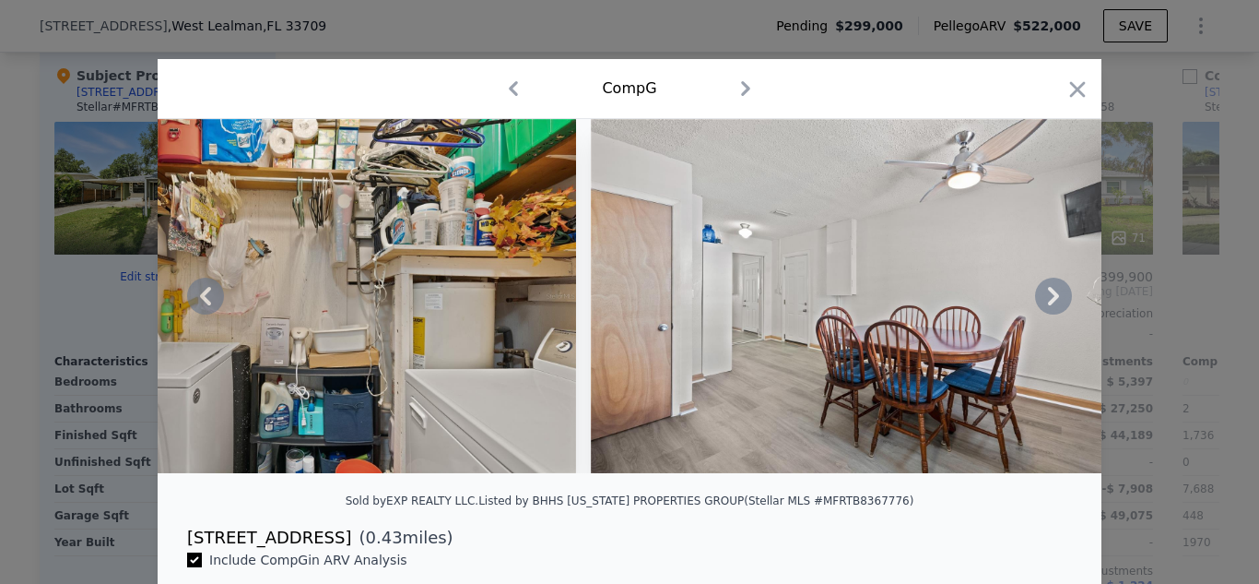
click at [1049, 301] on icon at bounding box center [1053, 296] width 11 height 18
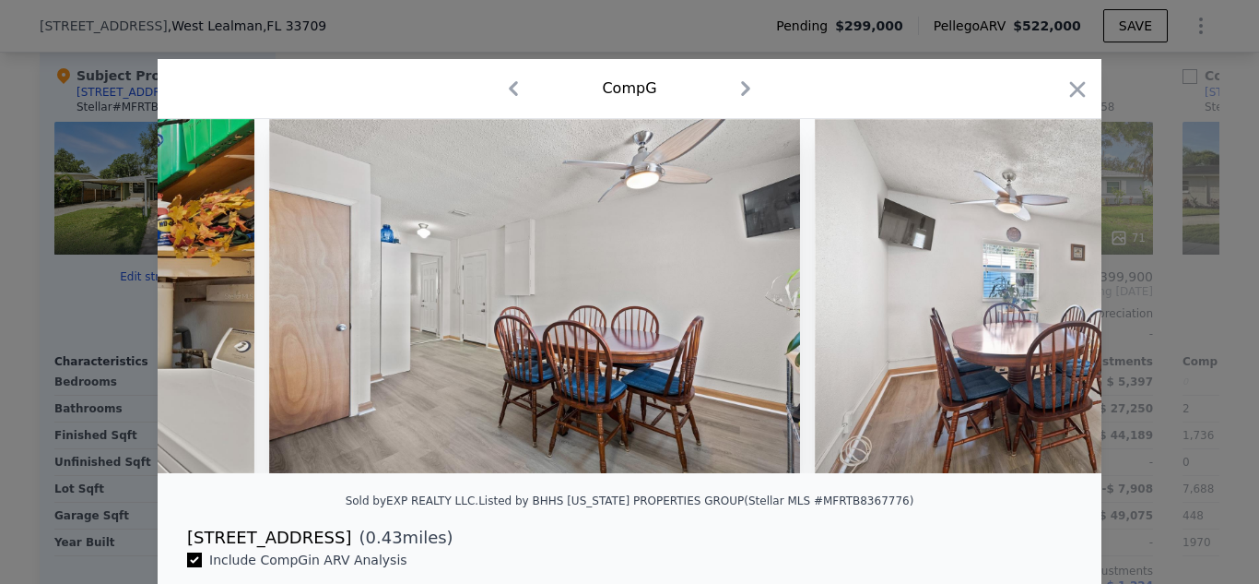
scroll to position [0, 9292]
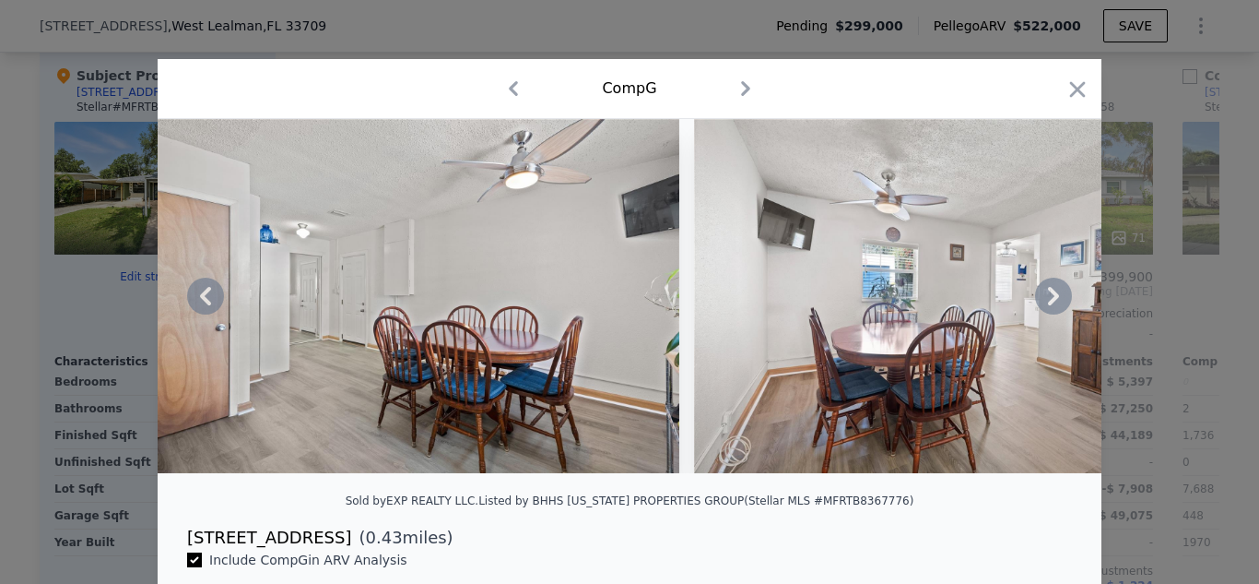
click at [1048, 298] on icon at bounding box center [1053, 295] width 37 height 37
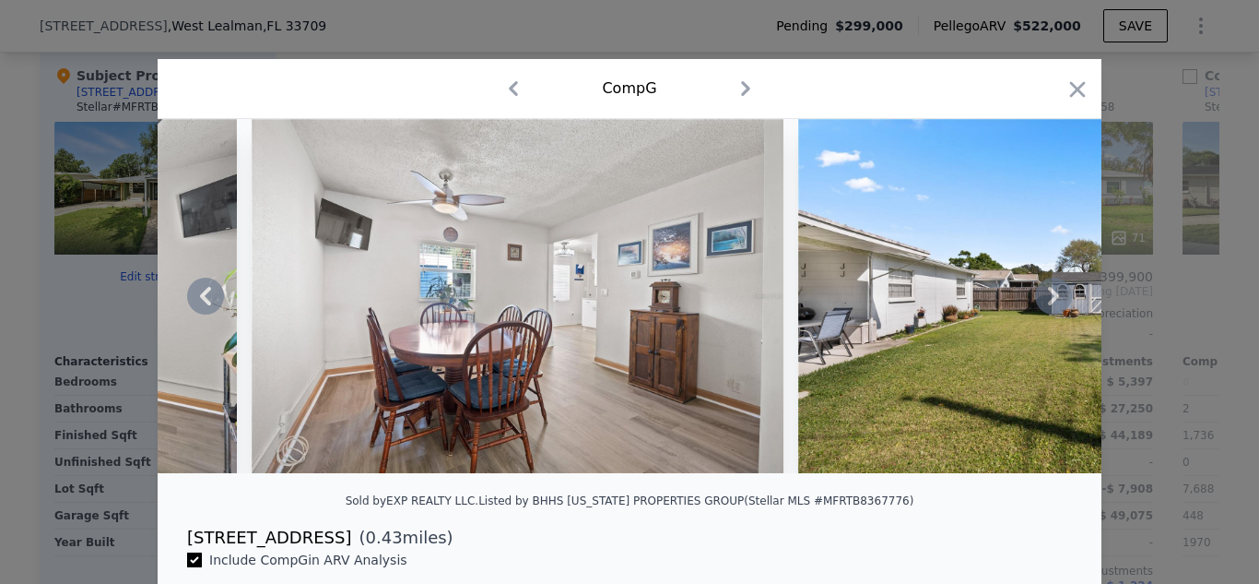
click at [1048, 298] on icon at bounding box center [1053, 295] width 37 height 37
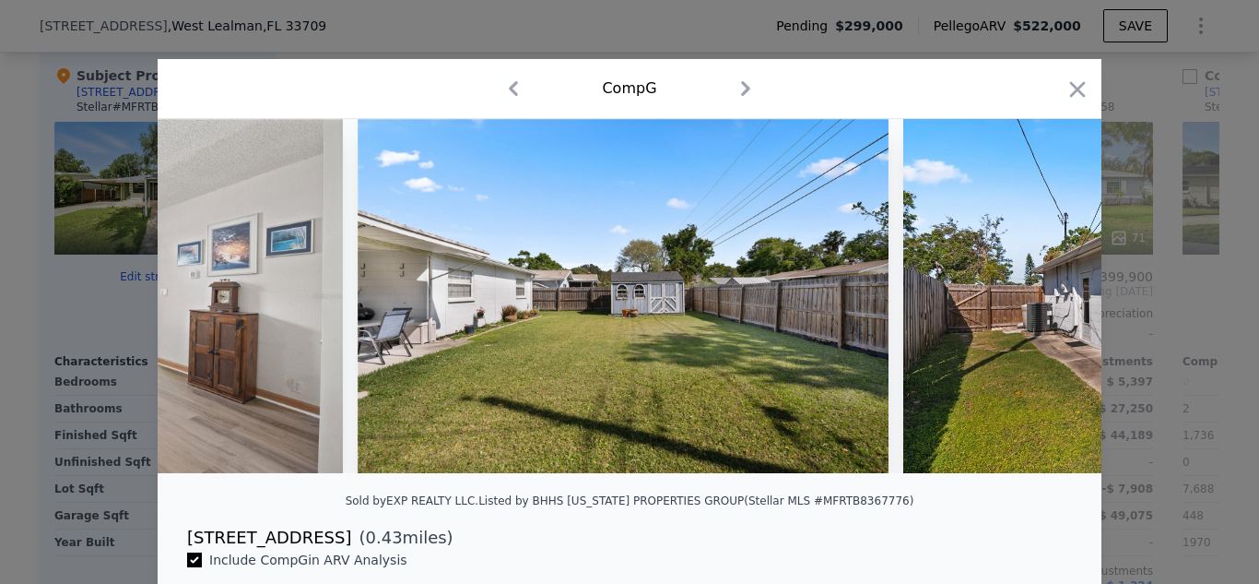
scroll to position [0, 10177]
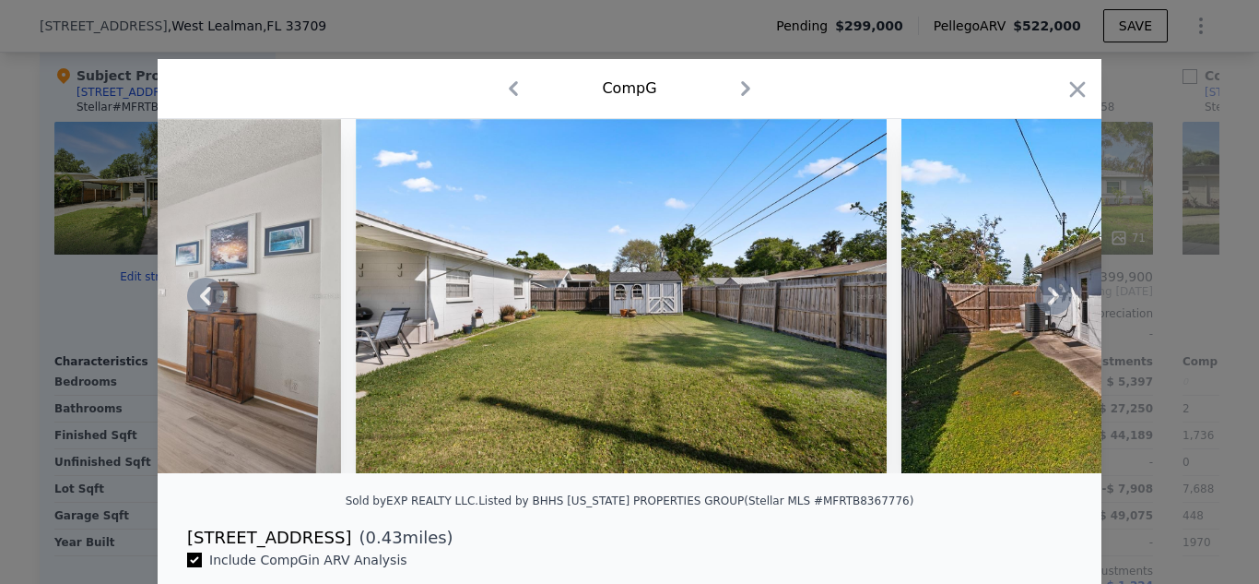
click at [1048, 298] on icon at bounding box center [1053, 295] width 37 height 37
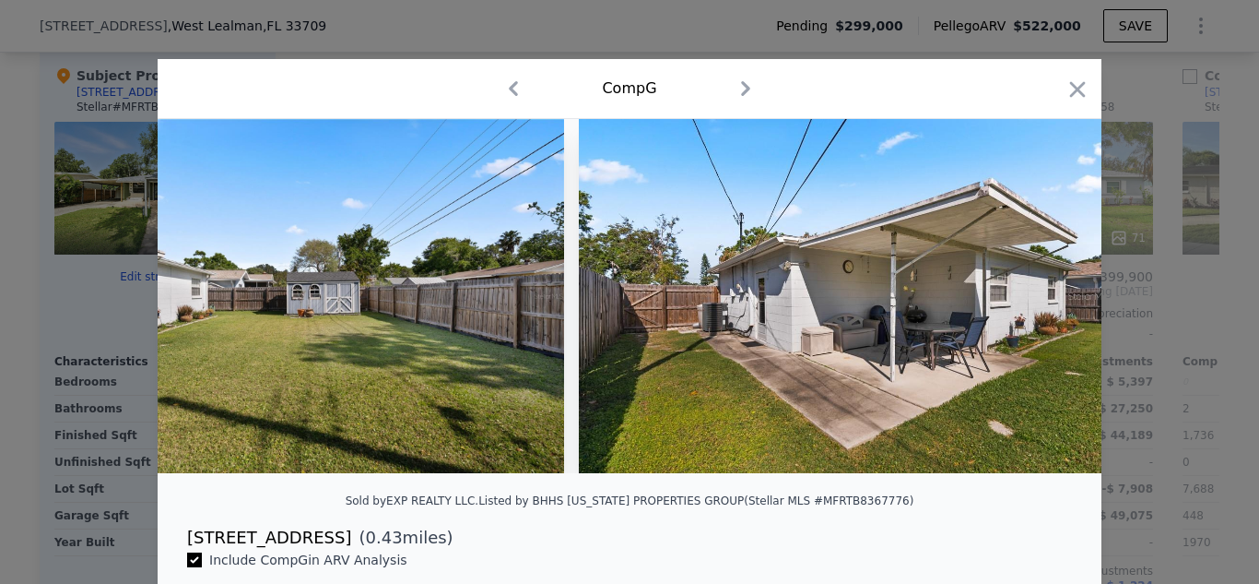
scroll to position [0, 10619]
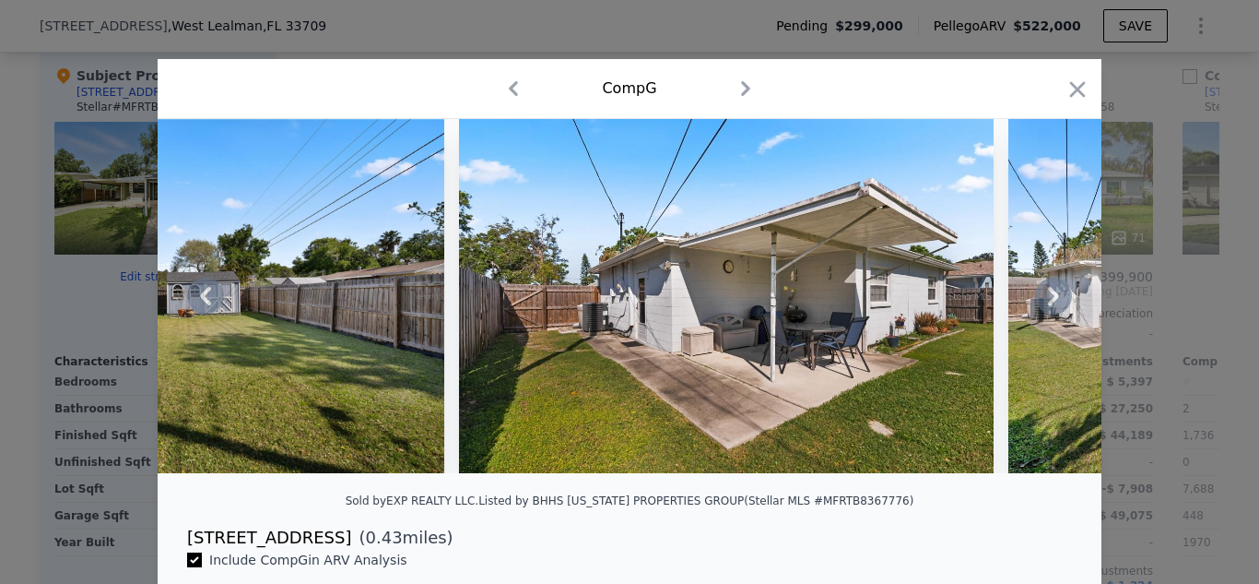
click at [1045, 295] on icon at bounding box center [1053, 295] width 37 height 37
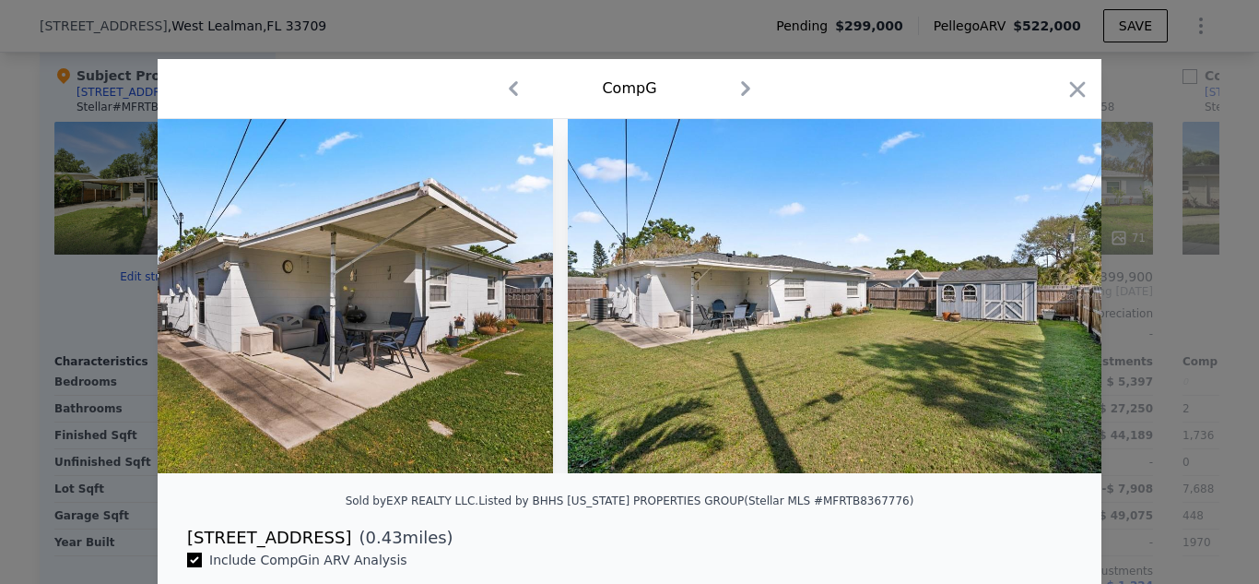
scroll to position [0, 11062]
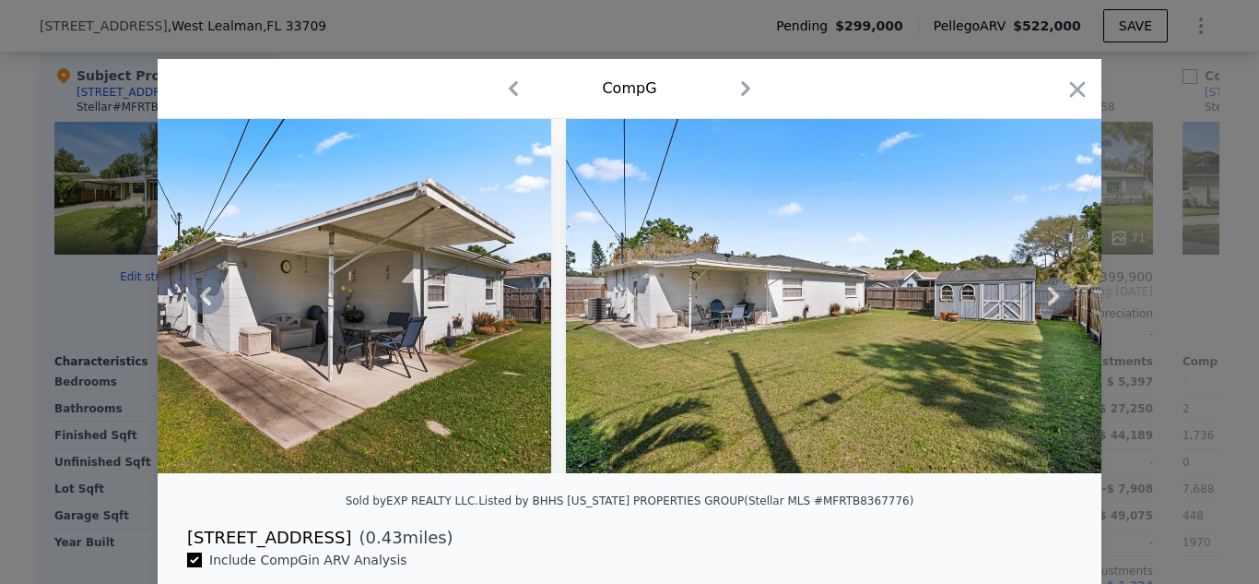
click at [1045, 295] on icon at bounding box center [1053, 295] width 37 height 37
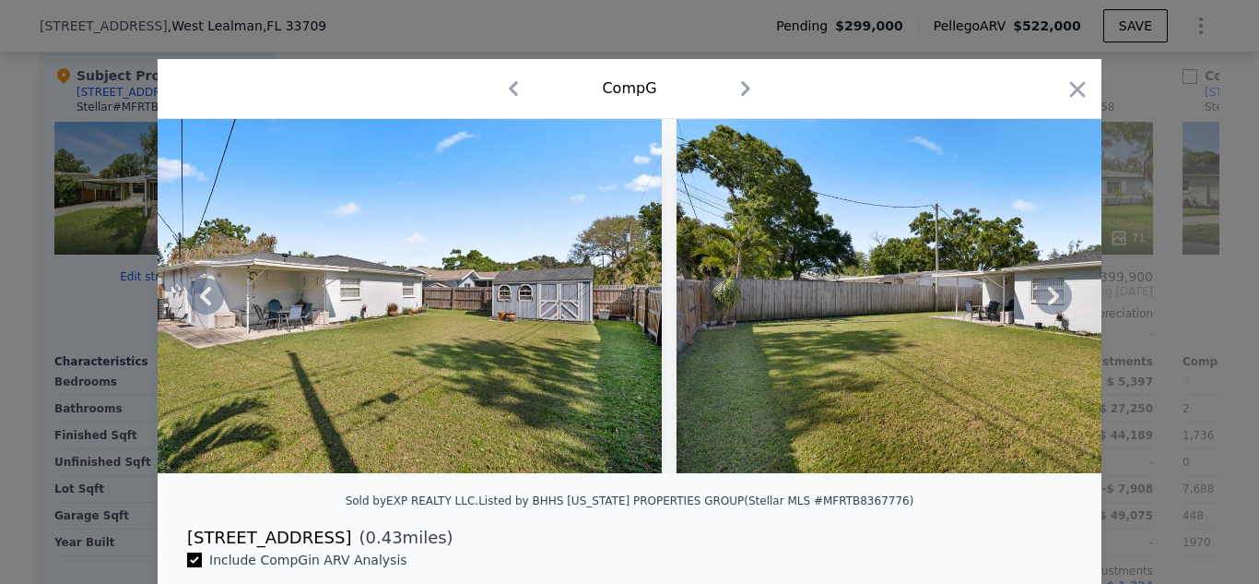
click at [1045, 295] on icon at bounding box center [1053, 295] width 37 height 37
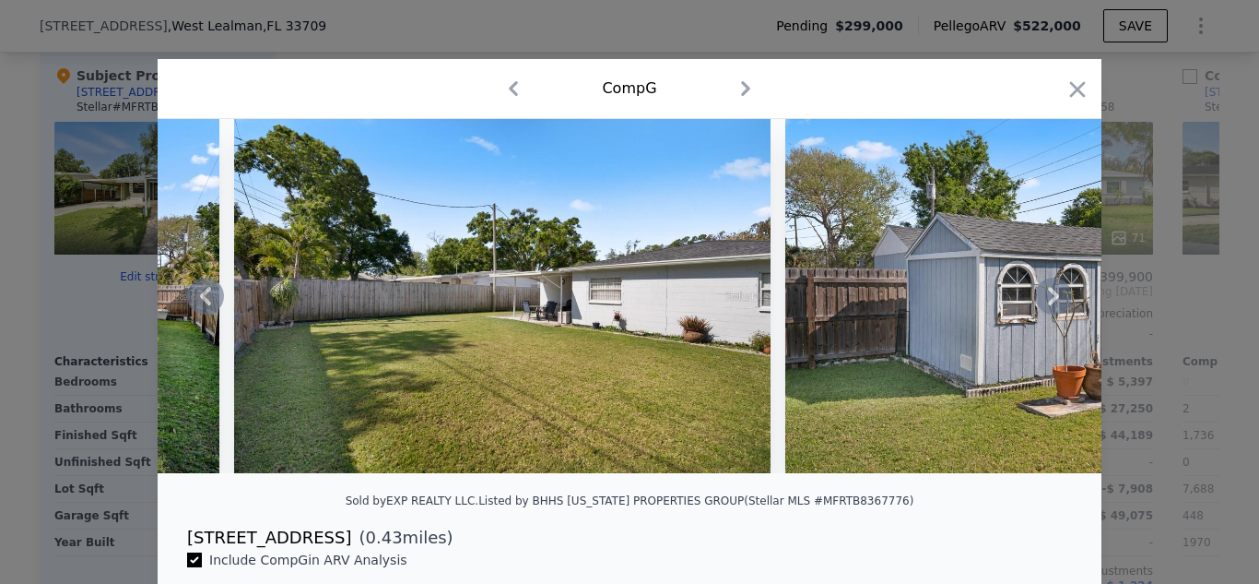
click at [1045, 295] on icon at bounding box center [1053, 295] width 37 height 37
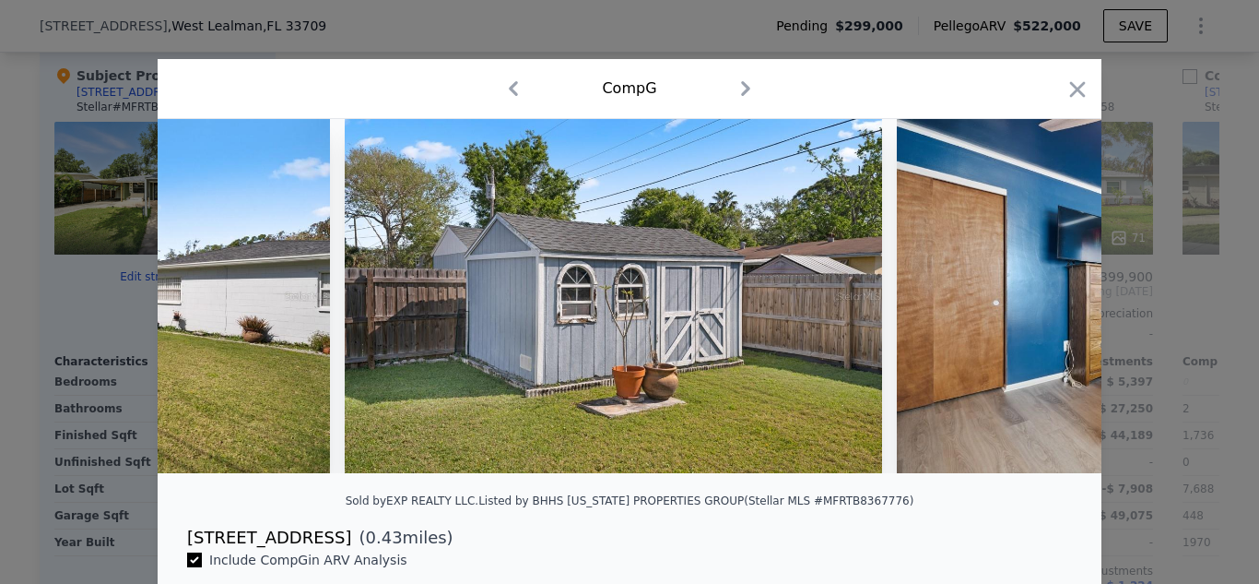
scroll to position [0, 12389]
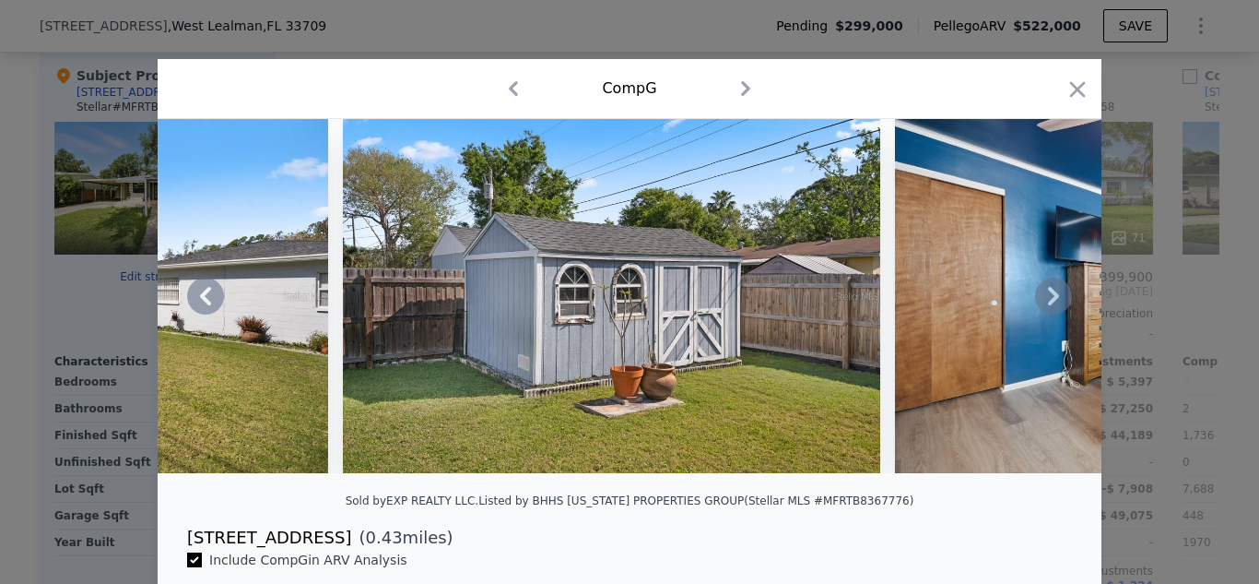
click at [1045, 295] on div at bounding box center [630, 296] width 944 height 354
click at [1048, 300] on icon at bounding box center [1053, 296] width 11 height 18
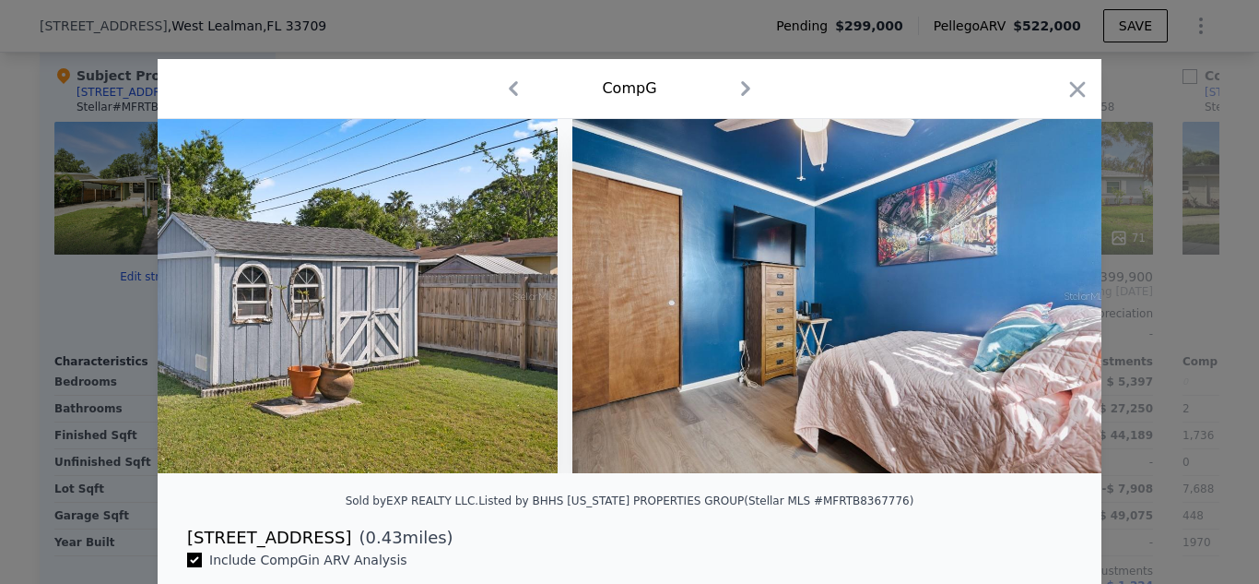
scroll to position [0, 12831]
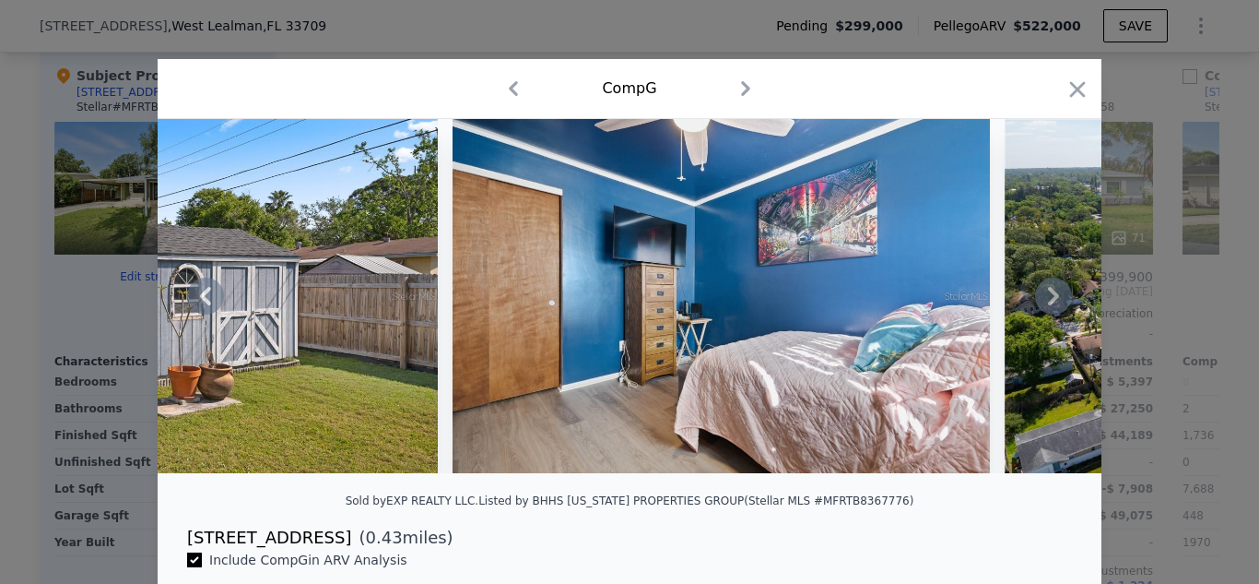
click at [1048, 300] on icon at bounding box center [1053, 296] width 11 height 18
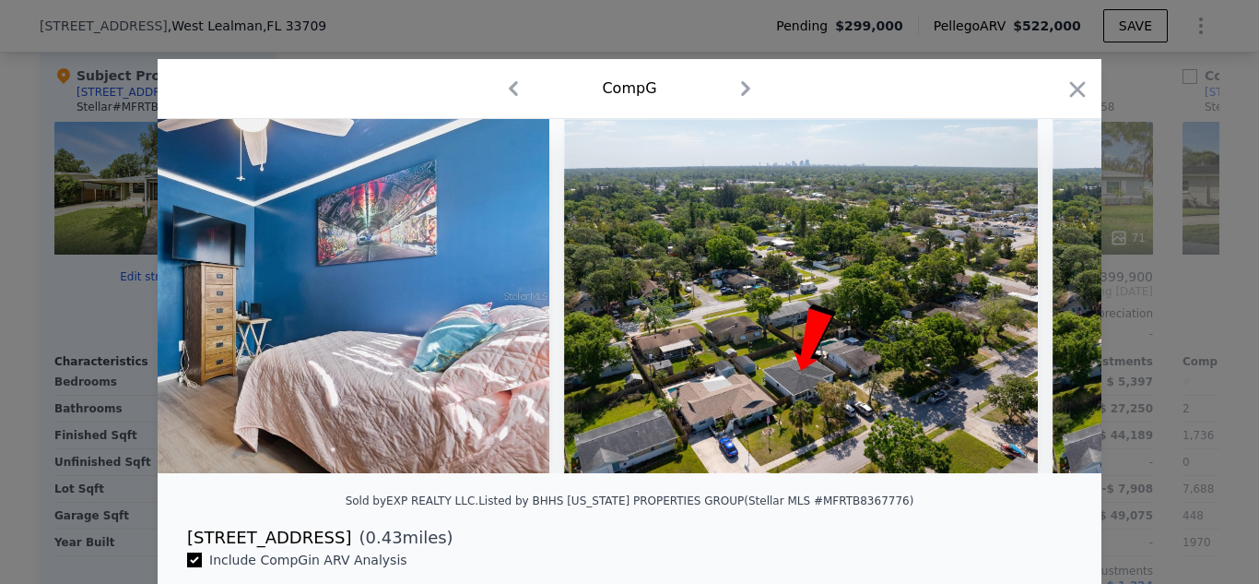
scroll to position [0, 13274]
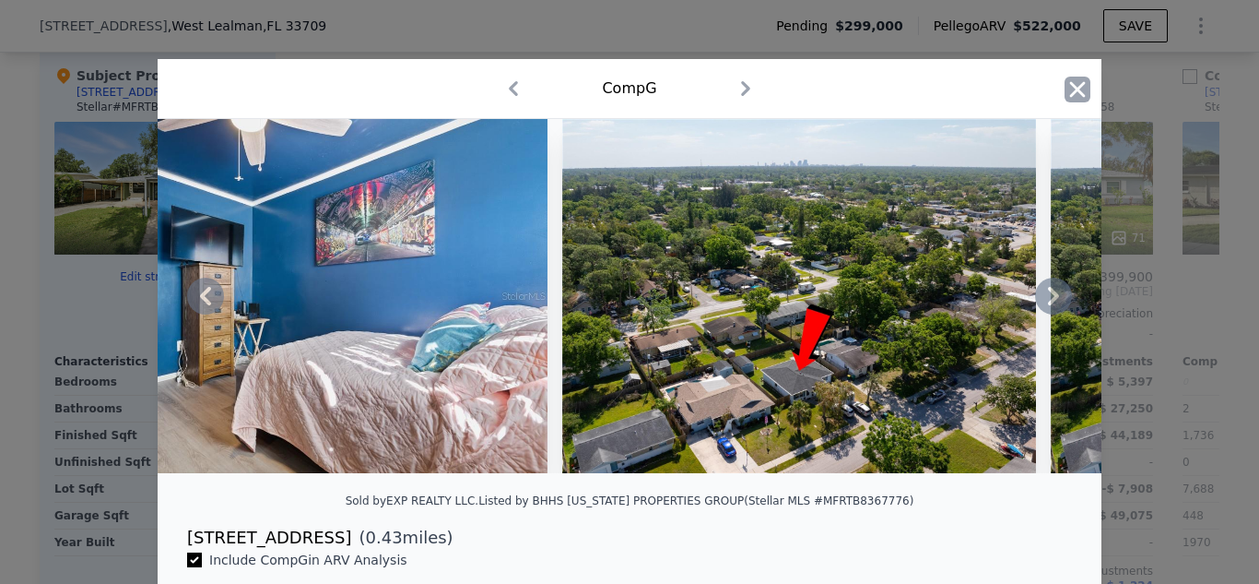
click at [1074, 84] on icon "button" at bounding box center [1078, 90] width 26 height 26
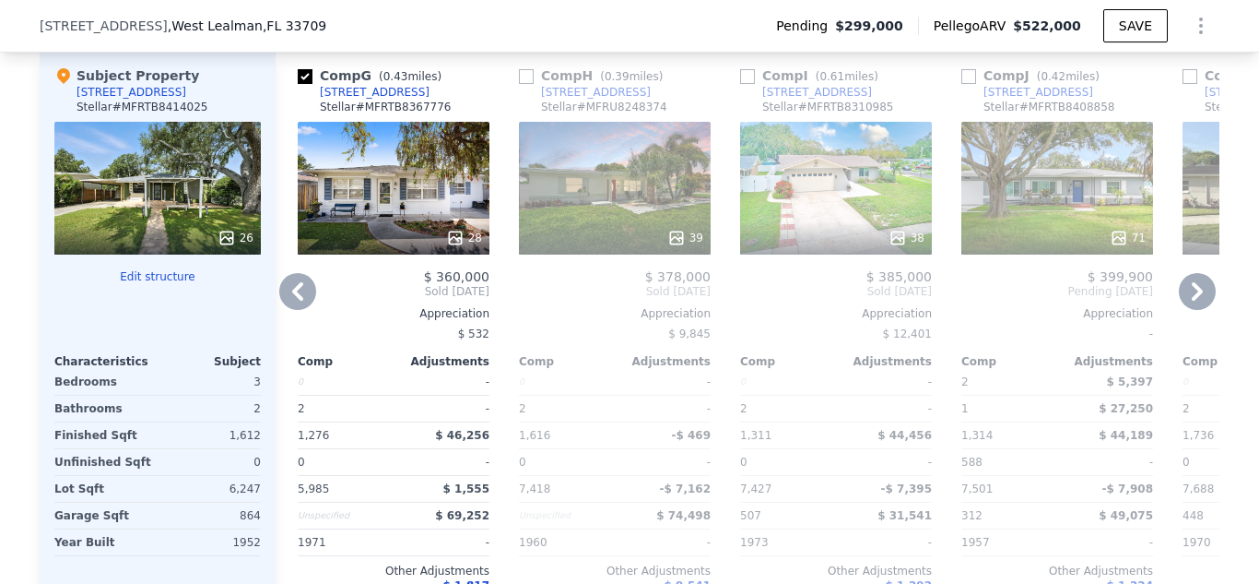
click at [1195, 301] on icon at bounding box center [1197, 291] width 11 height 18
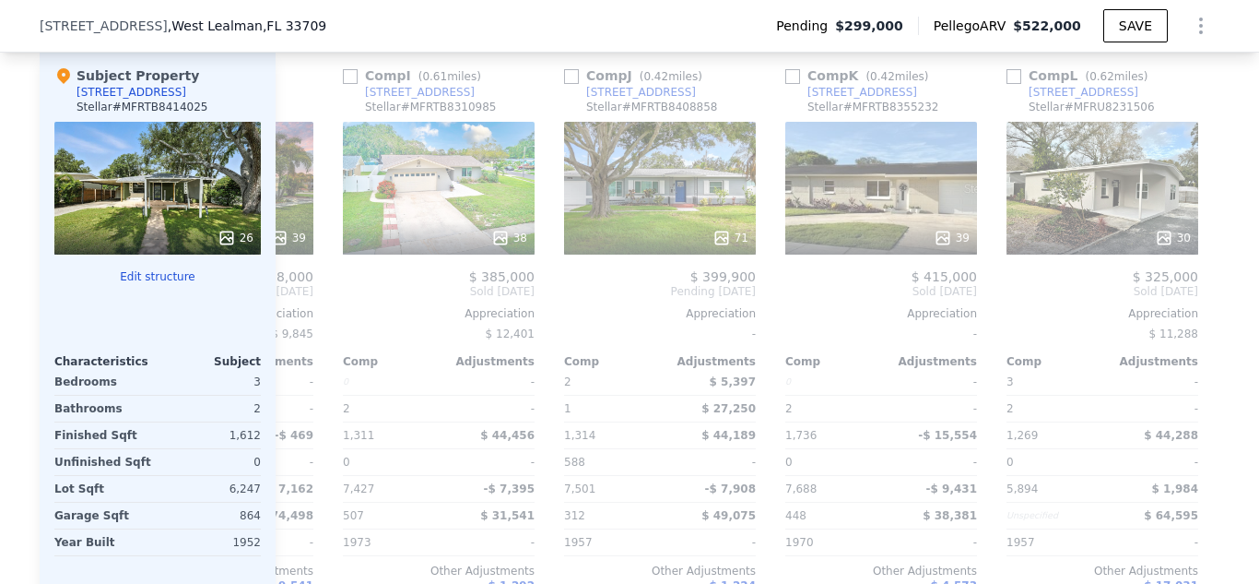
scroll to position [0, 885]
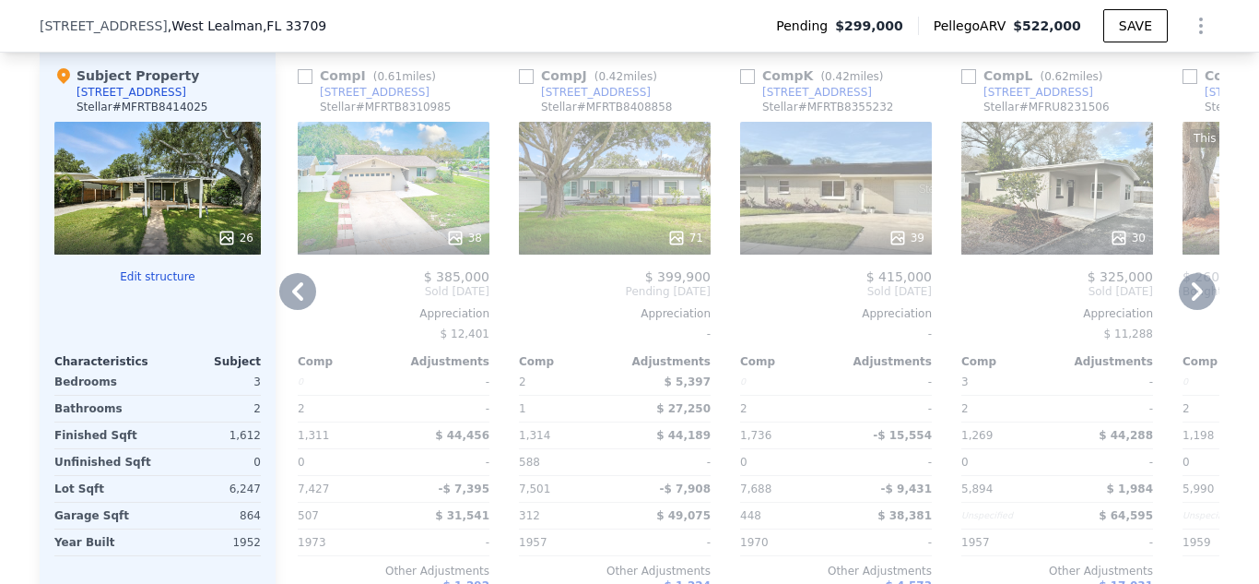
click at [523, 84] on input "checkbox" at bounding box center [526, 76] width 15 height 15
checkbox input "true"
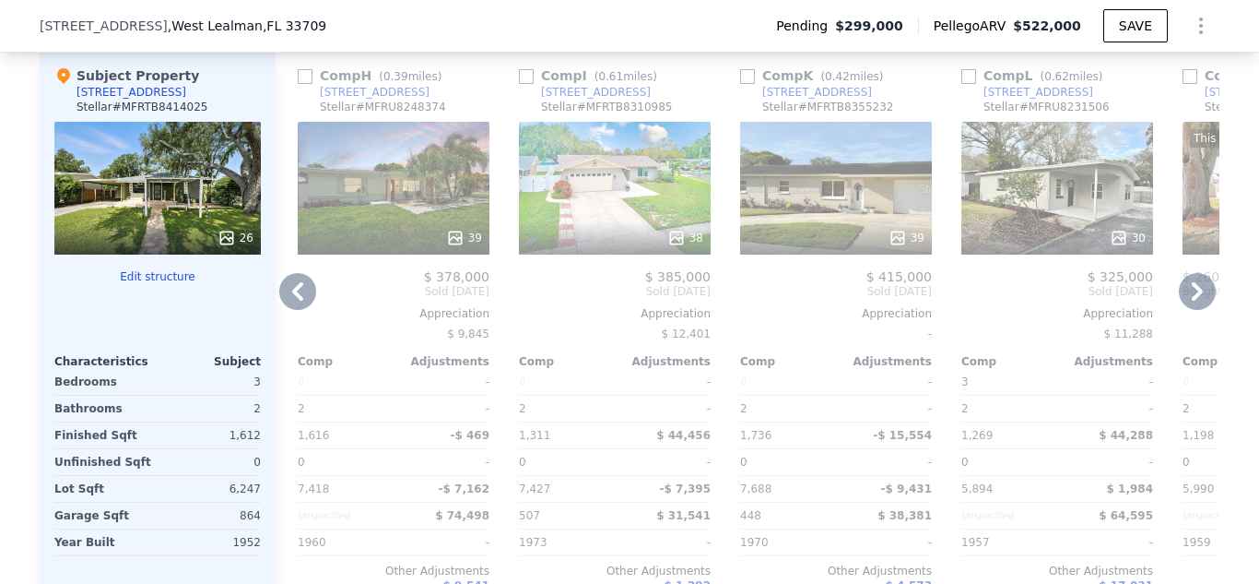
click at [294, 299] on icon at bounding box center [297, 291] width 11 height 18
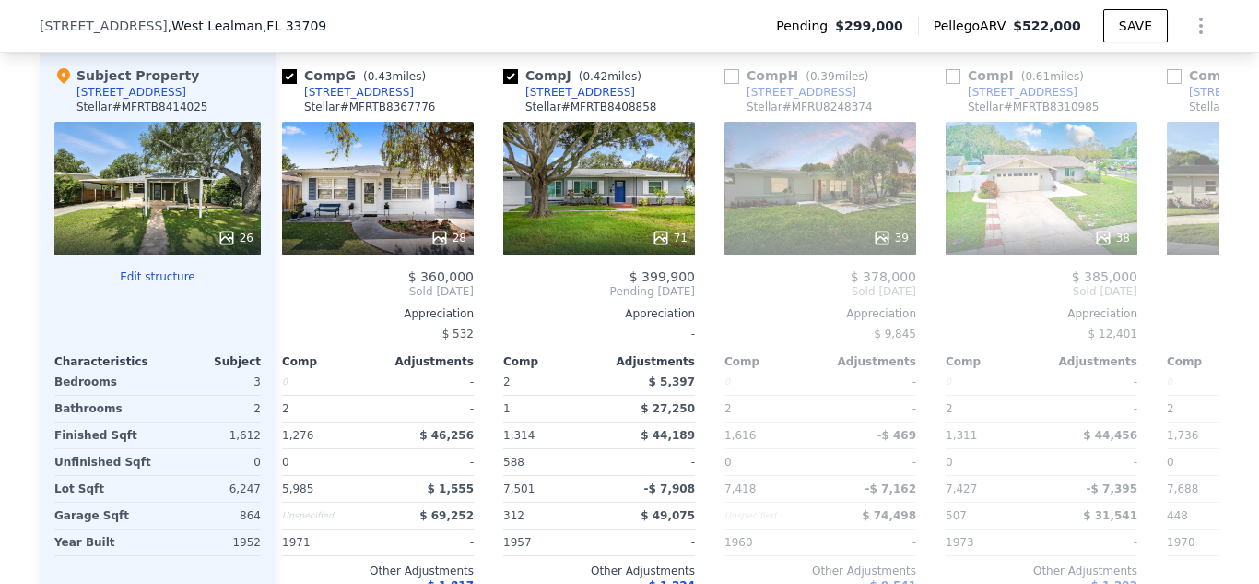
scroll to position [0, 442]
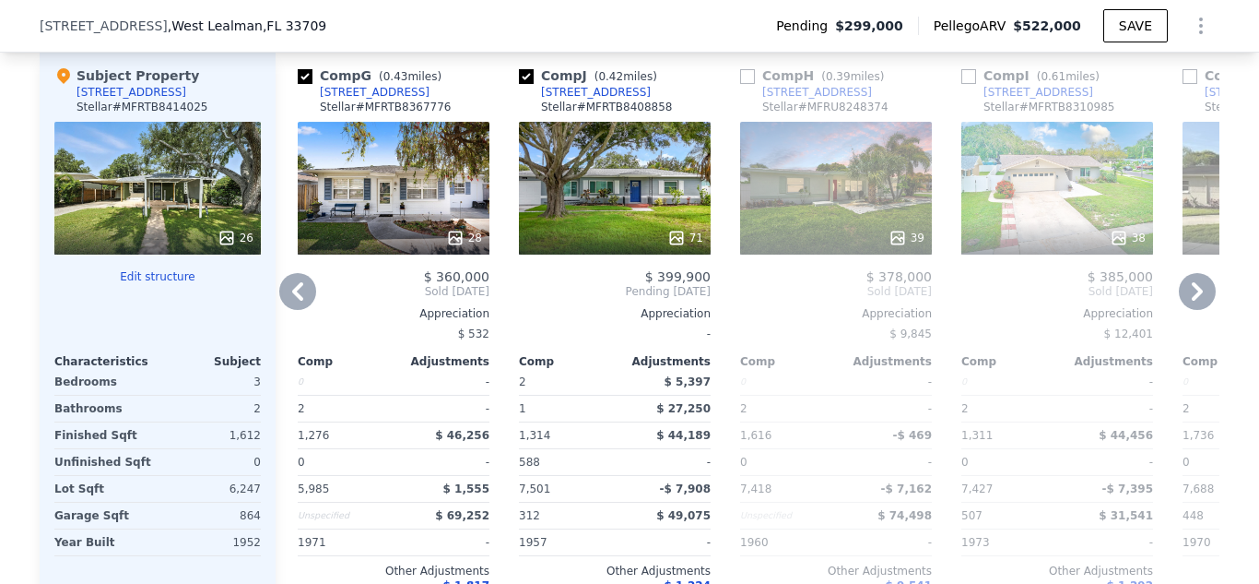
click at [677, 247] on icon at bounding box center [676, 238] width 18 height 18
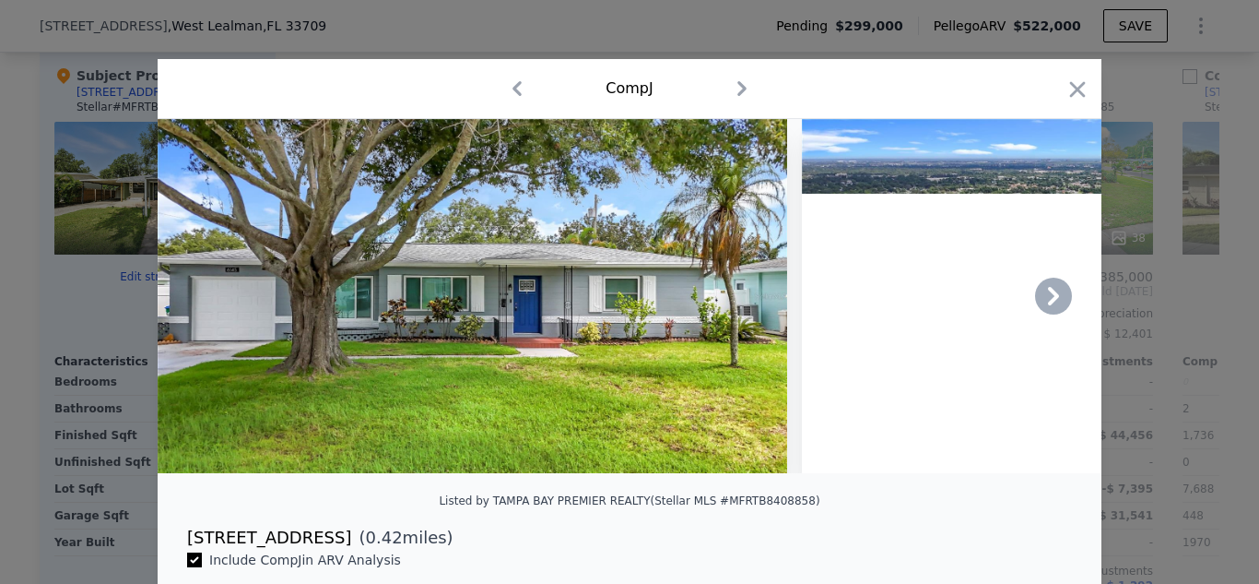
click at [1055, 300] on icon at bounding box center [1053, 295] width 37 height 37
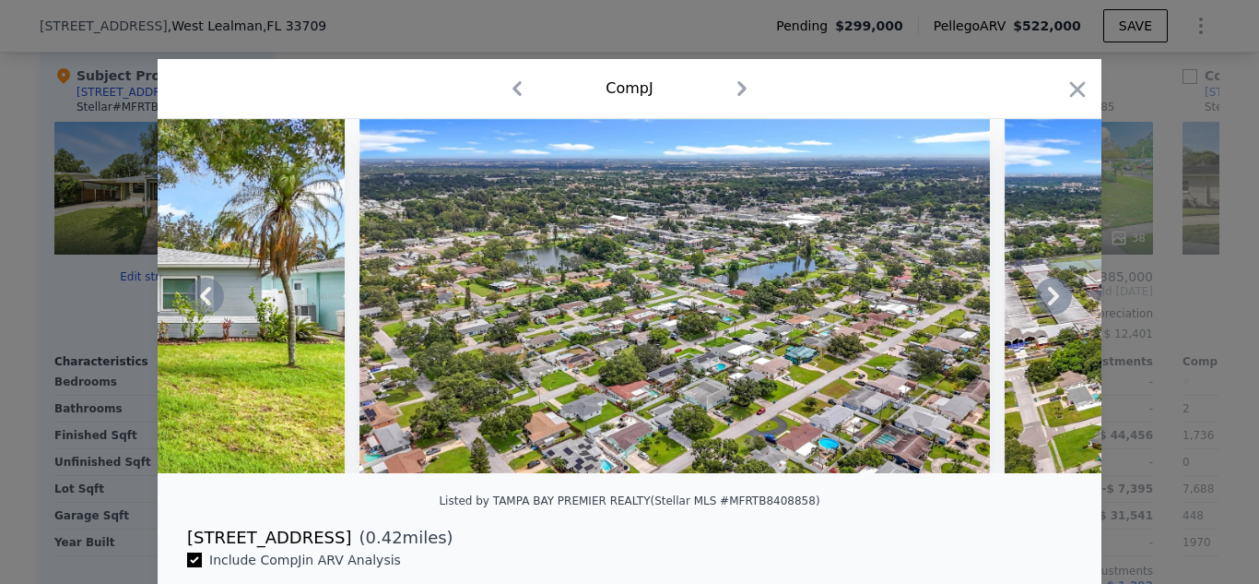
click at [1055, 300] on icon at bounding box center [1053, 295] width 37 height 37
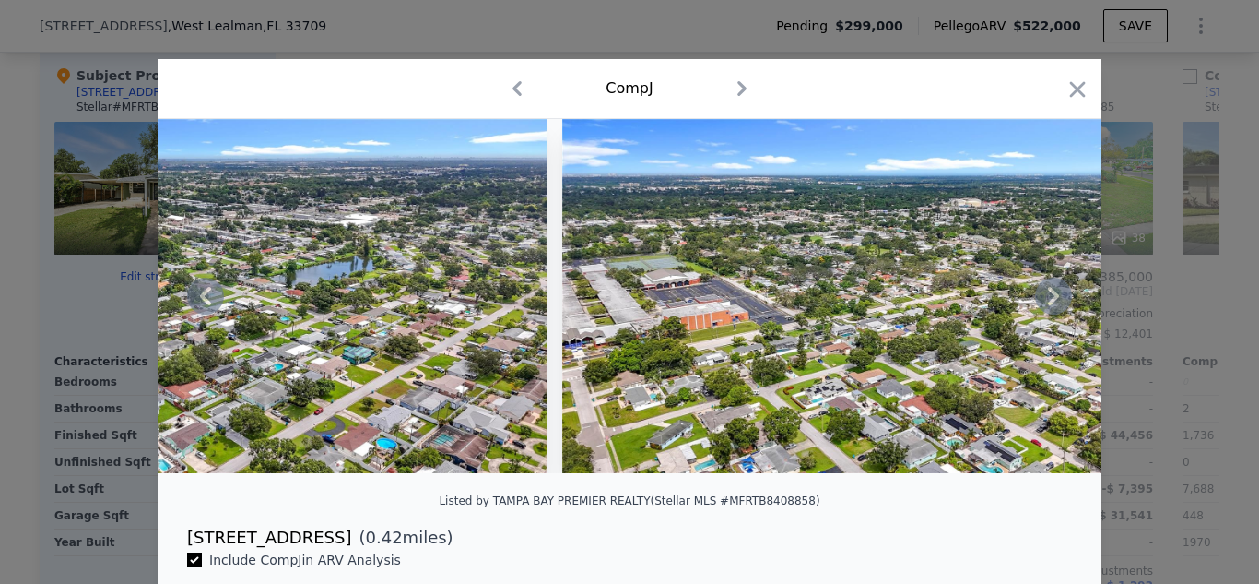
click at [1055, 300] on icon at bounding box center [1053, 295] width 37 height 37
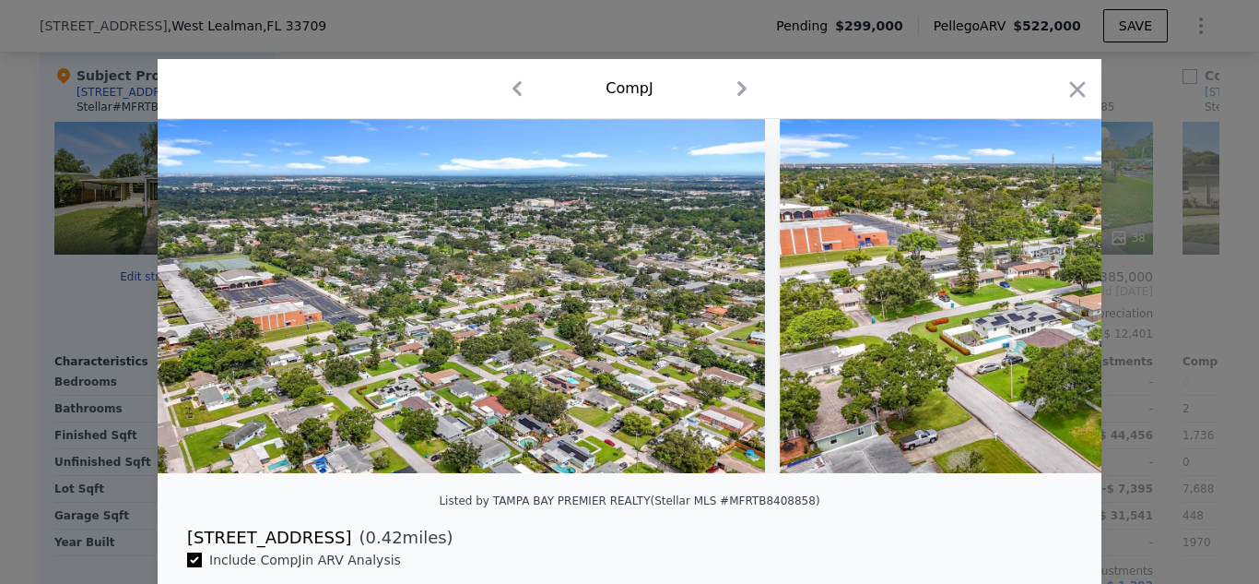
scroll to position [0, 1327]
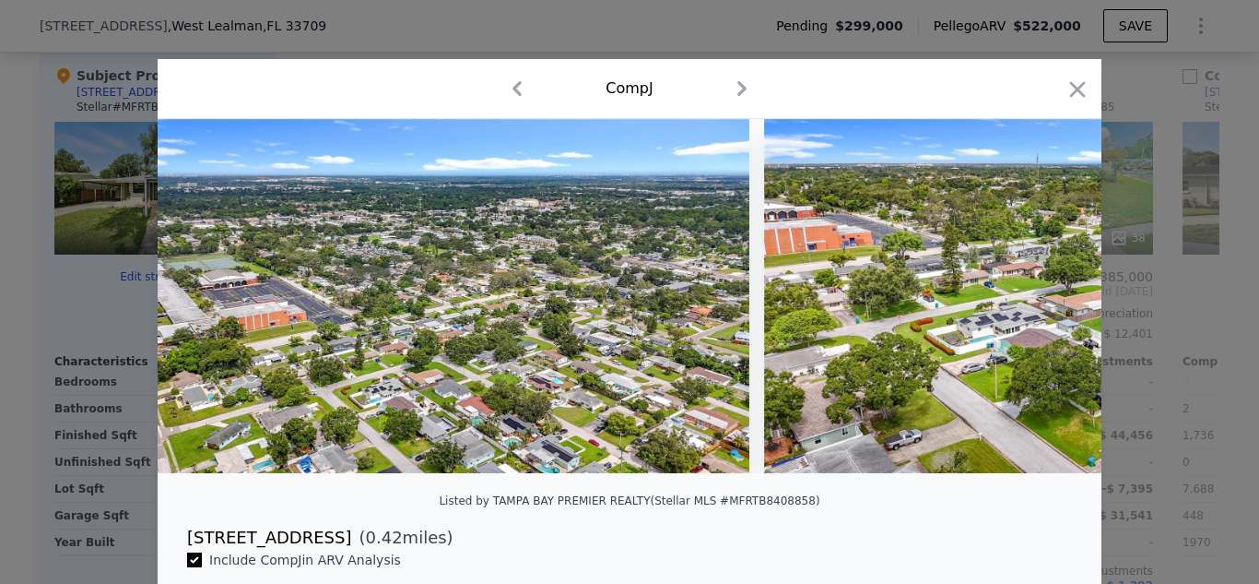
click at [1055, 300] on div at bounding box center [630, 296] width 944 height 354
click at [1051, 298] on icon at bounding box center [1053, 295] width 37 height 37
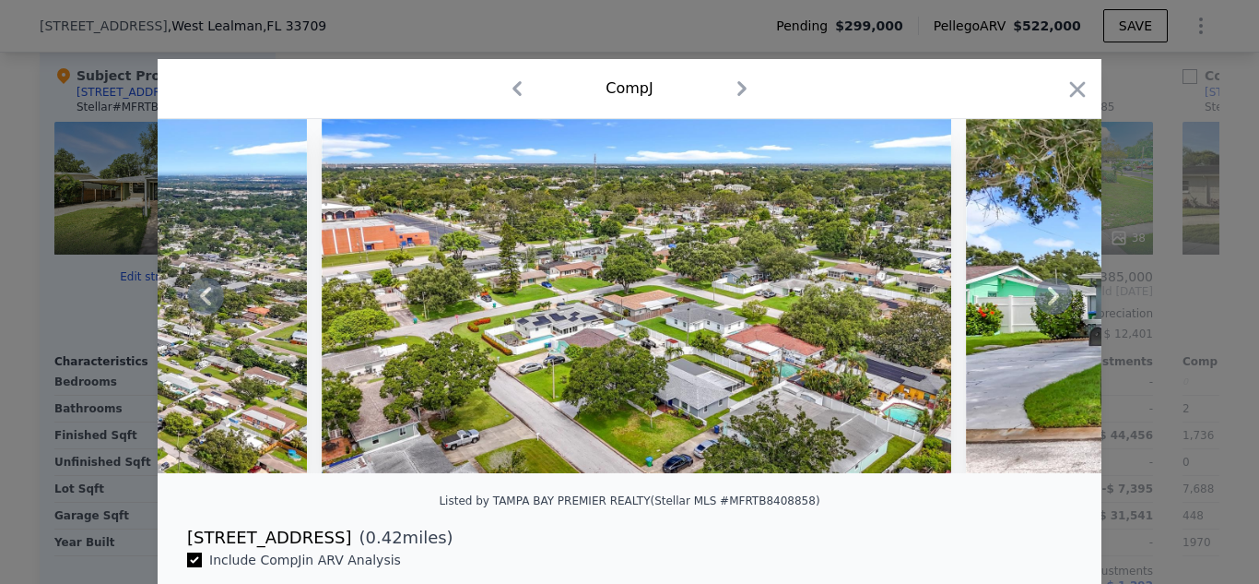
click at [1051, 298] on icon at bounding box center [1053, 295] width 37 height 37
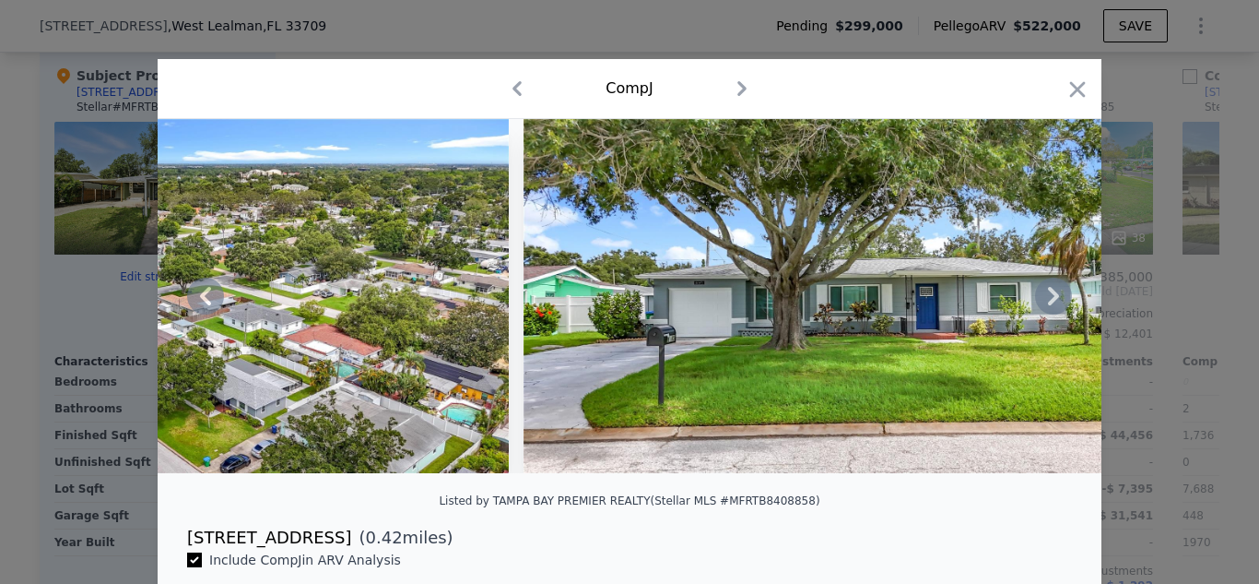
click at [1050, 297] on icon at bounding box center [1053, 295] width 37 height 37
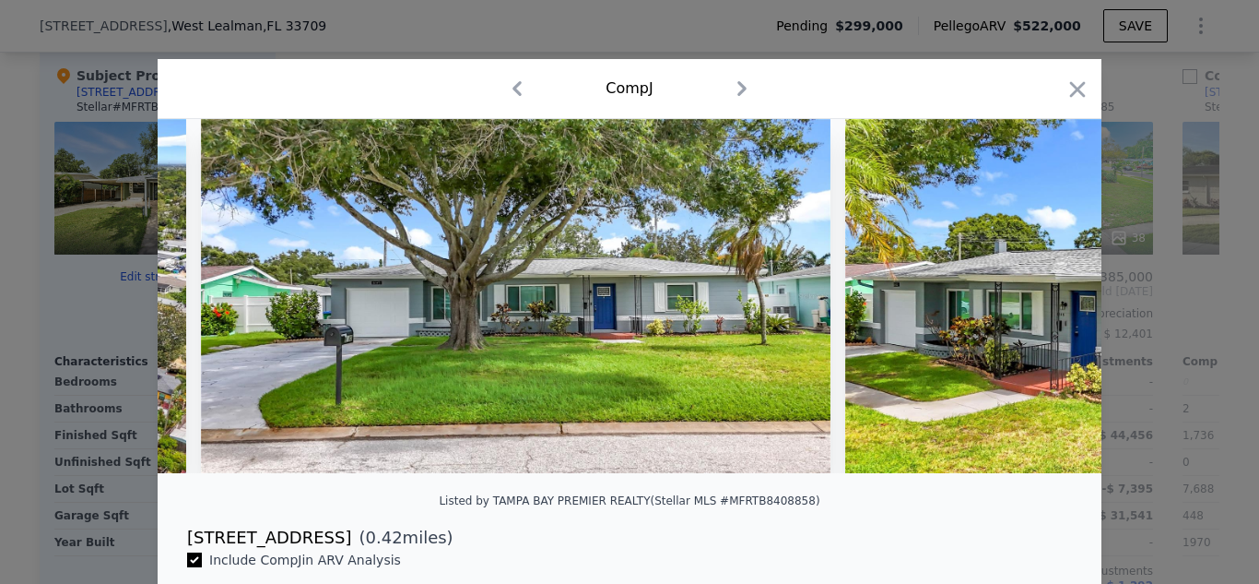
scroll to position [0, 2655]
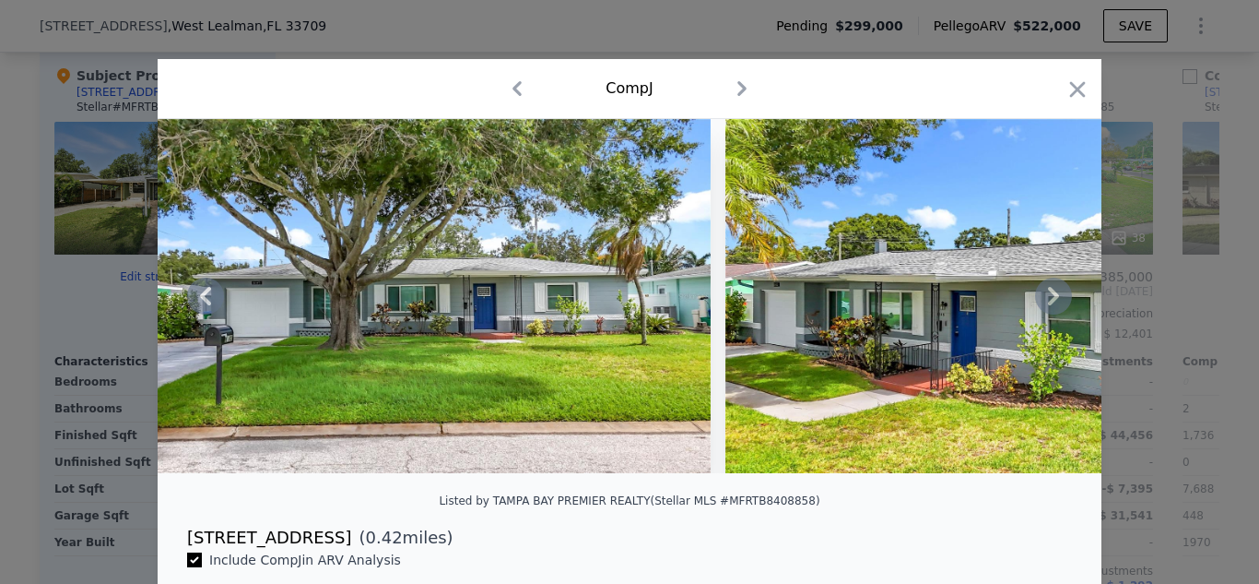
click at [1039, 300] on icon at bounding box center [1053, 295] width 37 height 37
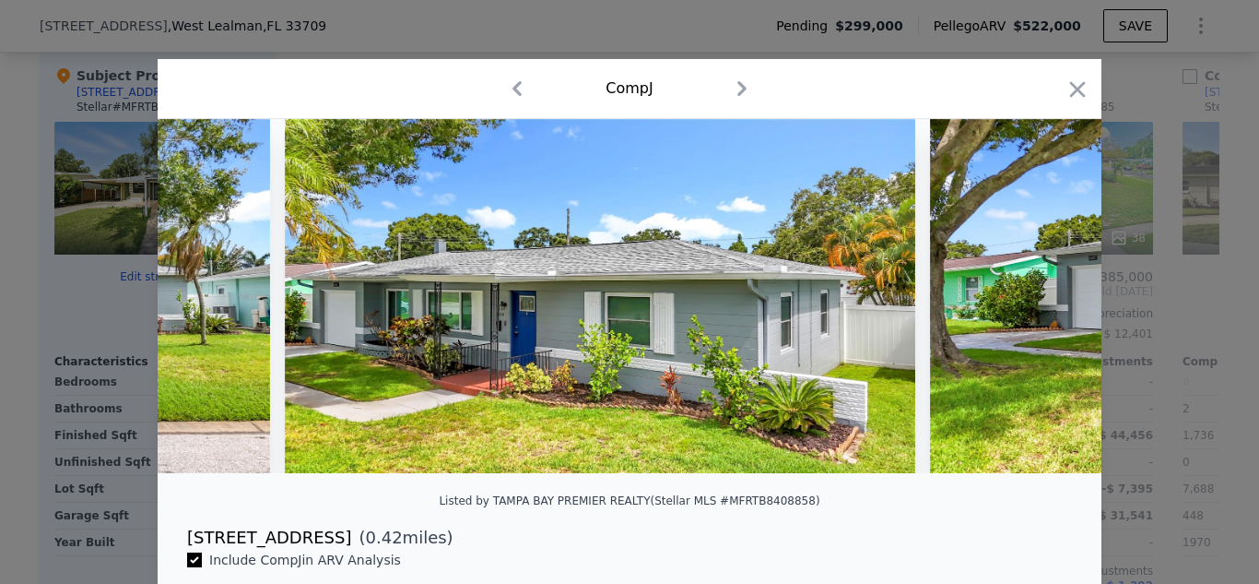
scroll to position [0, 3097]
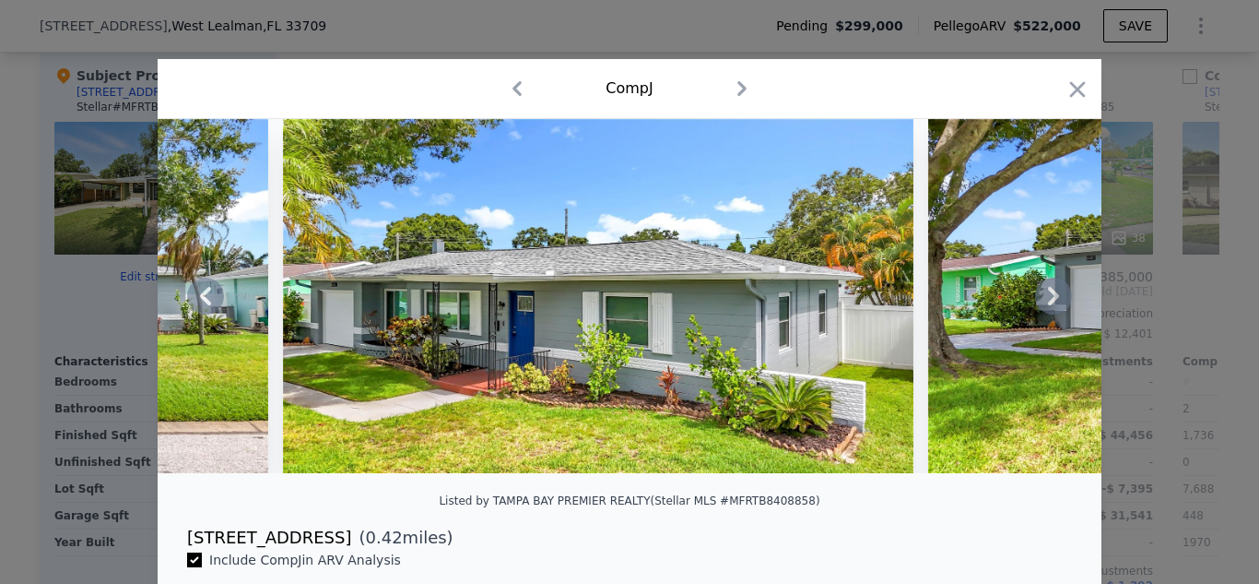
click at [1039, 300] on icon at bounding box center [1053, 295] width 37 height 37
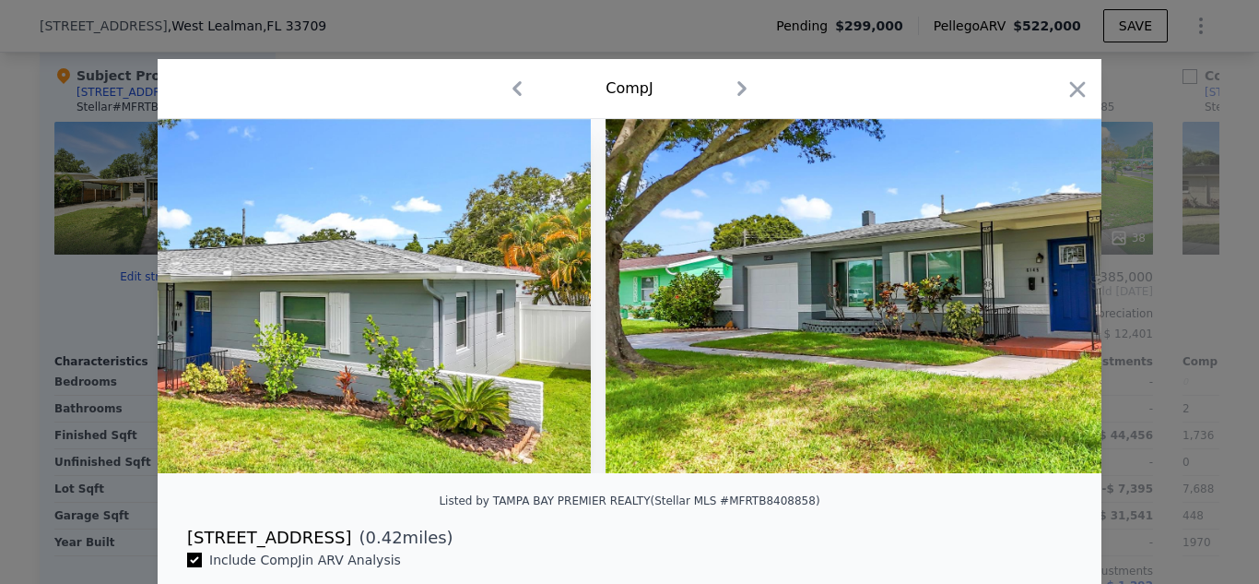
scroll to position [0, 3540]
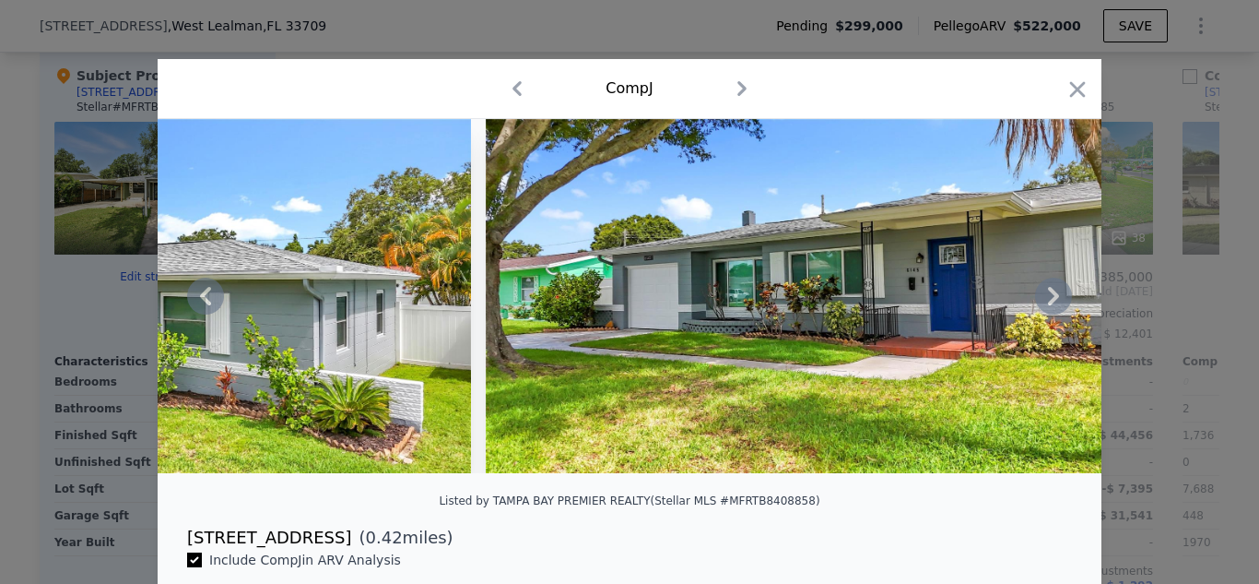
click at [1039, 300] on icon at bounding box center [1053, 295] width 37 height 37
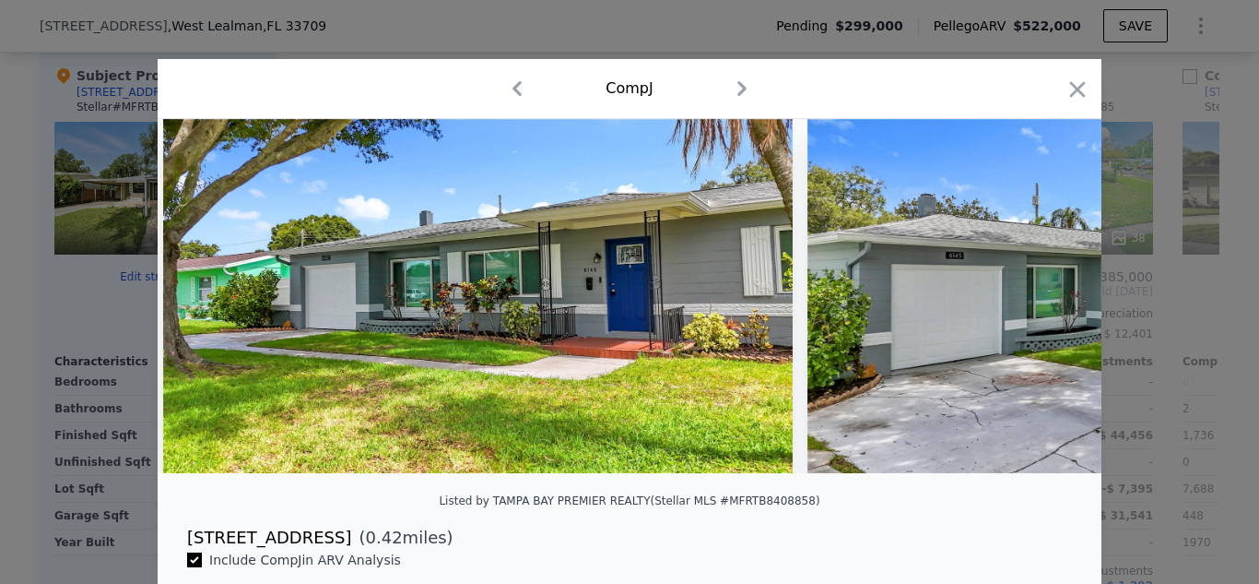
scroll to position [0, 3982]
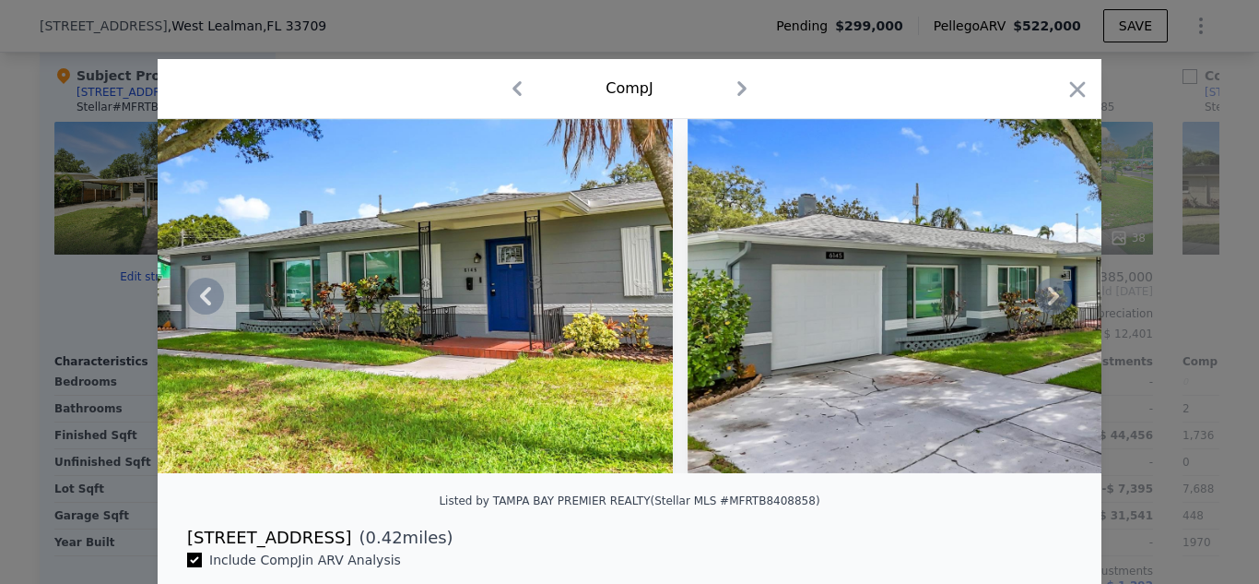
click at [1039, 300] on icon at bounding box center [1053, 295] width 37 height 37
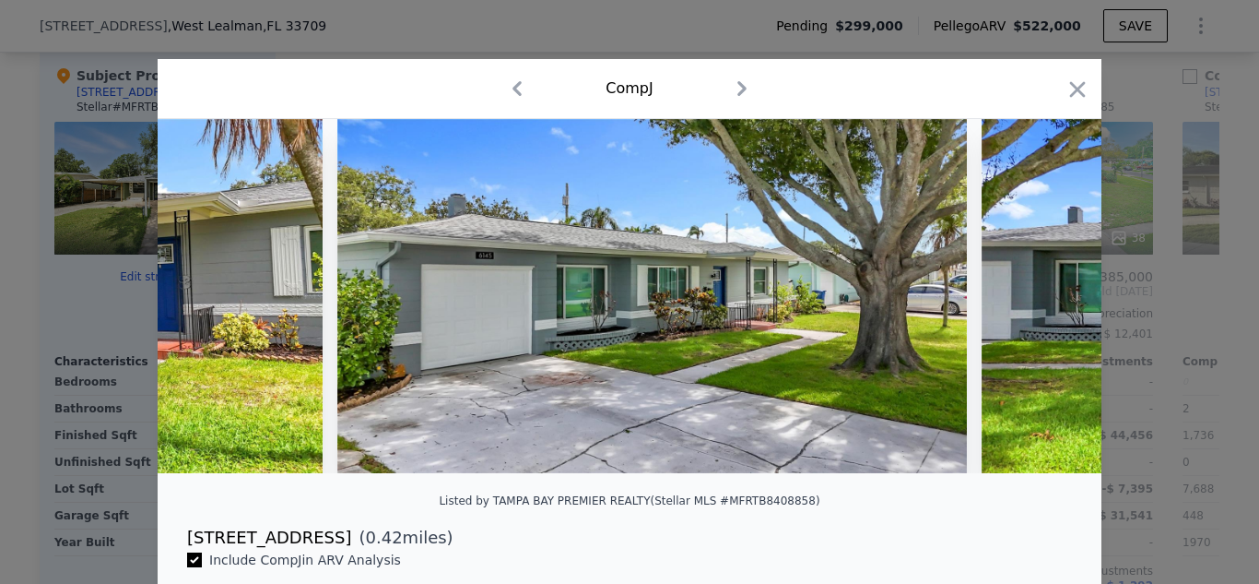
scroll to position [0, 4425]
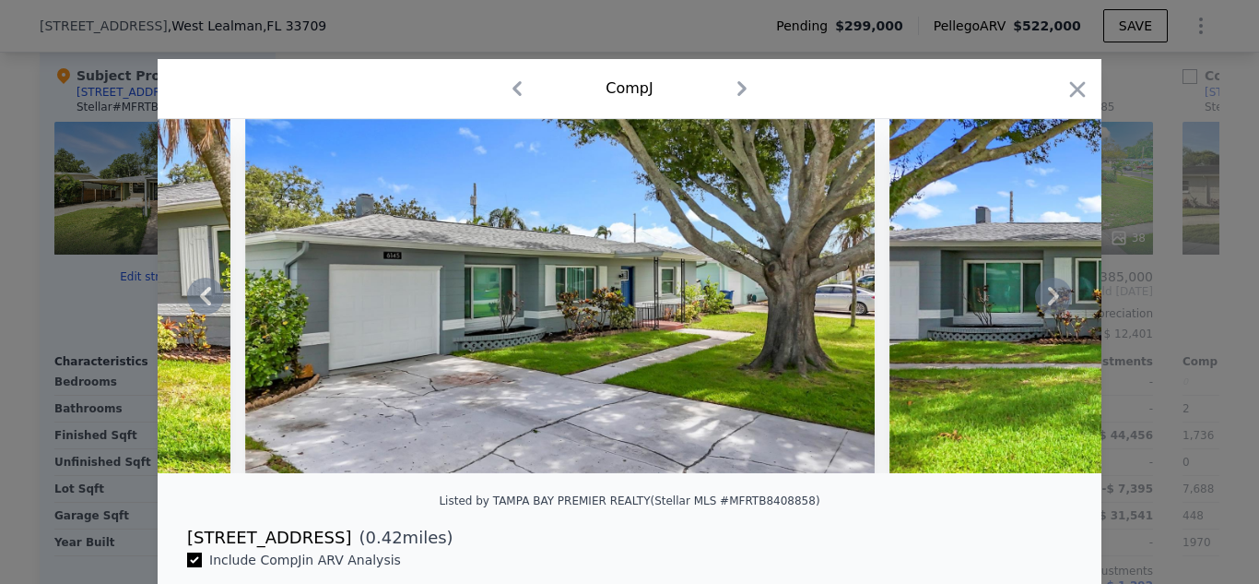
click at [1039, 300] on icon at bounding box center [1053, 295] width 37 height 37
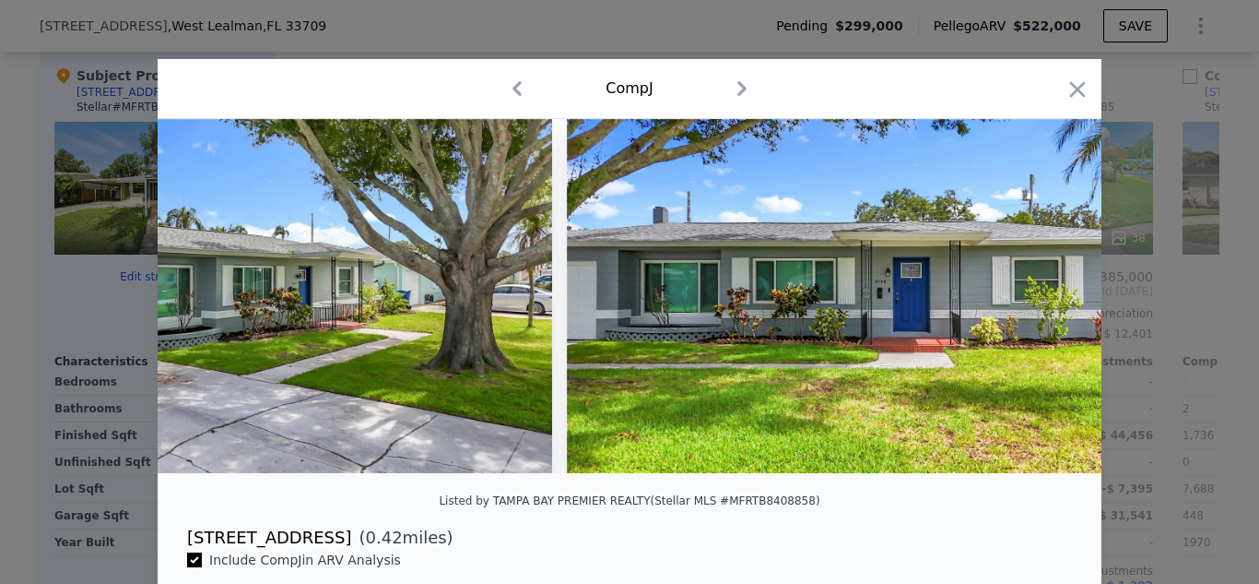
scroll to position [0, 4867]
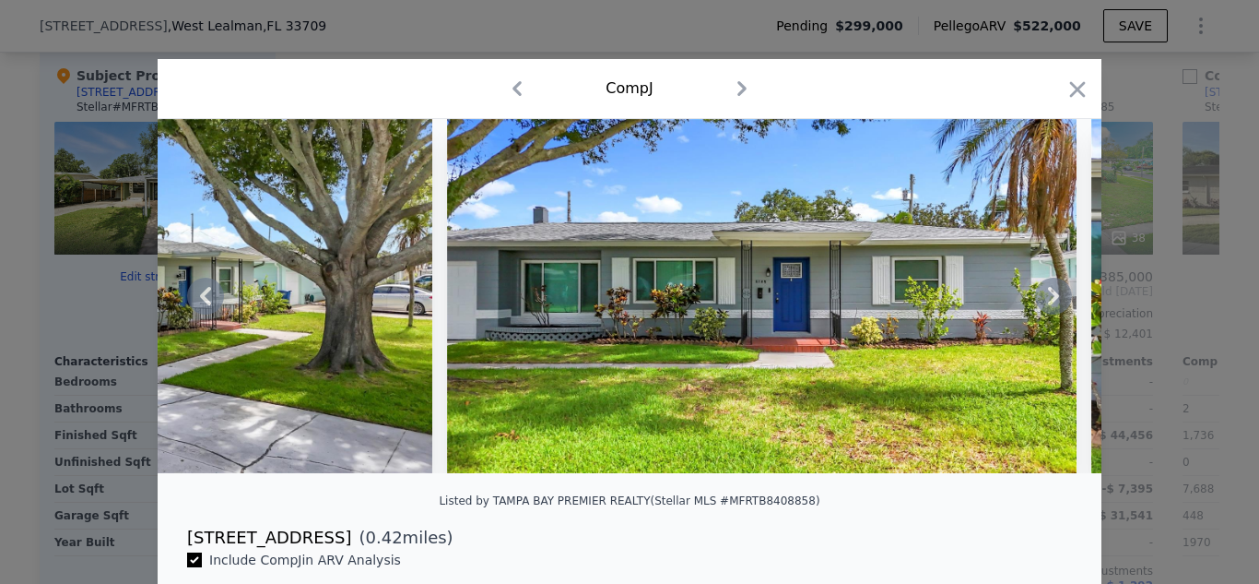
click at [1039, 300] on icon at bounding box center [1053, 295] width 37 height 37
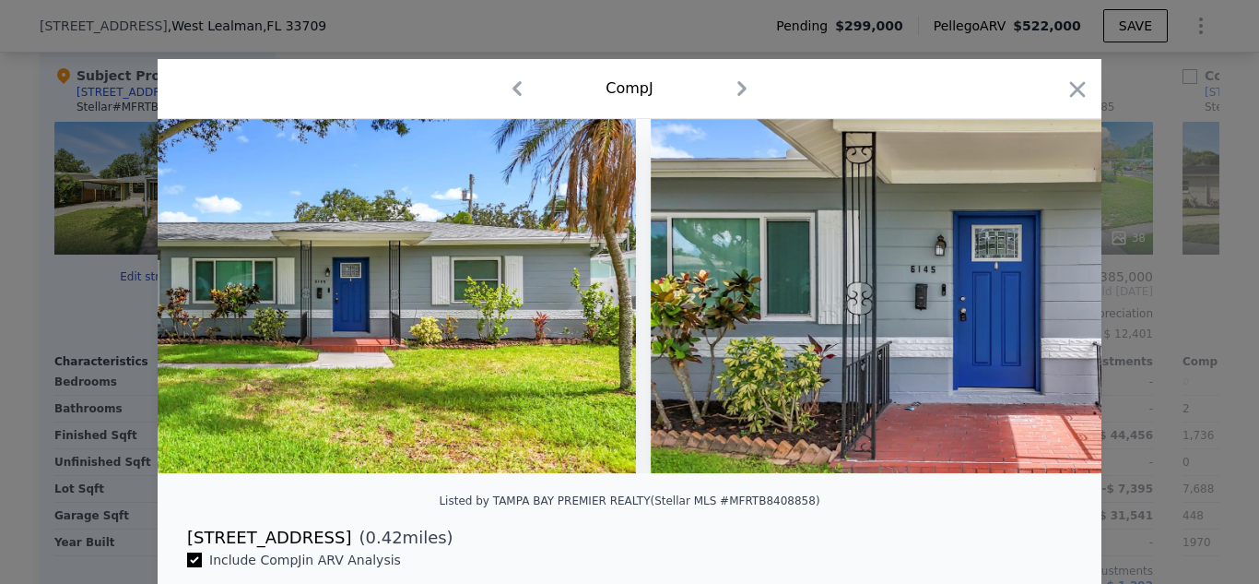
scroll to position [0, 5310]
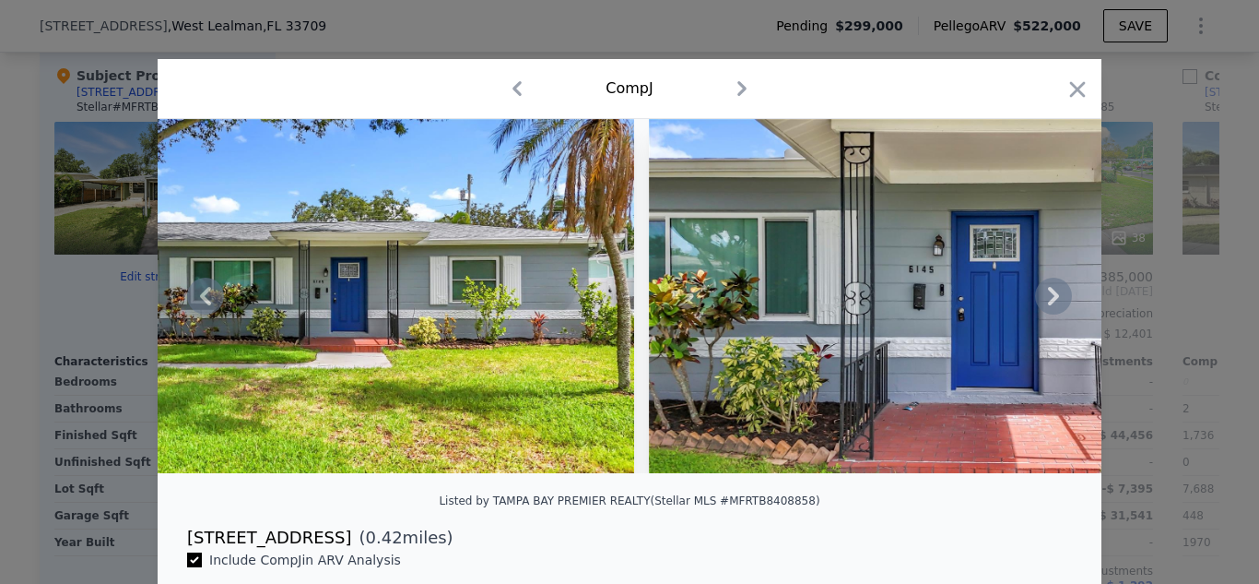
click at [1039, 300] on icon at bounding box center [1053, 295] width 37 height 37
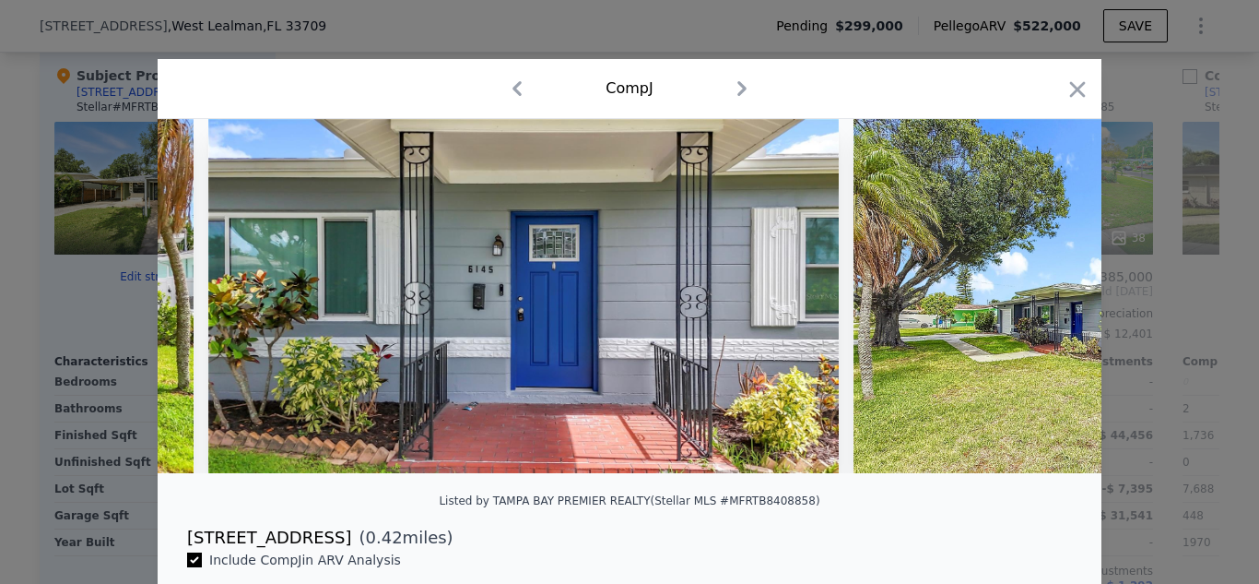
scroll to position [0, 5752]
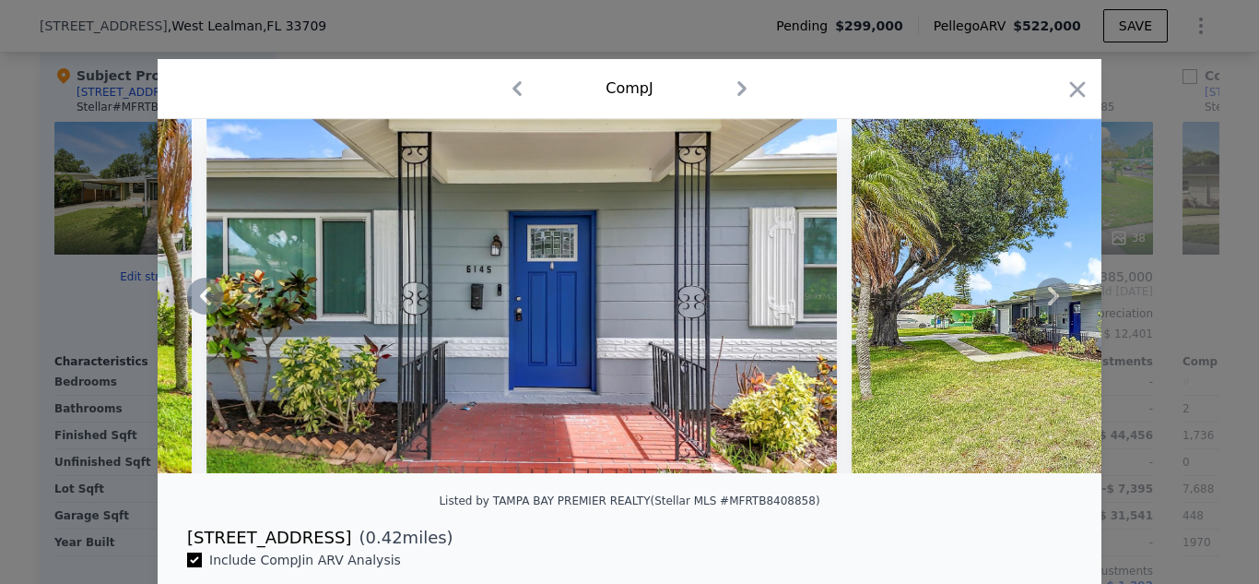
click at [1039, 300] on icon at bounding box center [1053, 295] width 37 height 37
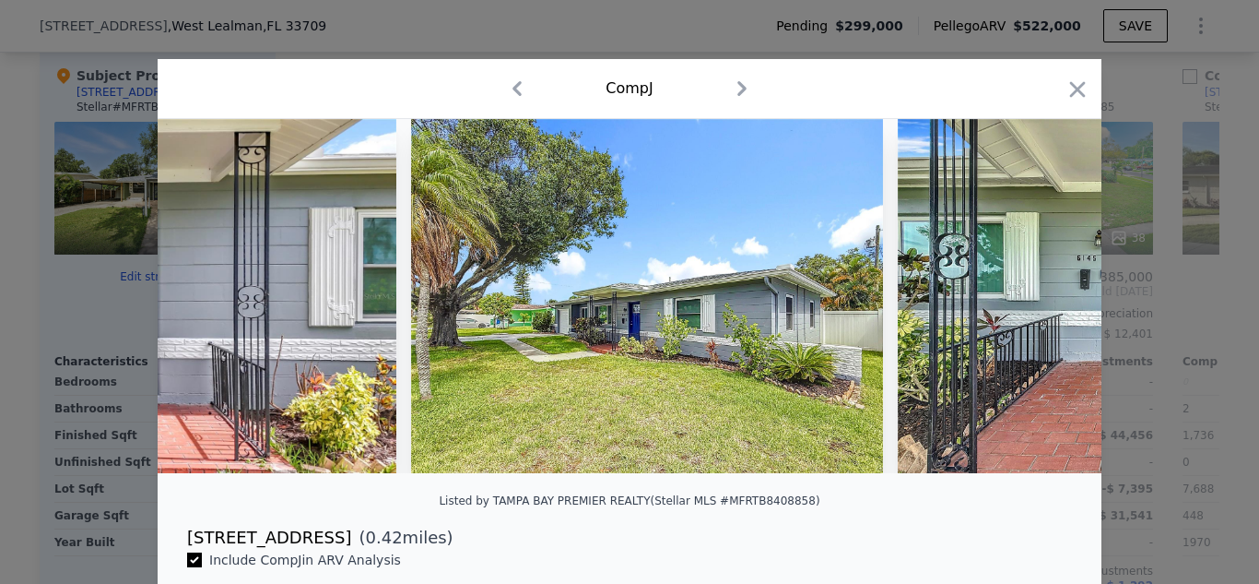
scroll to position [0, 6195]
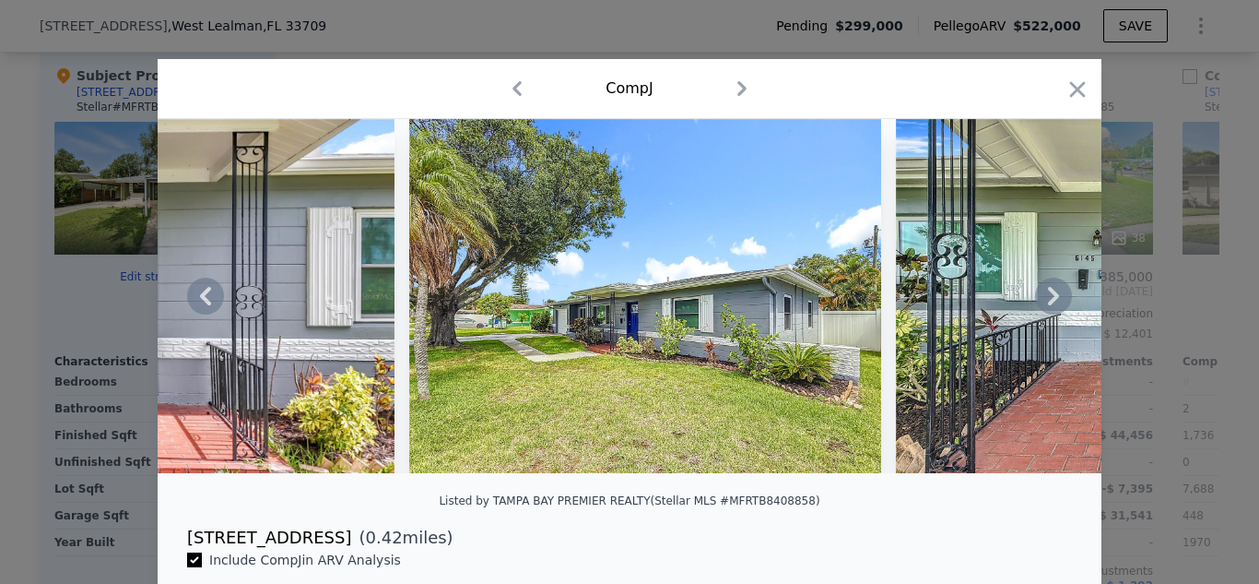
click at [1048, 295] on icon at bounding box center [1053, 296] width 11 height 18
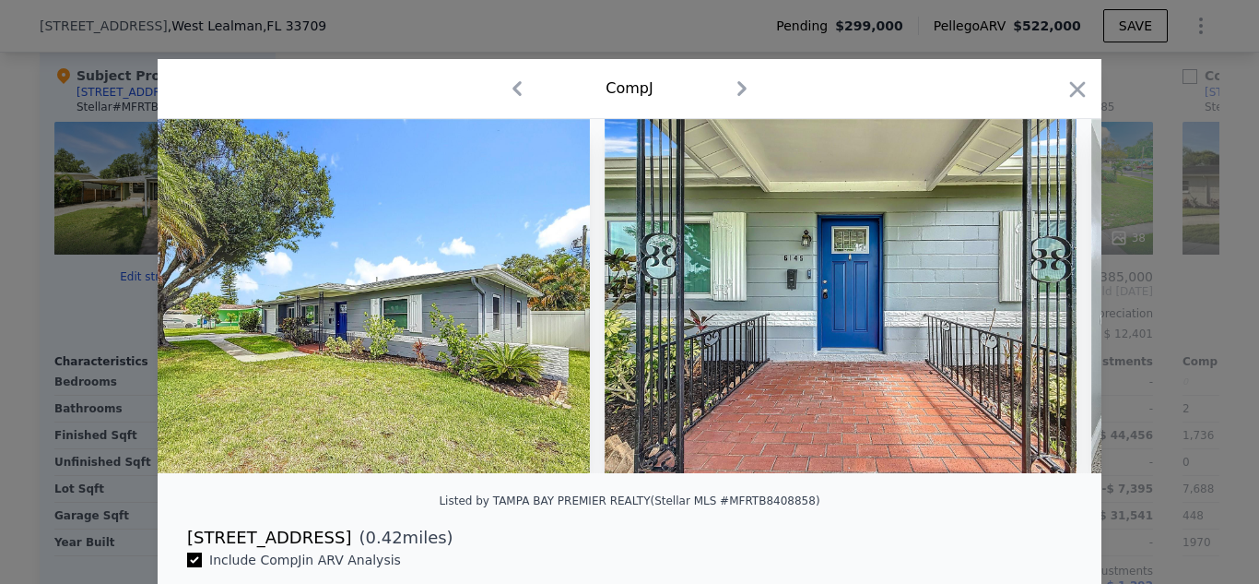
scroll to position [0, 6637]
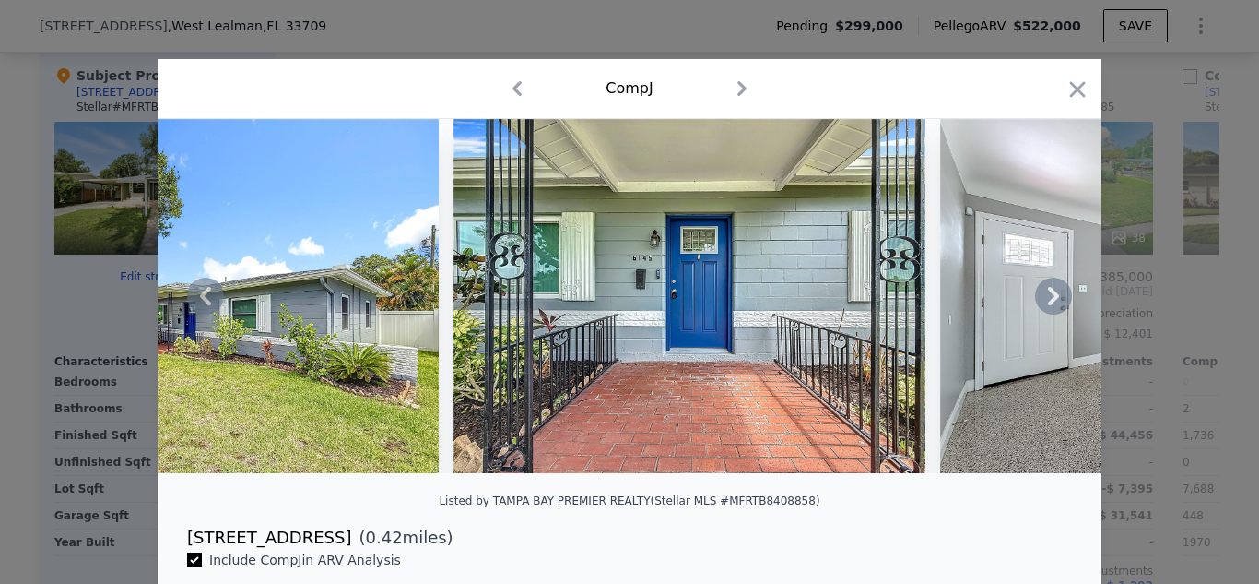
click at [1048, 300] on icon at bounding box center [1053, 296] width 11 height 18
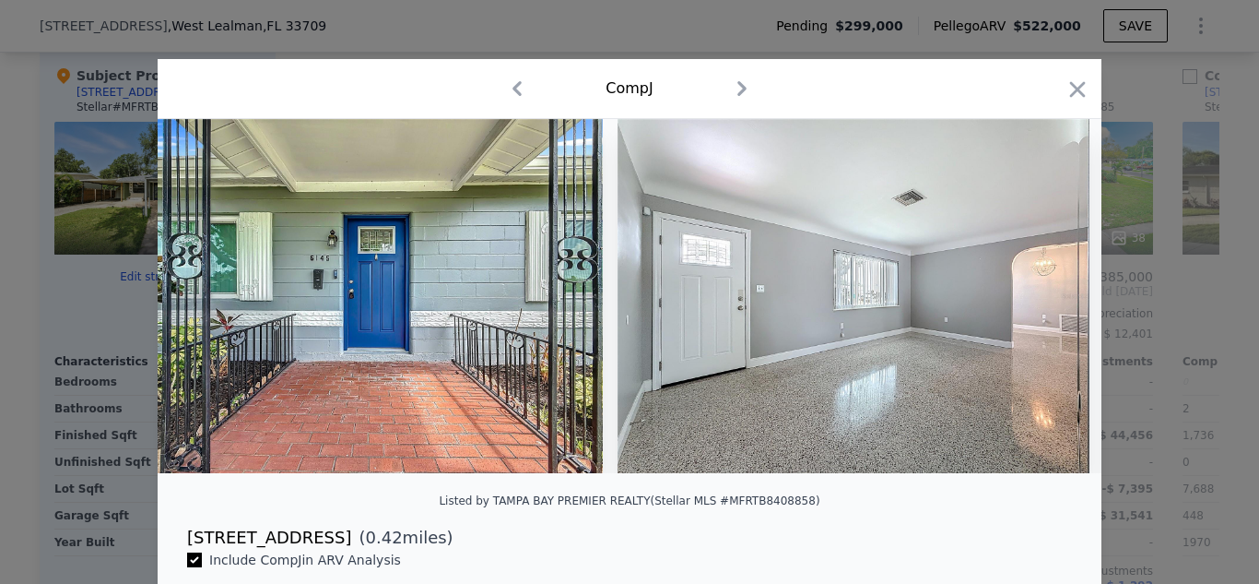
scroll to position [0, 7079]
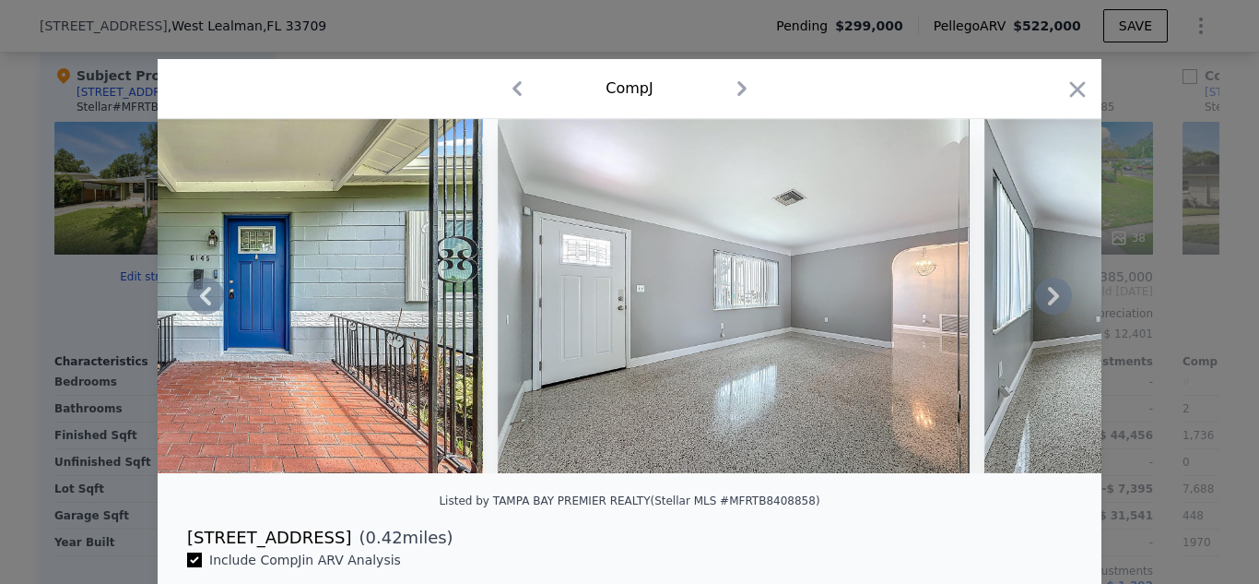
click at [1048, 300] on icon at bounding box center [1053, 296] width 11 height 18
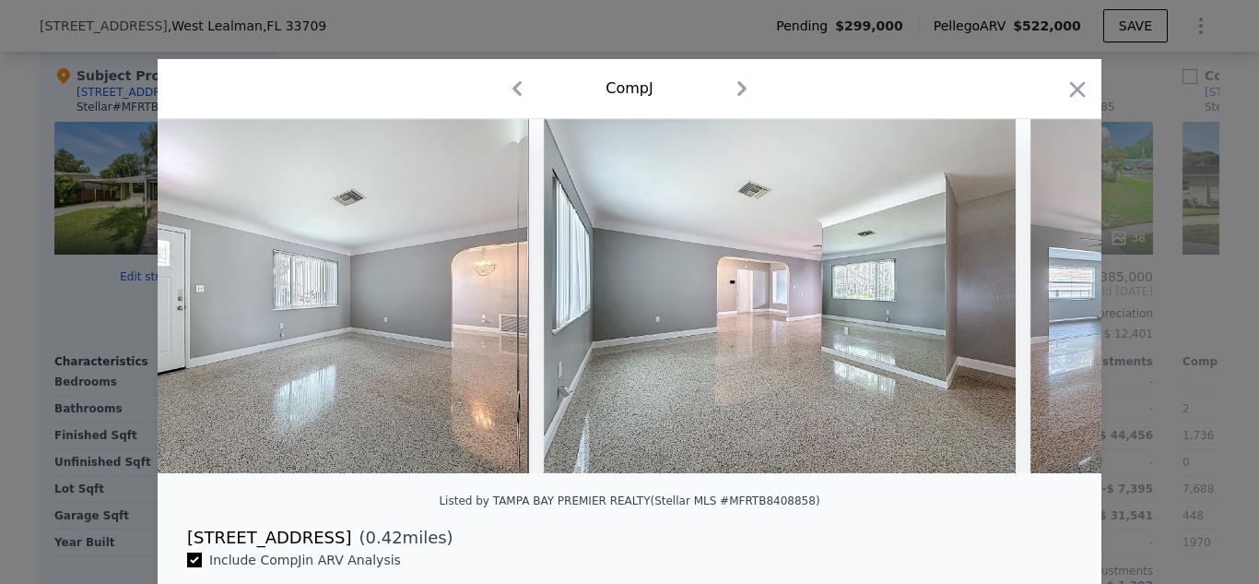
scroll to position [0, 7522]
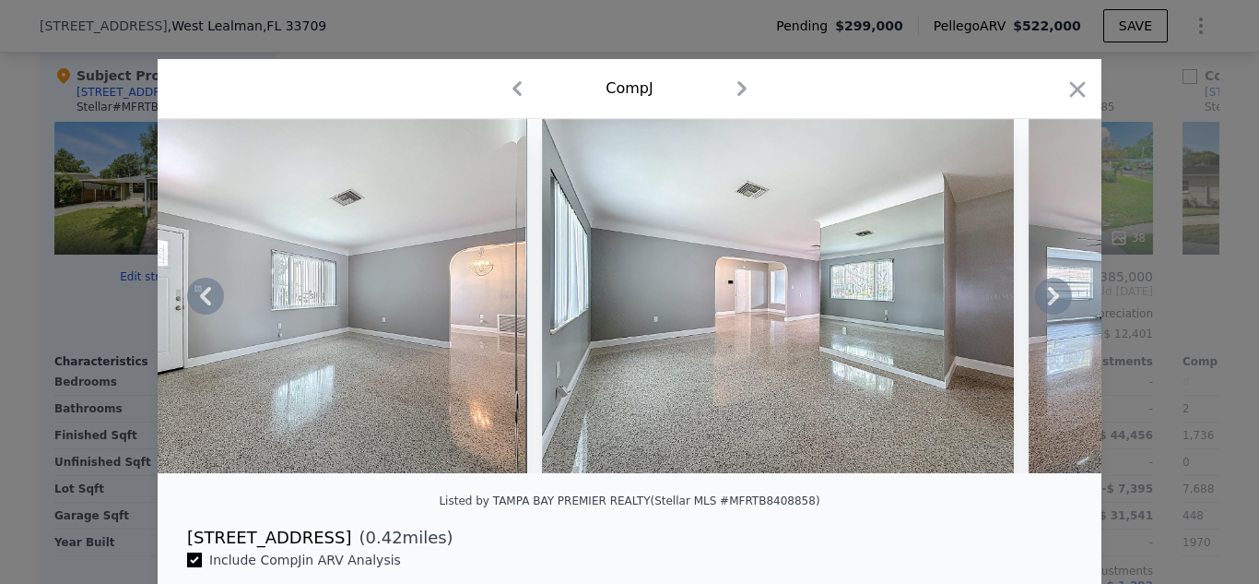
click at [1050, 299] on icon at bounding box center [1053, 295] width 37 height 37
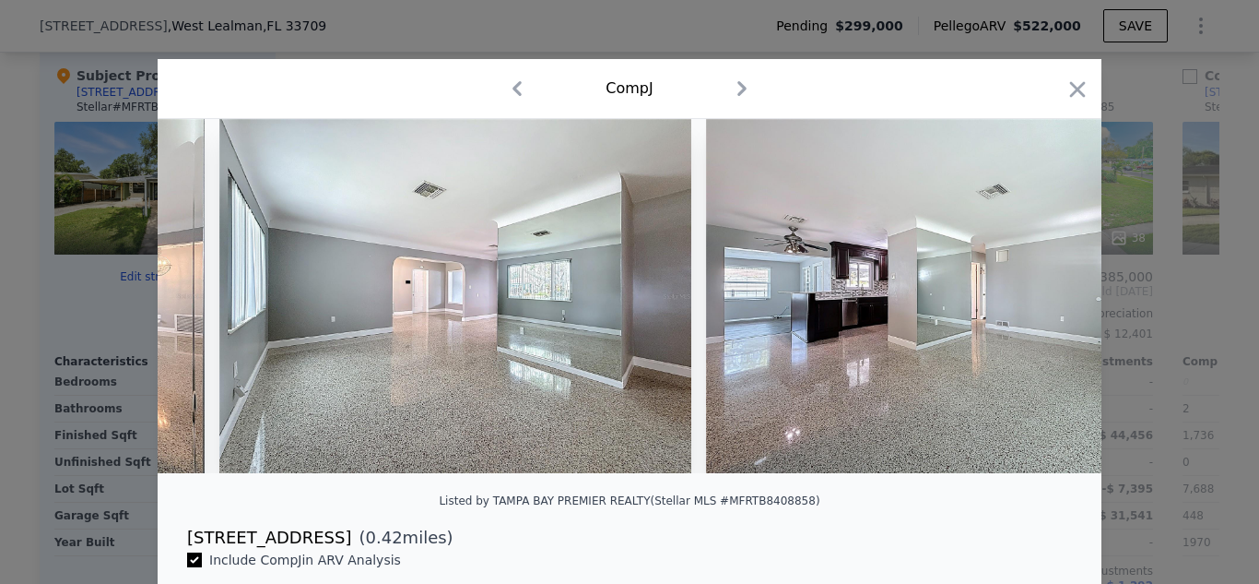
scroll to position [0, 7964]
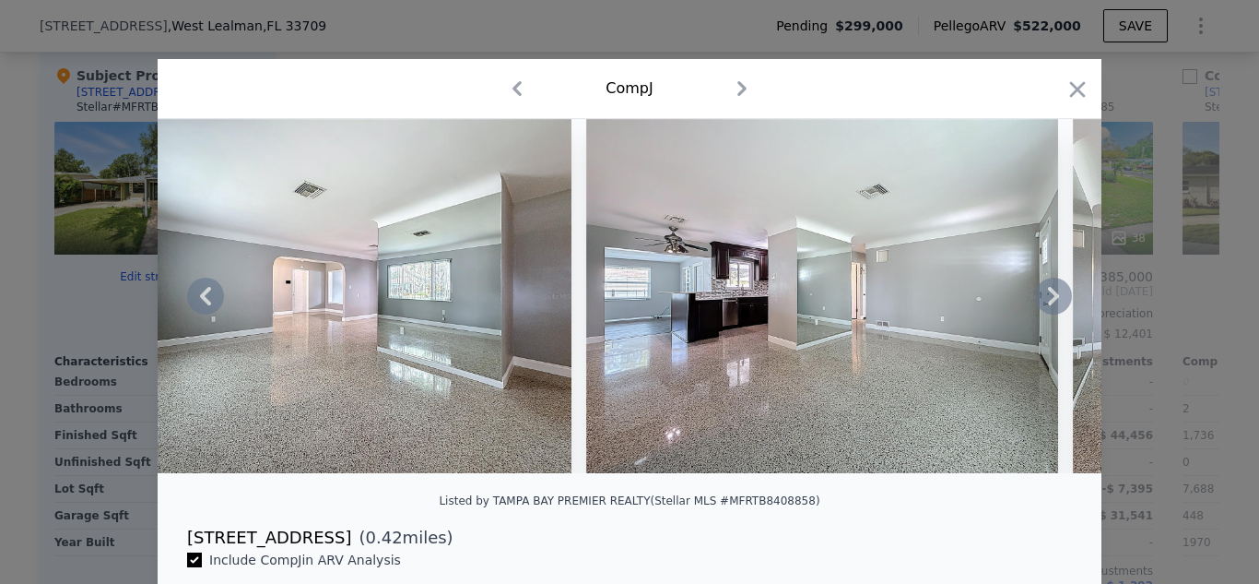
click at [1050, 299] on icon at bounding box center [1053, 295] width 37 height 37
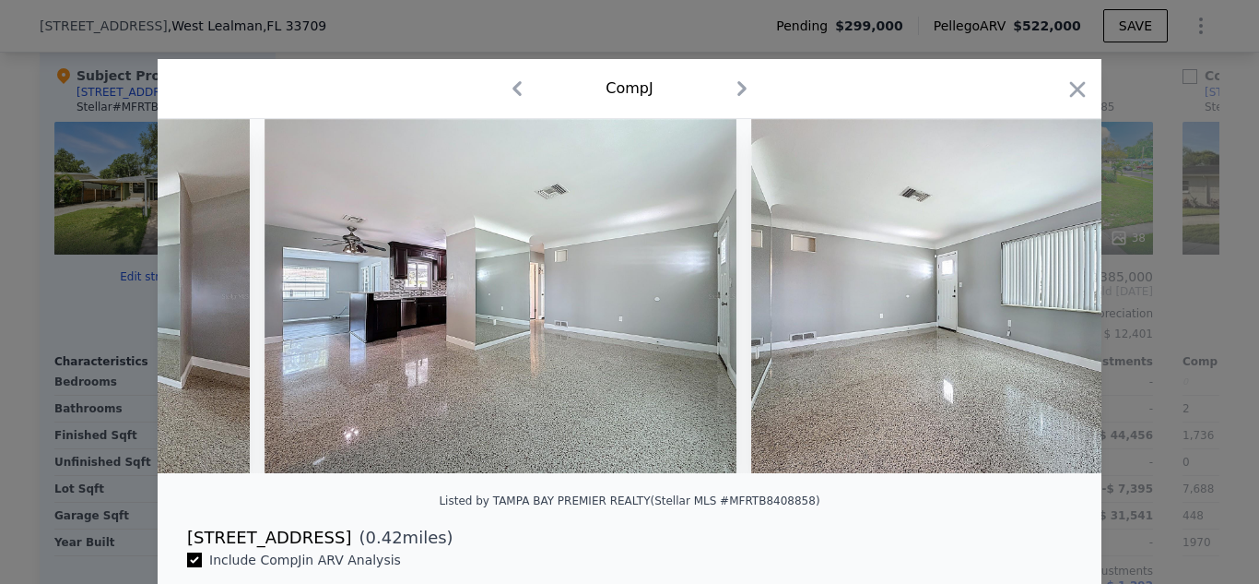
scroll to position [0, 8407]
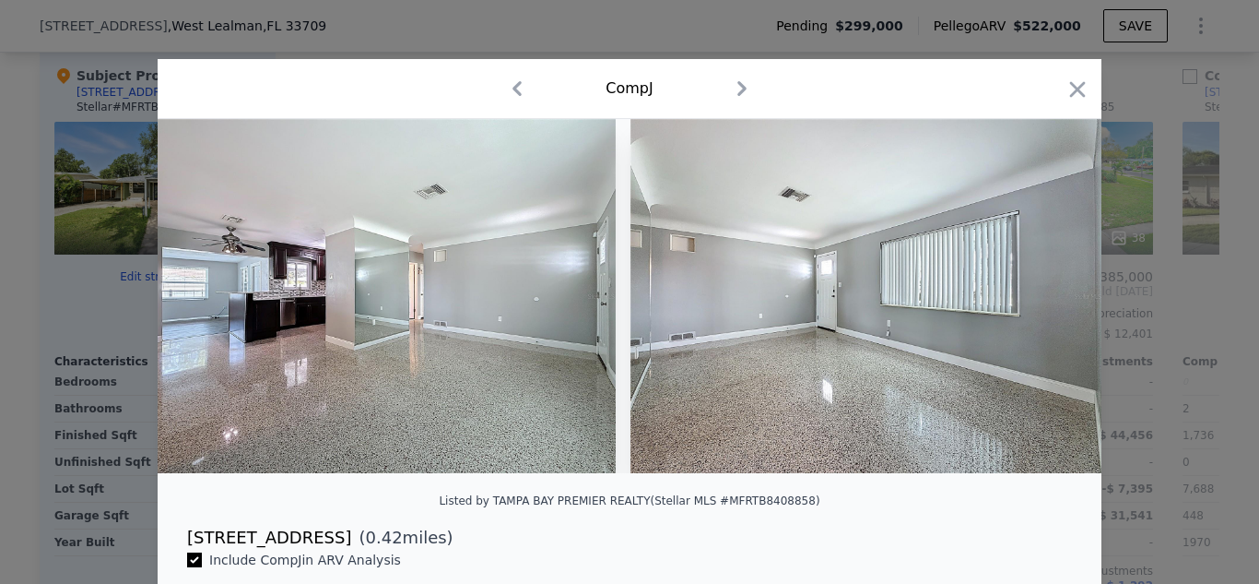
click at [1050, 299] on div at bounding box center [630, 296] width 944 height 354
click at [1048, 299] on icon at bounding box center [1053, 296] width 11 height 18
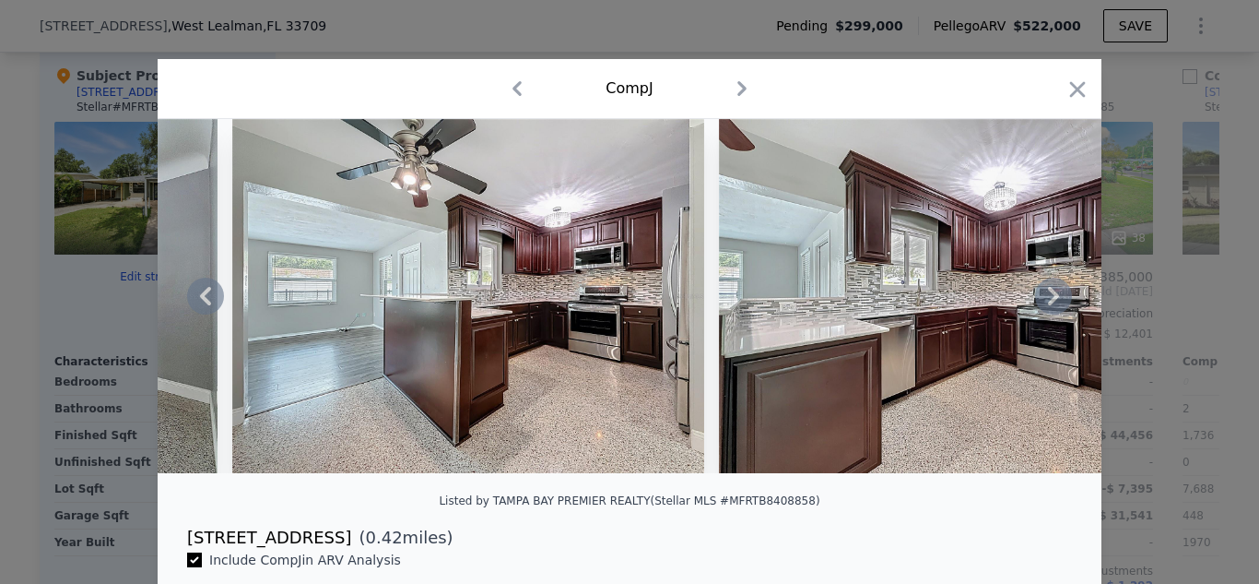
click at [1048, 299] on icon at bounding box center [1053, 296] width 11 height 18
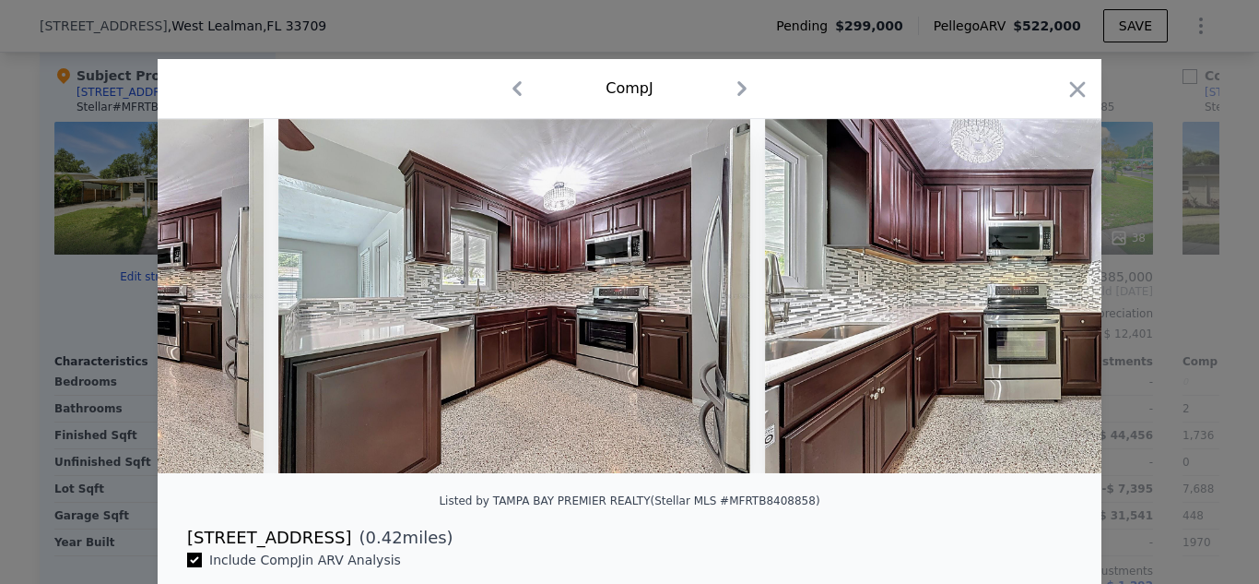
scroll to position [0, 9734]
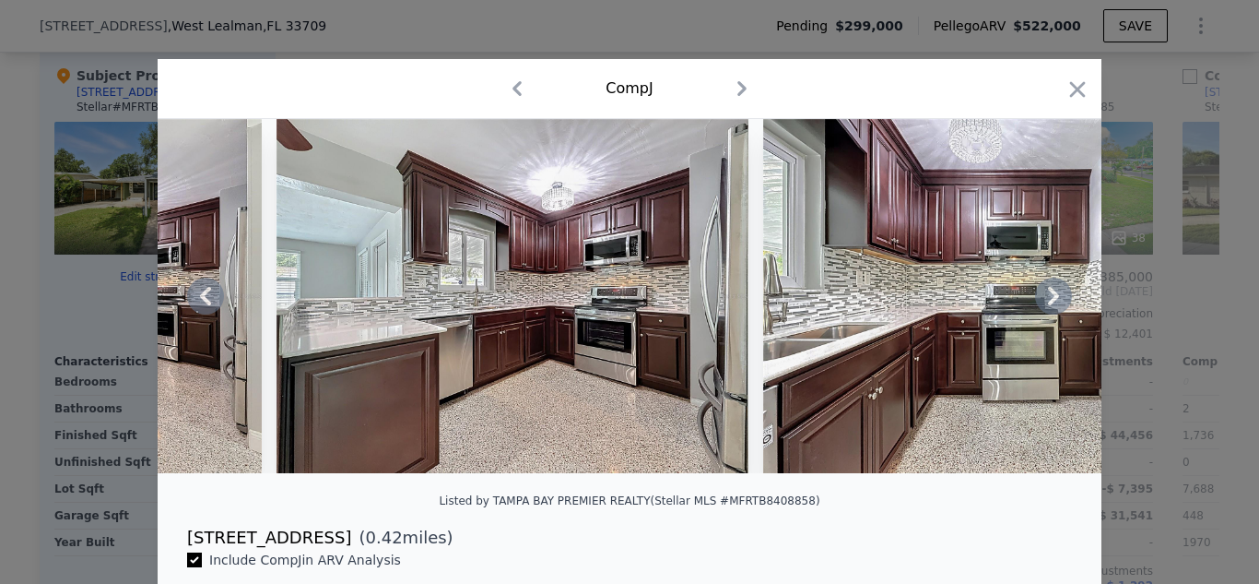
click at [1086, 82] on div "Comp J" at bounding box center [630, 89] width 944 height 60
click at [1065, 92] on icon "button" at bounding box center [1078, 90] width 26 height 26
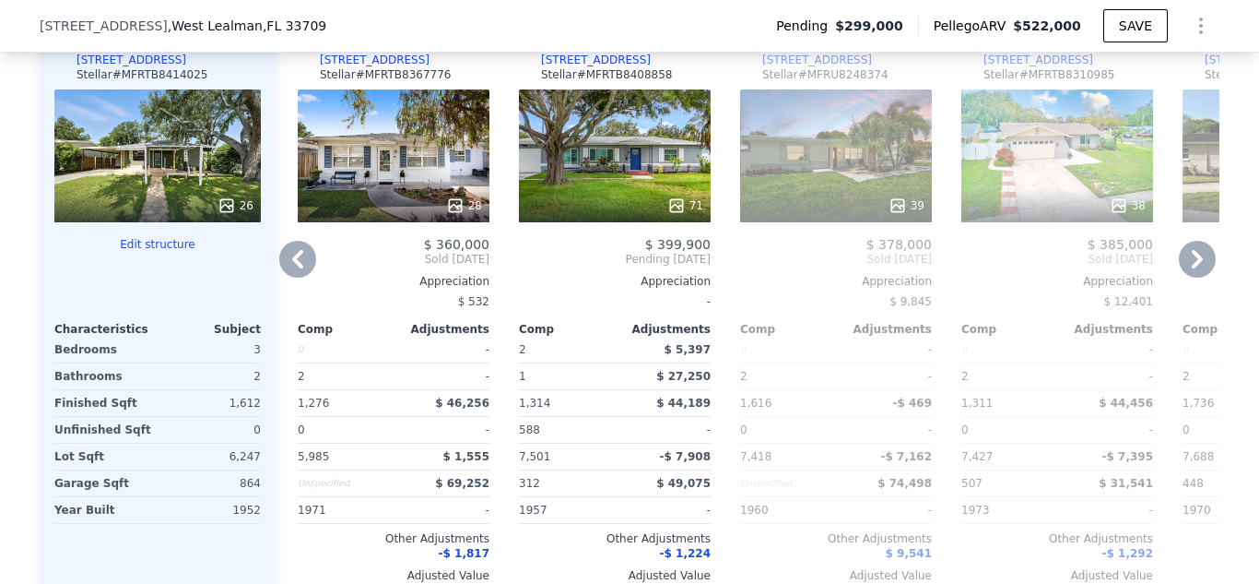
scroll to position [1936, 0]
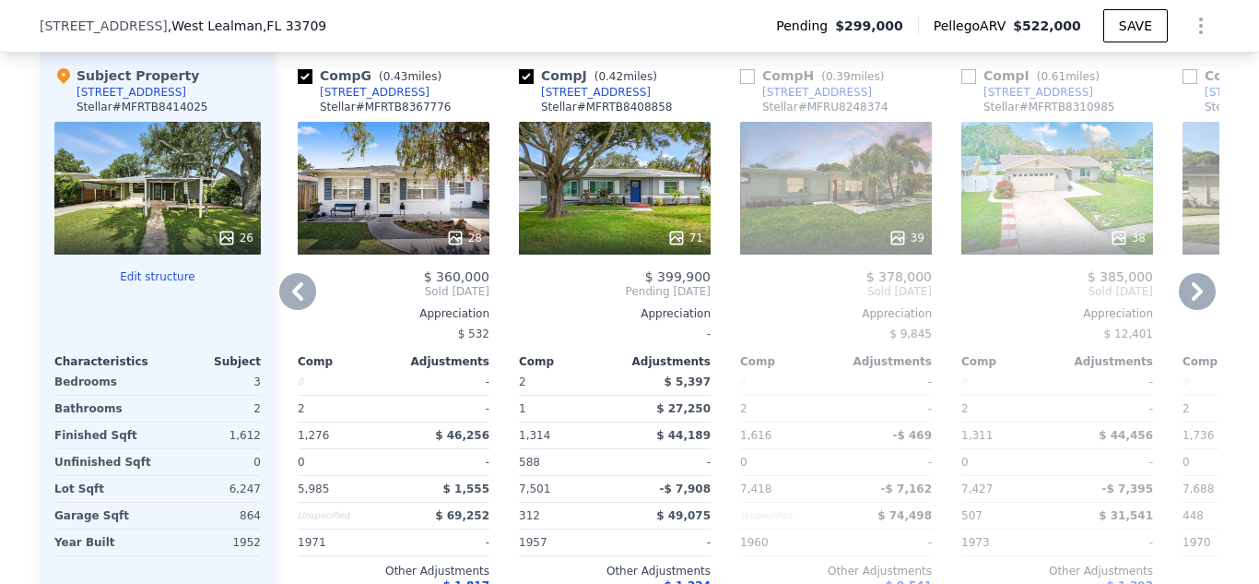
click at [1182, 296] on icon at bounding box center [1197, 291] width 37 height 37
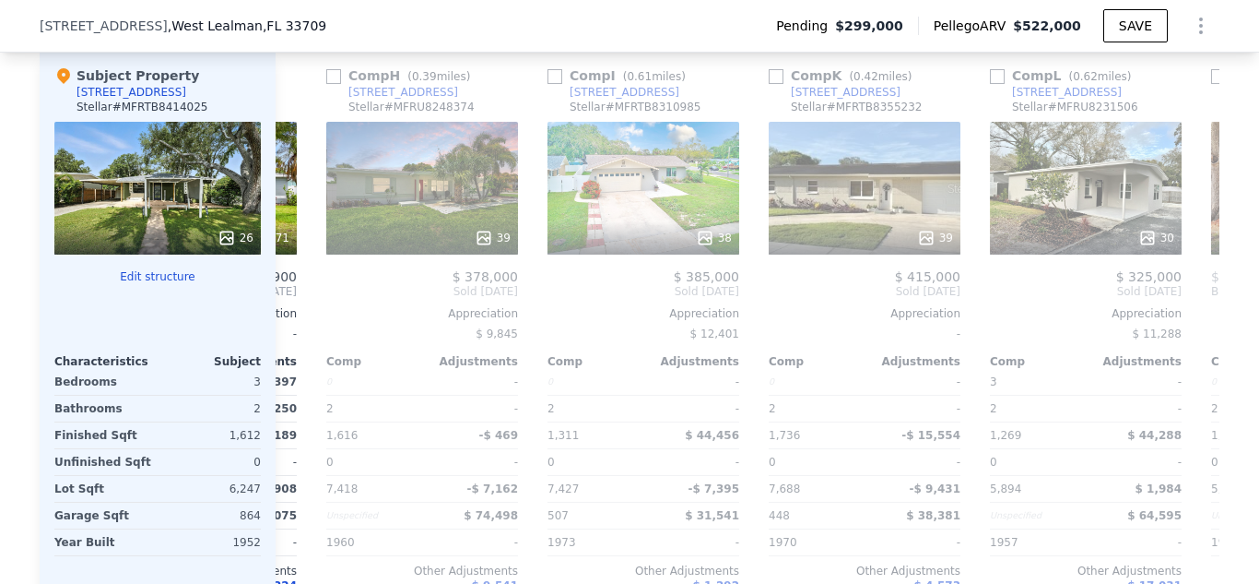
scroll to position [0, 885]
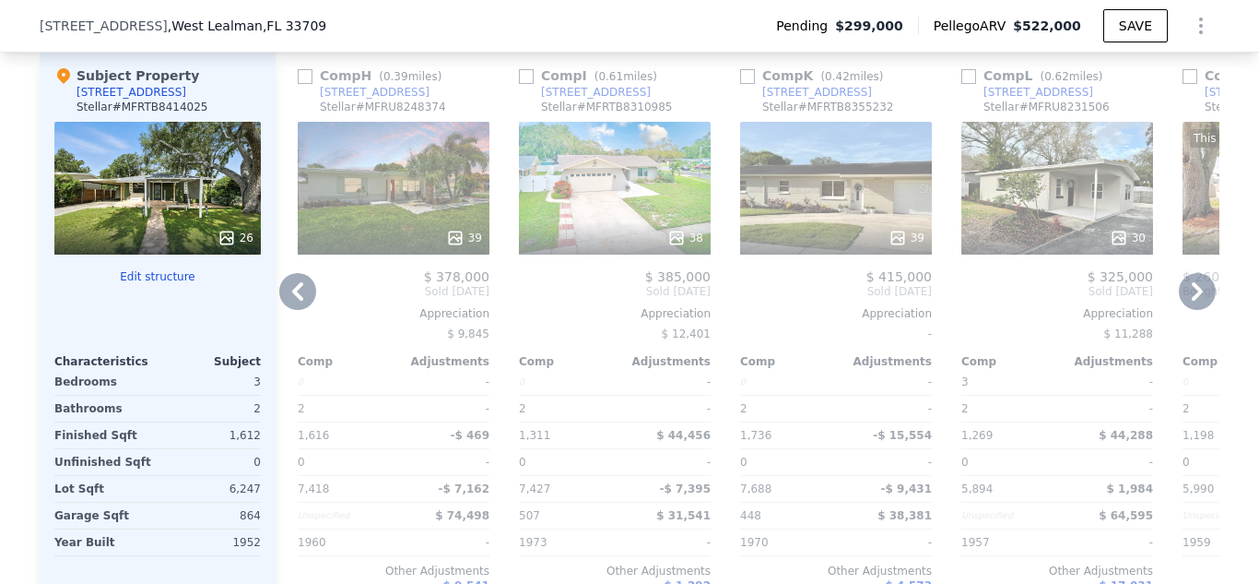
click at [740, 84] on input "checkbox" at bounding box center [747, 76] width 15 height 15
checkbox input "true"
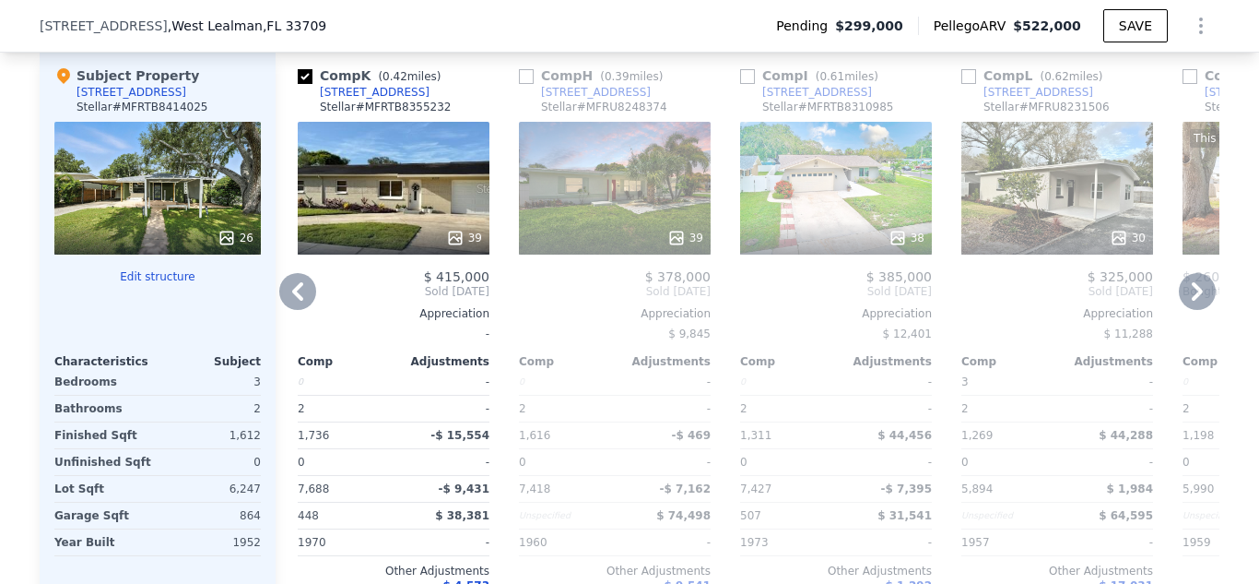
click at [460, 247] on div "39" at bounding box center [464, 238] width 36 height 18
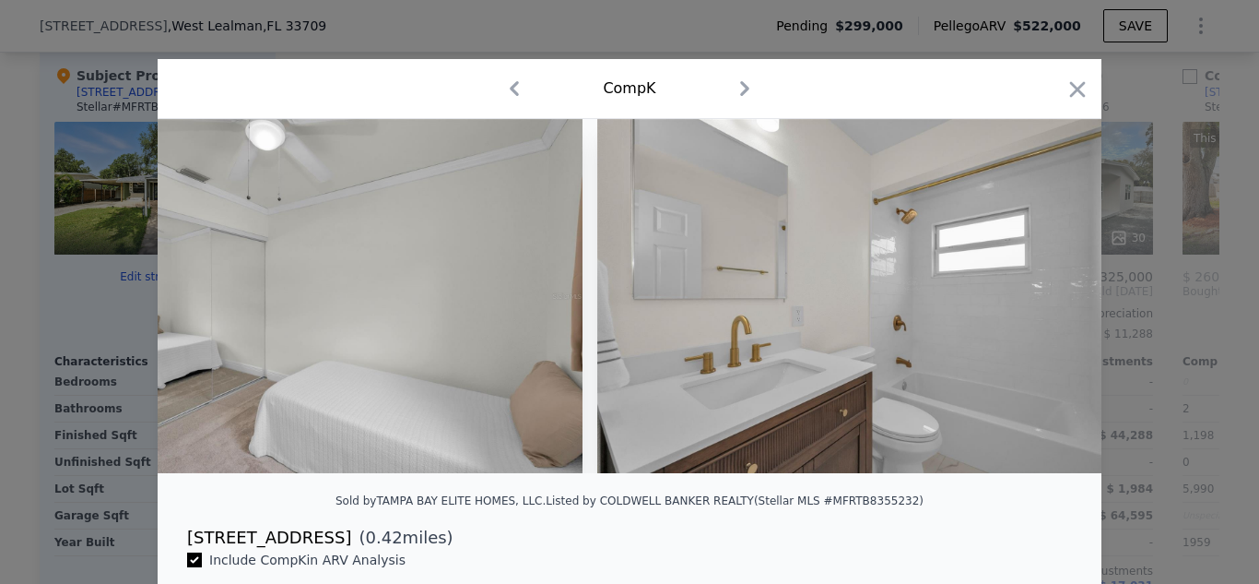
scroll to position [0, 18936]
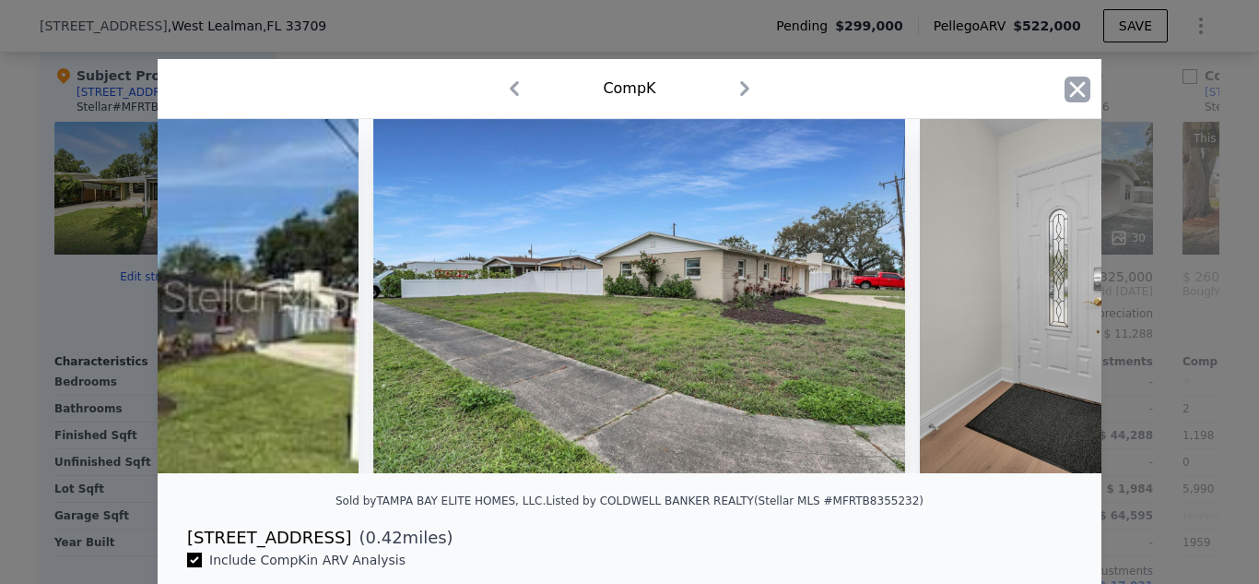
click at [1072, 81] on icon "button" at bounding box center [1078, 90] width 26 height 26
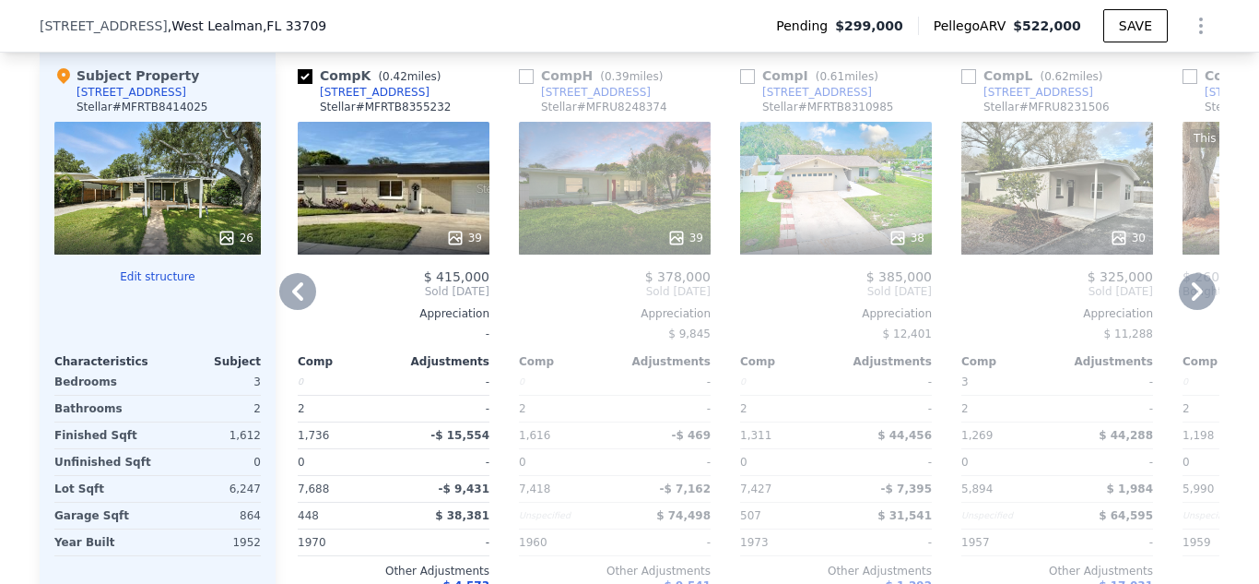
click at [1199, 294] on icon at bounding box center [1197, 291] width 37 height 37
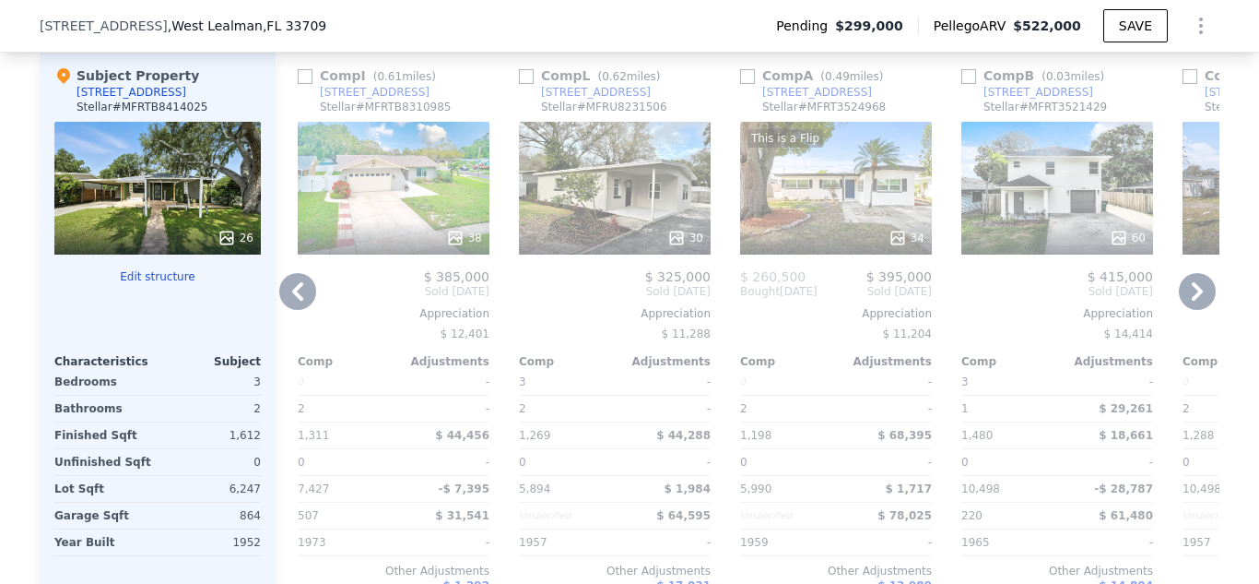
click at [280, 301] on icon at bounding box center [297, 291] width 37 height 37
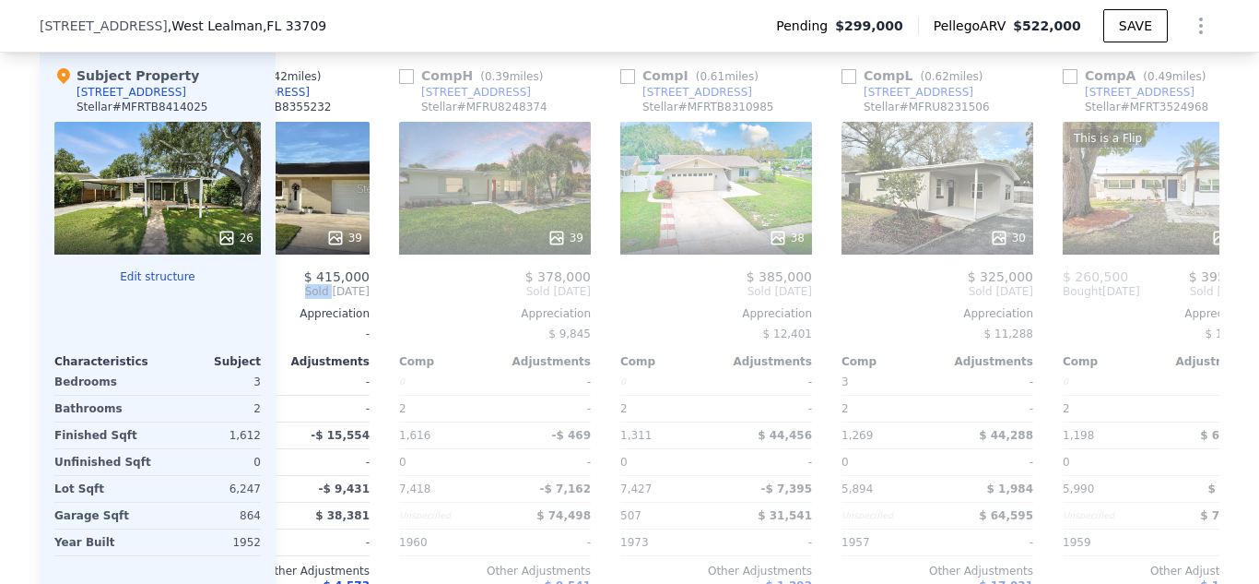
scroll to position [0, 885]
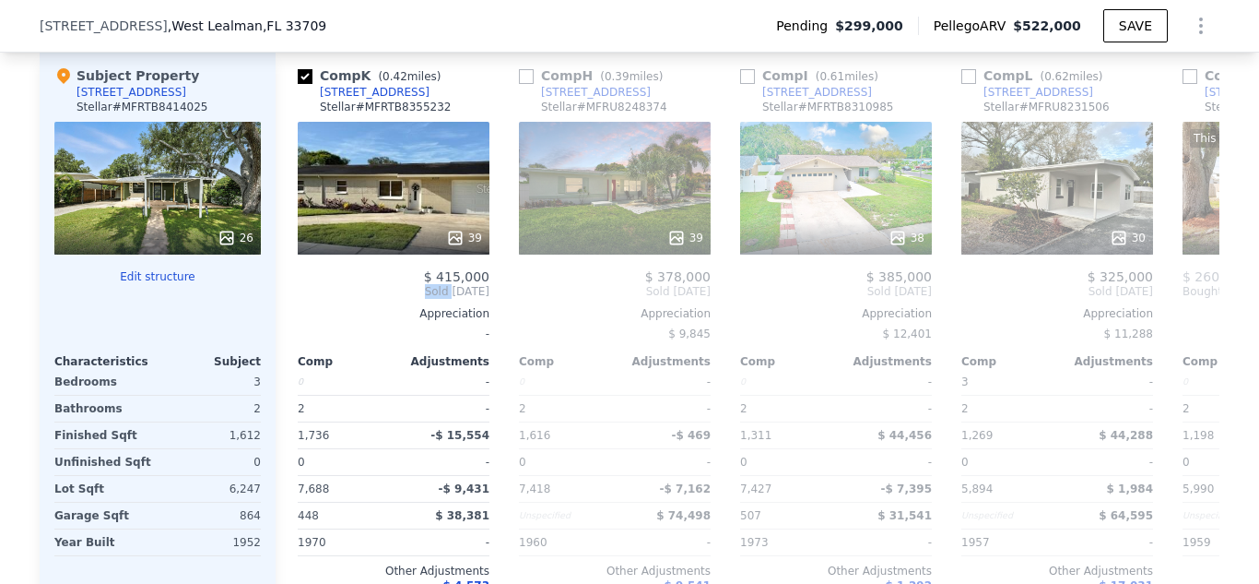
click at [280, 301] on div "Comp E ( 0.52 miles) [STREET_ADDRESS] # MFRTB8356882 30 $ 420,000 Sold [DATE] A…" at bounding box center [748, 348] width 944 height 593
click at [283, 303] on icon at bounding box center [297, 291] width 37 height 37
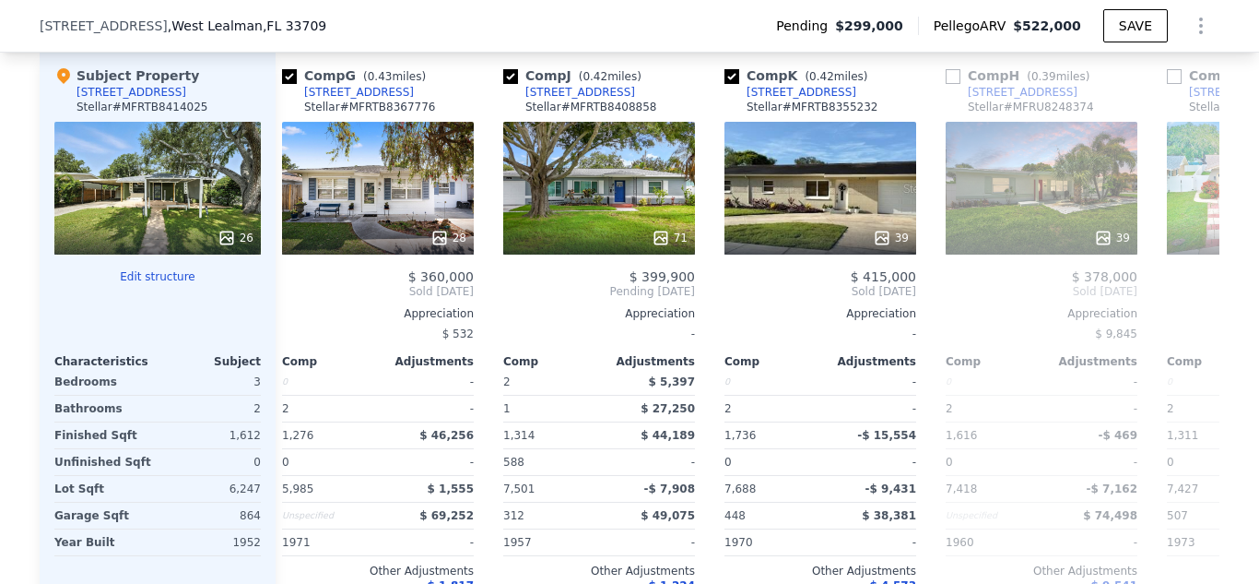
scroll to position [0, 442]
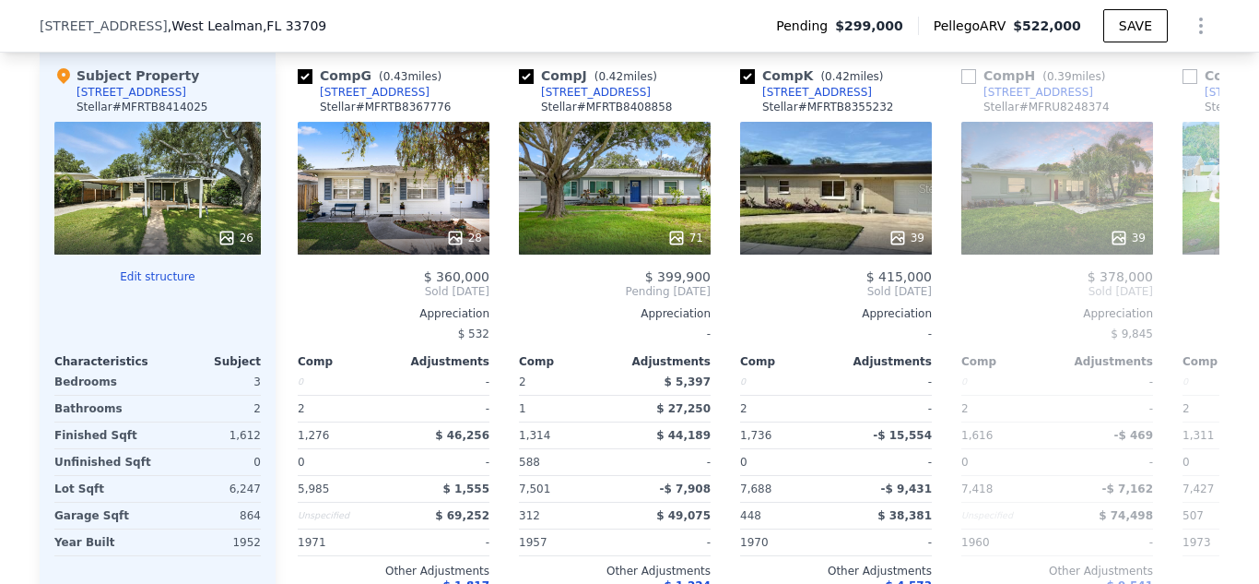
click at [283, 303] on div "Comp E ( 0.52 miles) [STREET_ADDRESS] # MFRTB8356882 30 $ 420,000 Sold [DATE] A…" at bounding box center [748, 348] width 944 height 593
click at [292, 301] on icon at bounding box center [297, 291] width 11 height 18
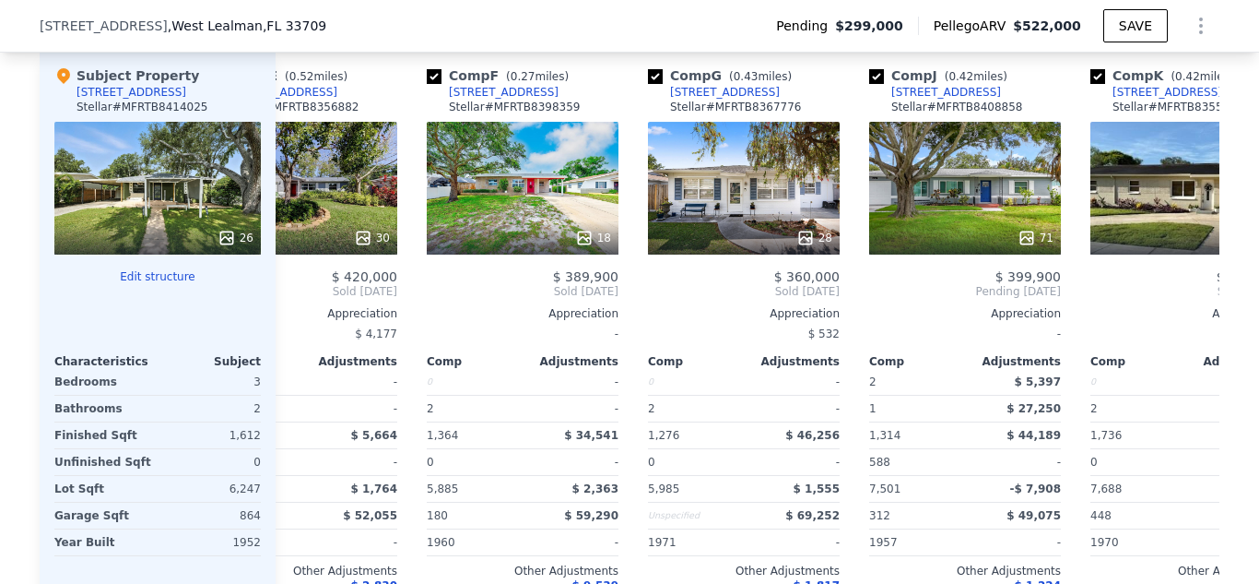
scroll to position [0, 0]
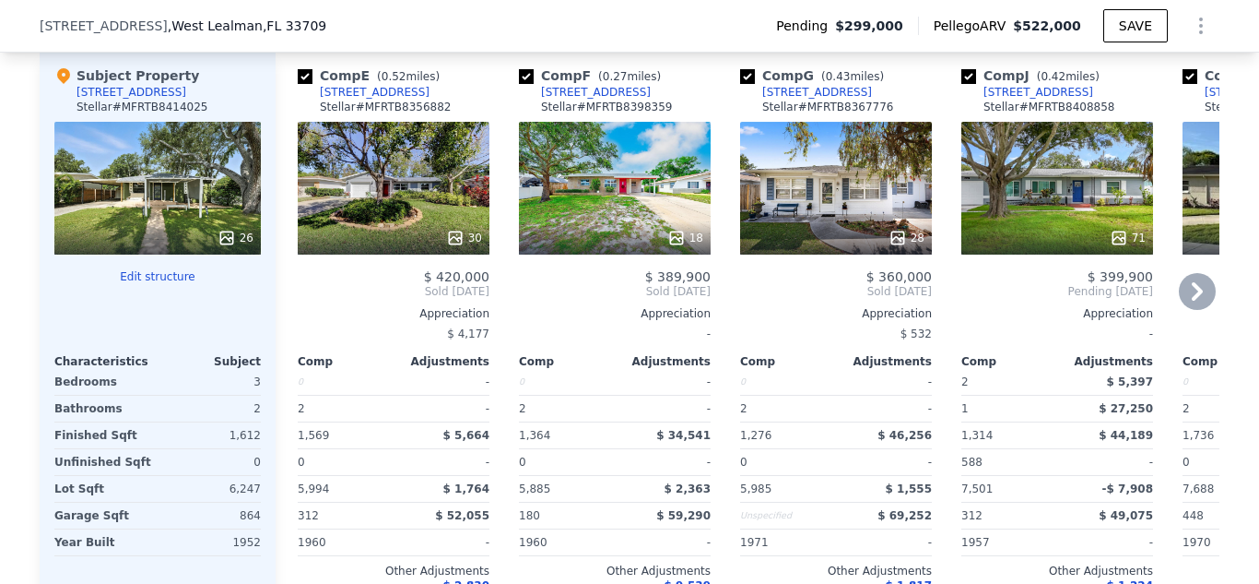
click at [298, 84] on input "checkbox" at bounding box center [305, 76] width 15 height 15
checkbox input "false"
